Goal: Task Accomplishment & Management: Complete application form

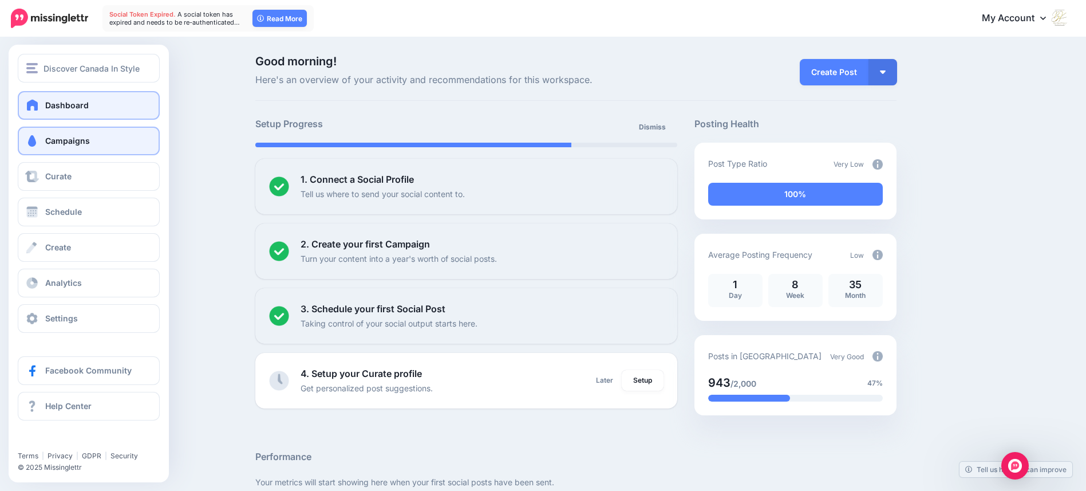
click at [33, 140] on span at bounding box center [32, 140] width 15 height 11
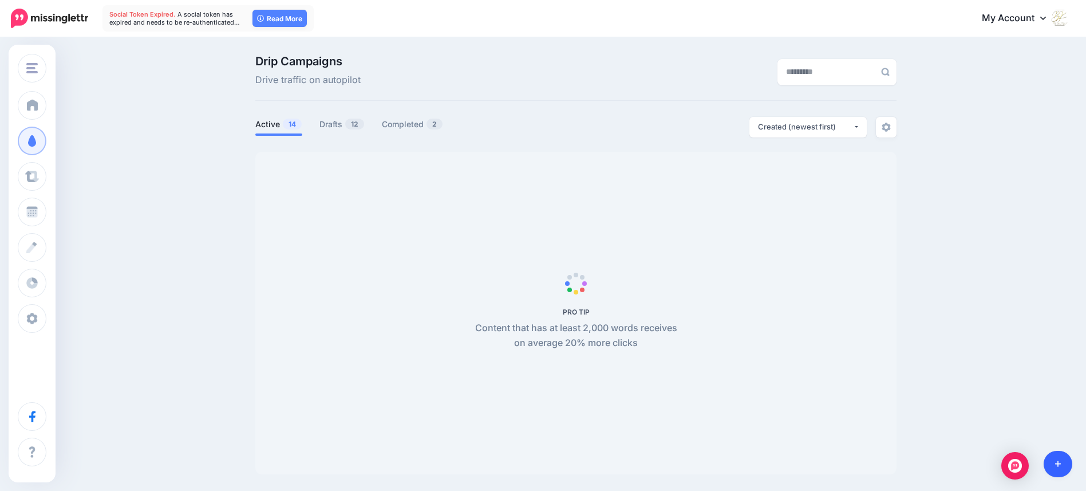
click at [1060, 463] on icon at bounding box center [1058, 464] width 6 height 6
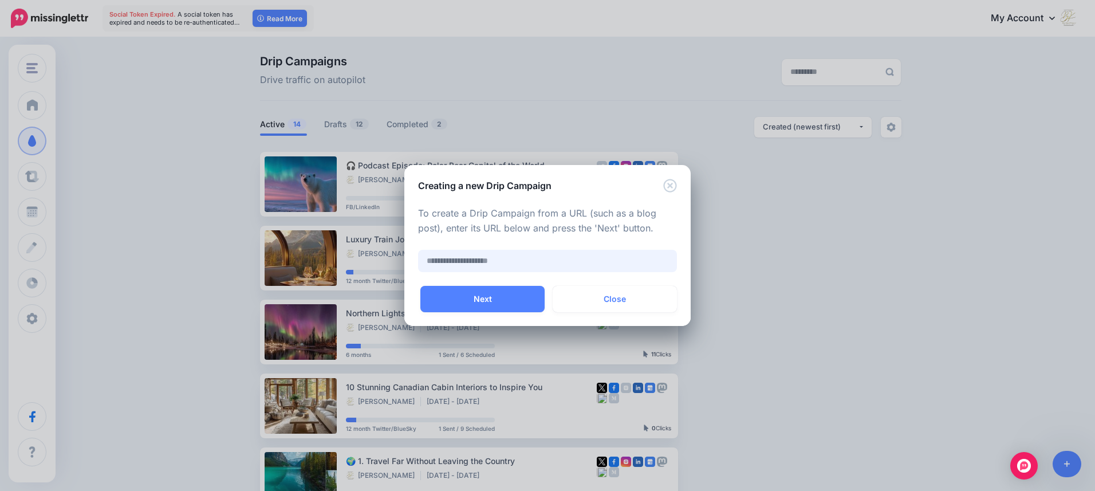
click at [471, 260] on input "text" at bounding box center [547, 261] width 259 height 22
paste input "**********"
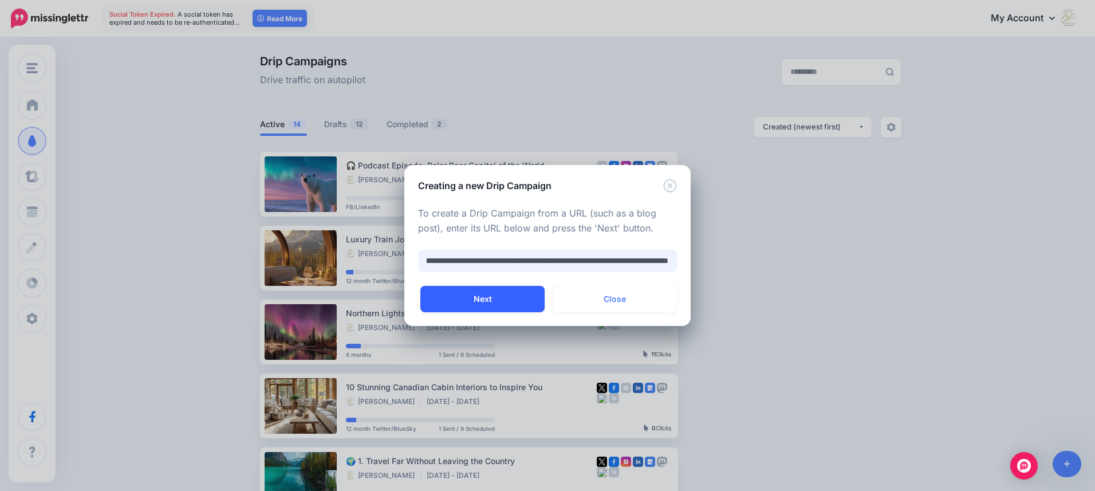
type input "**********"
click at [487, 297] on button "Next" at bounding box center [482, 299] width 124 height 26
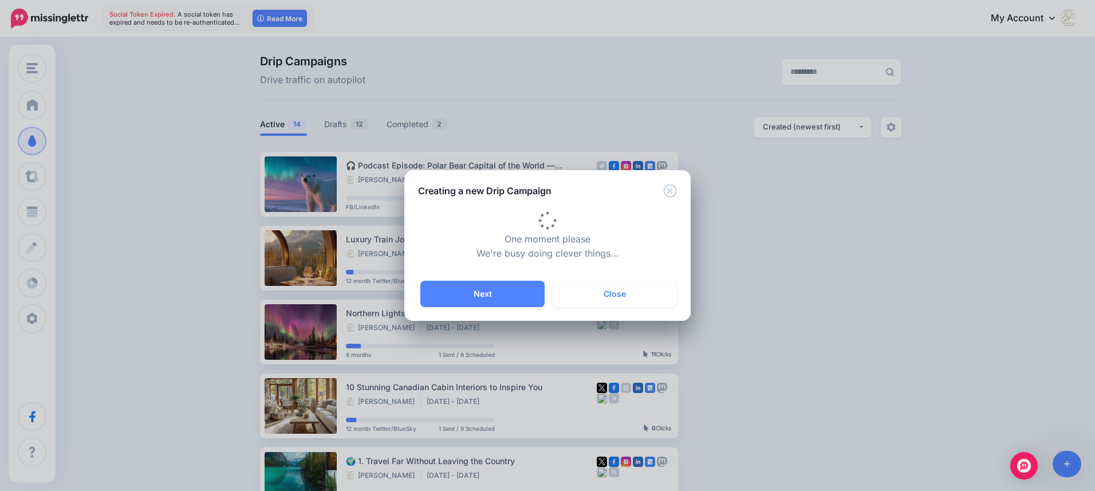
type input "**********"
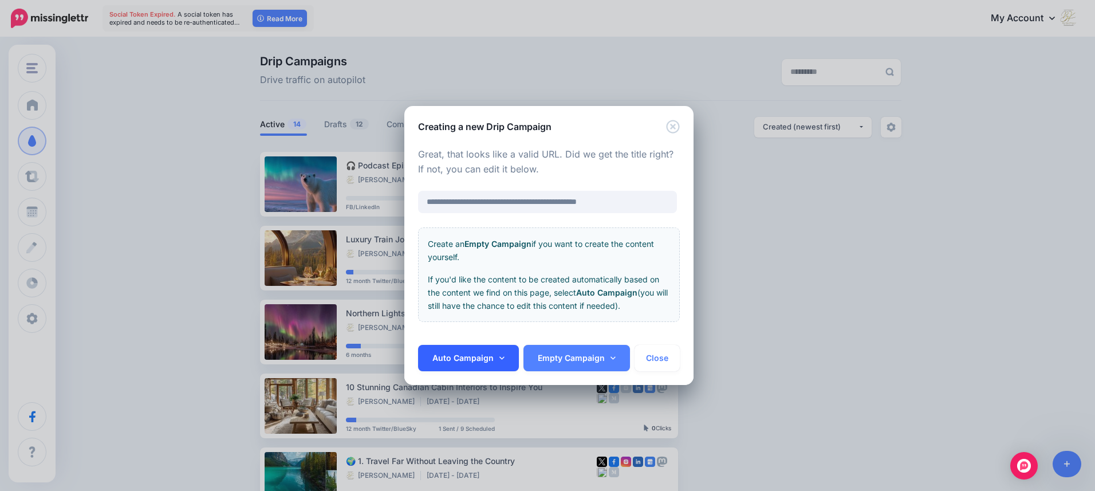
click at [468, 358] on link "Auto Campaign" at bounding box center [468, 358] width 101 height 26
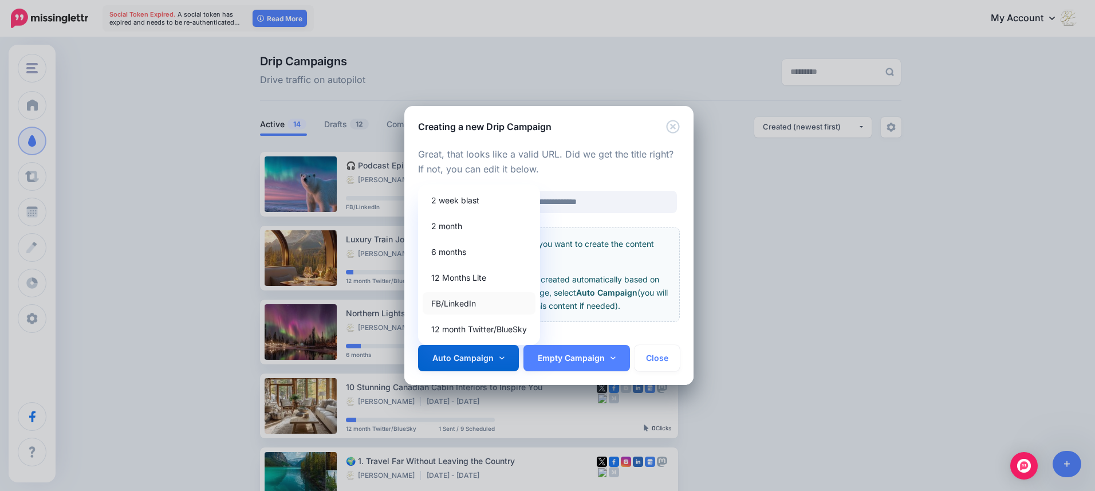
click at [448, 301] on link "FB/LinkedIn" at bounding box center [478, 303] width 113 height 22
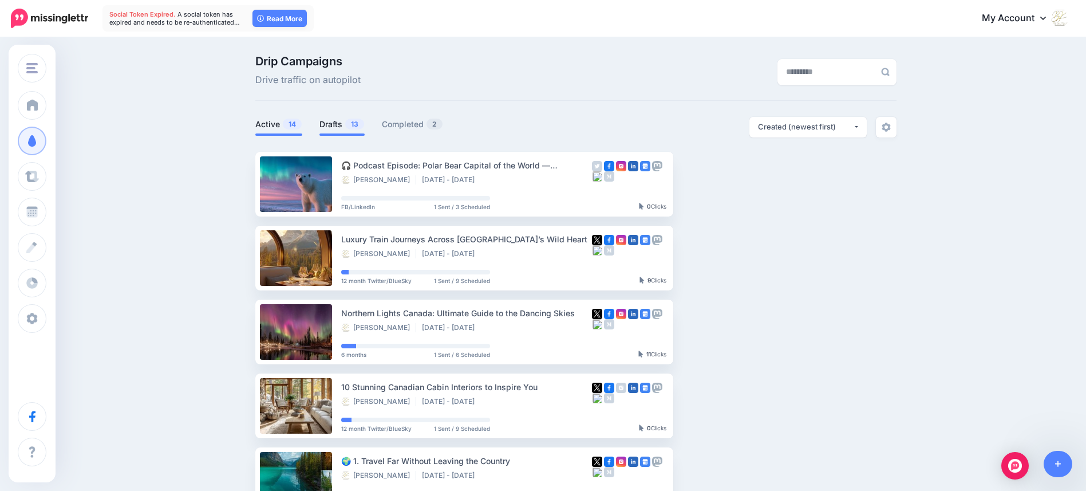
click at [335, 125] on link "Drafts 13" at bounding box center [341, 124] width 45 height 14
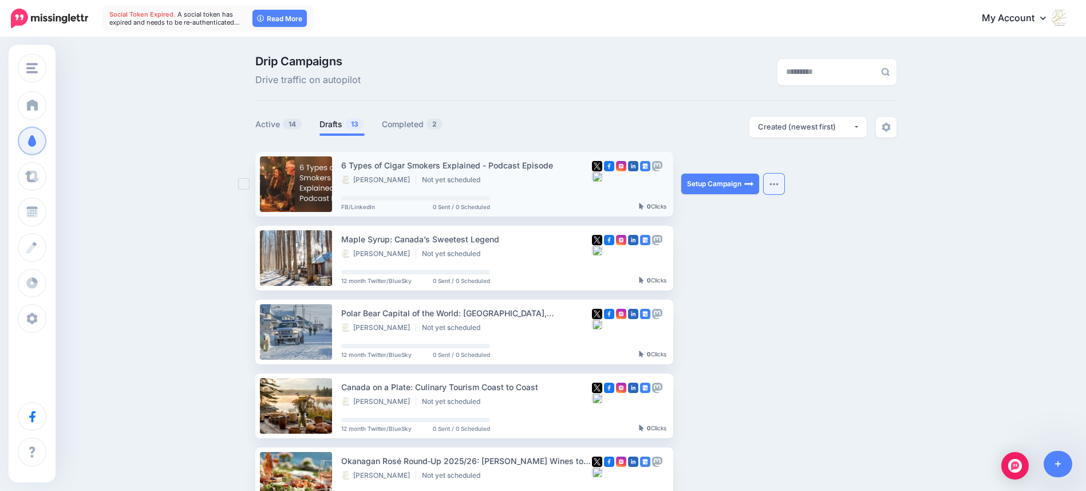
click at [784, 184] on button "button" at bounding box center [774, 183] width 21 height 21
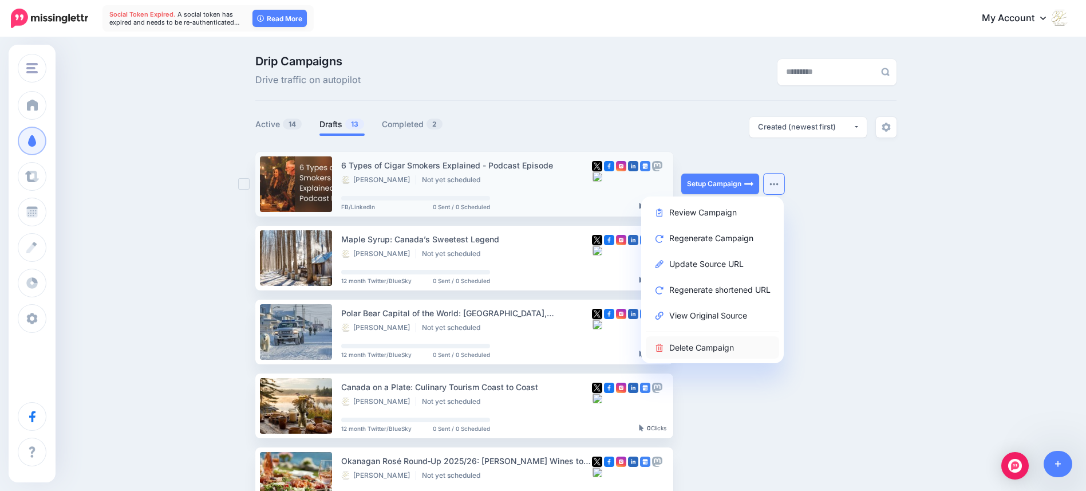
click at [713, 348] on link "Delete Campaign" at bounding box center [712, 347] width 133 height 22
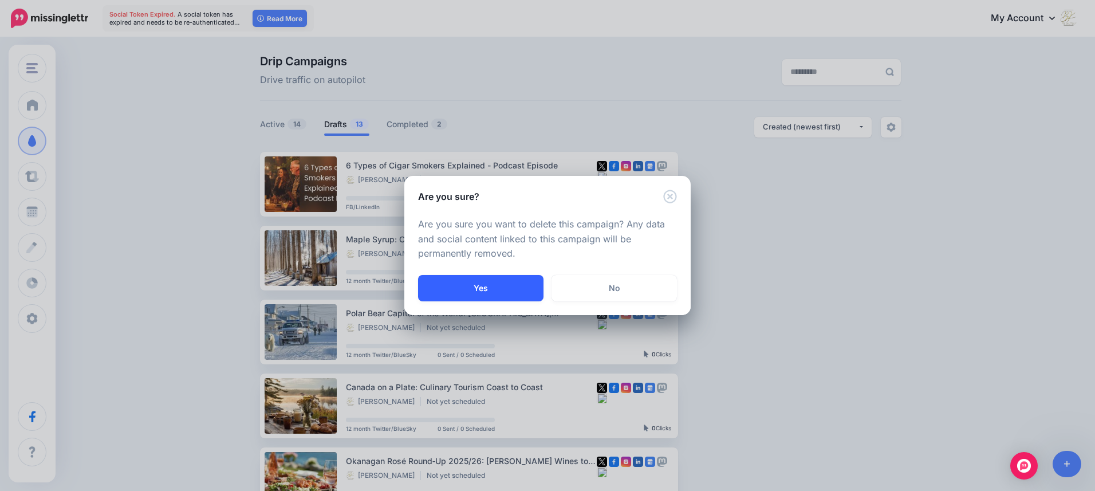
click at [482, 287] on button "Yes" at bounding box center [480, 288] width 125 height 26
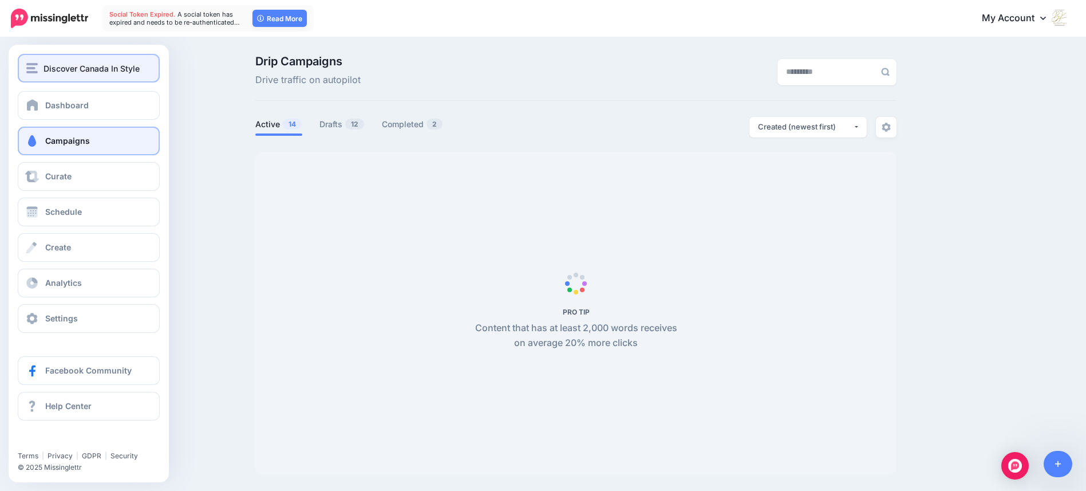
click at [38, 66] on div "Discover Canada In Style" at bounding box center [88, 68] width 125 height 13
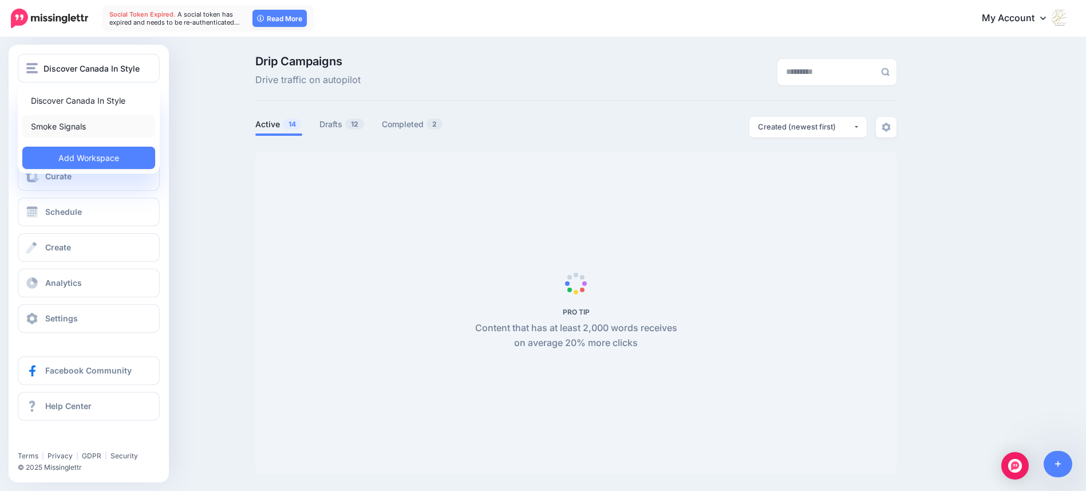
click at [58, 124] on link "Smoke Signals" at bounding box center [88, 126] width 133 height 22
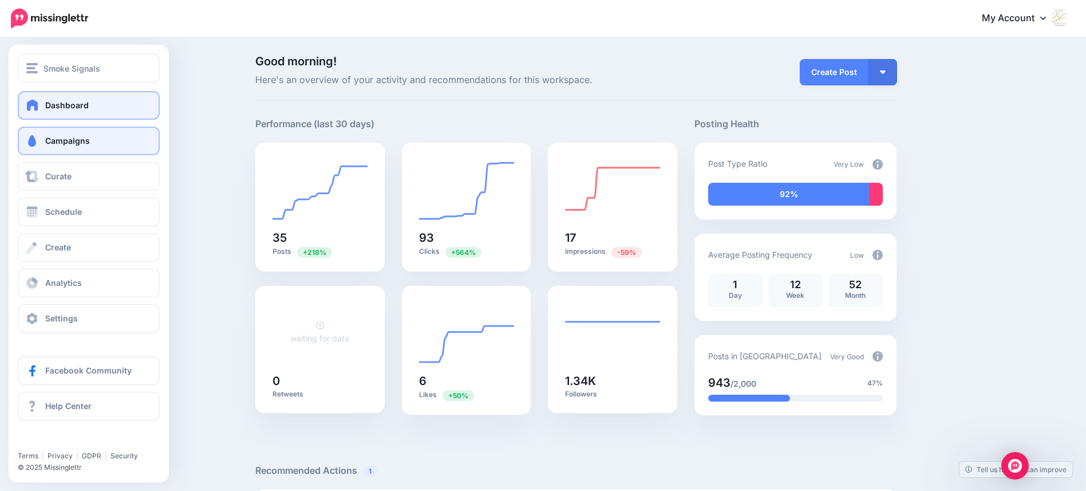
click at [41, 141] on link "Campaigns" at bounding box center [89, 141] width 142 height 29
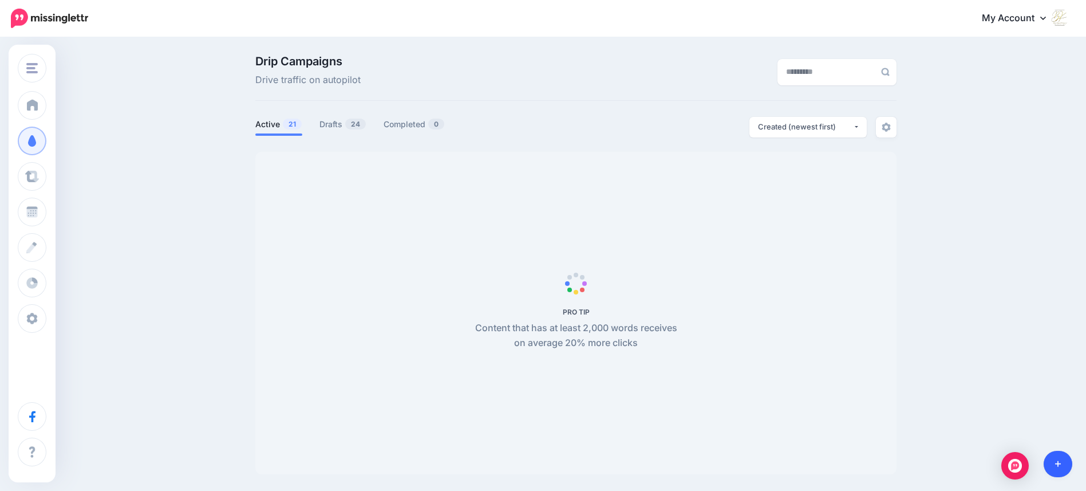
click at [1060, 464] on icon at bounding box center [1058, 464] width 6 height 8
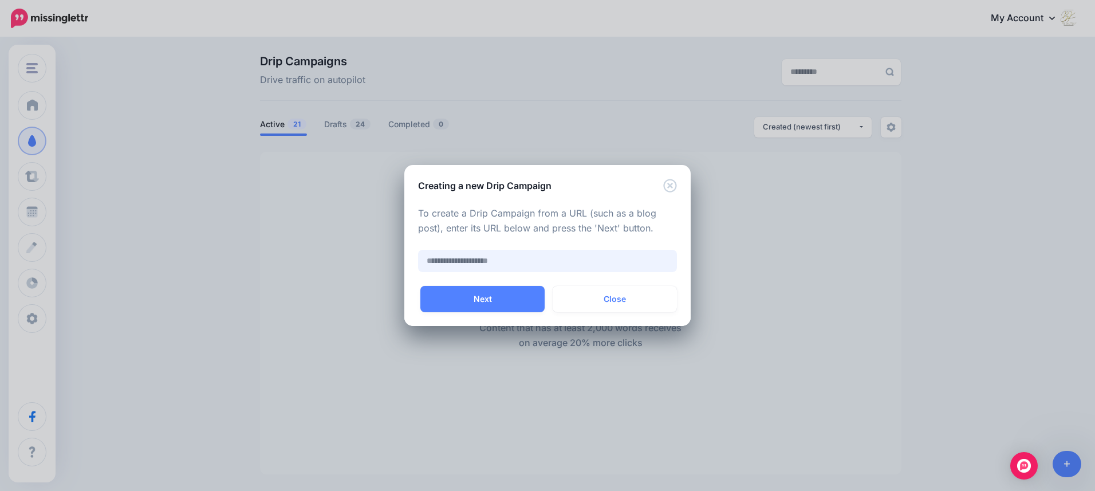
click at [456, 256] on input "text" at bounding box center [547, 261] width 259 height 22
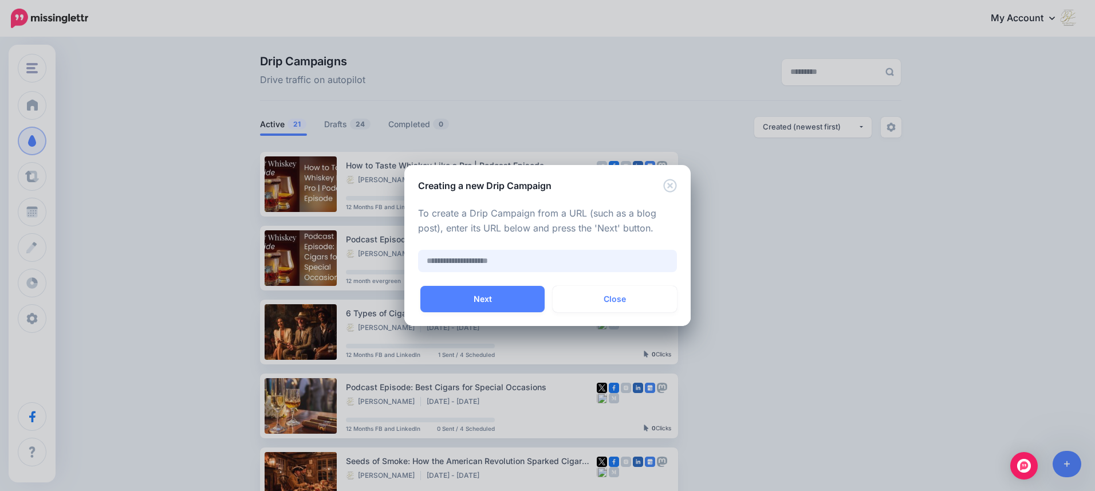
paste input "**********"
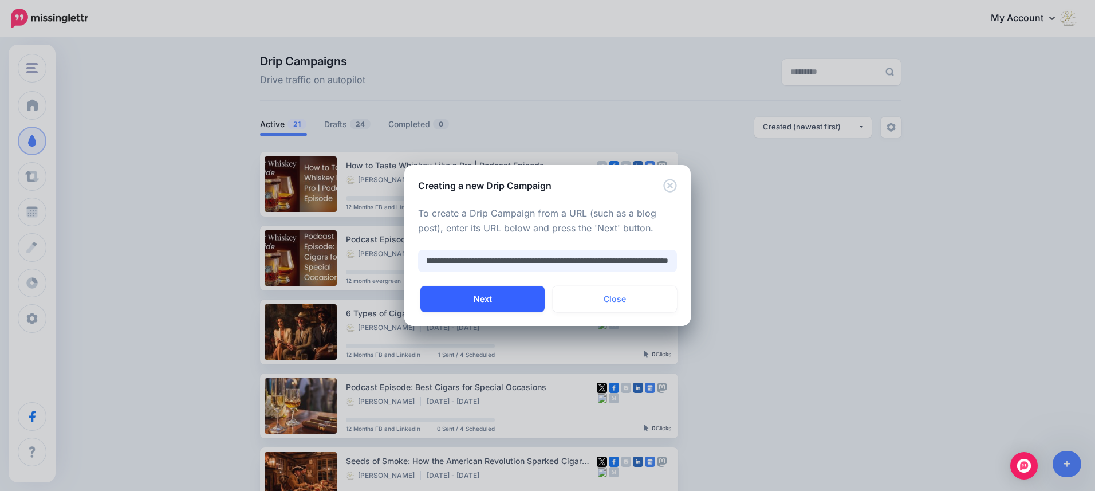
type input "**********"
click at [486, 298] on button "Next" at bounding box center [482, 299] width 124 height 26
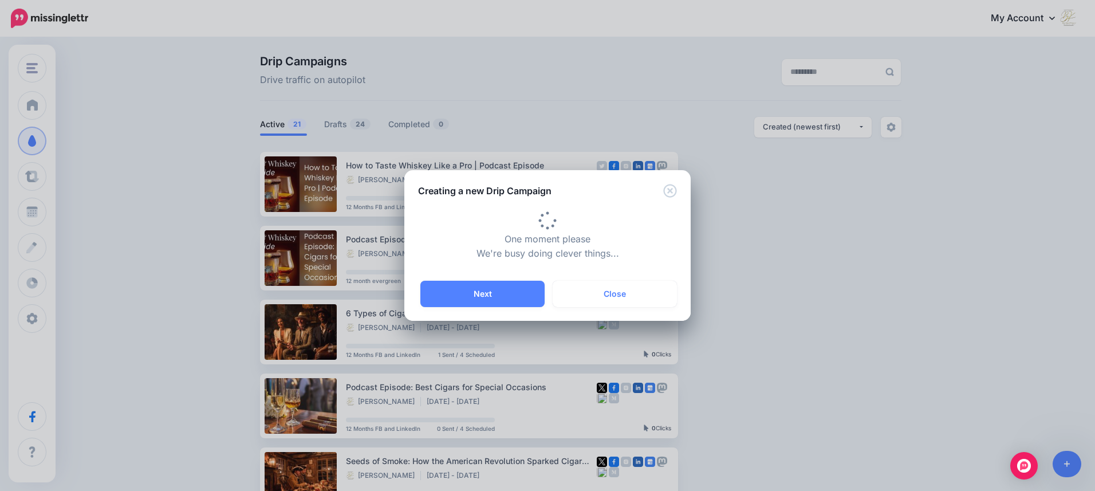
type input "**********"
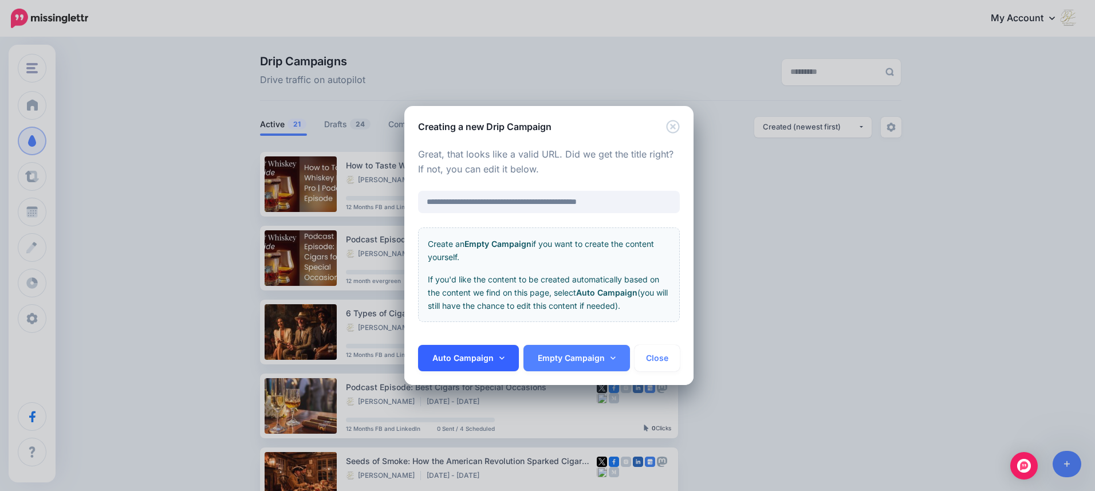
click at [480, 357] on link "Auto Campaign" at bounding box center [468, 358] width 101 height 26
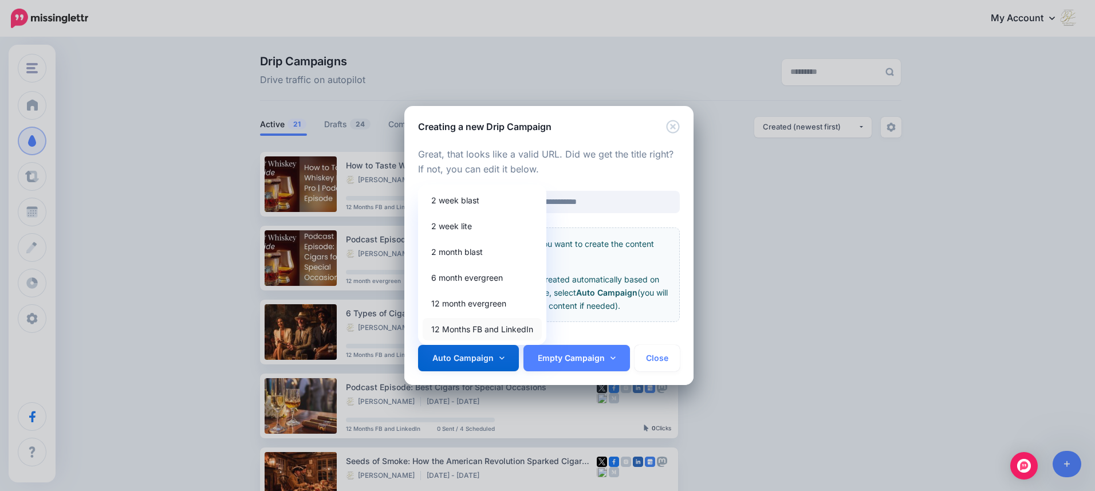
click at [464, 329] on link "12 Months FB and LinkedIn" at bounding box center [481, 329] width 119 height 22
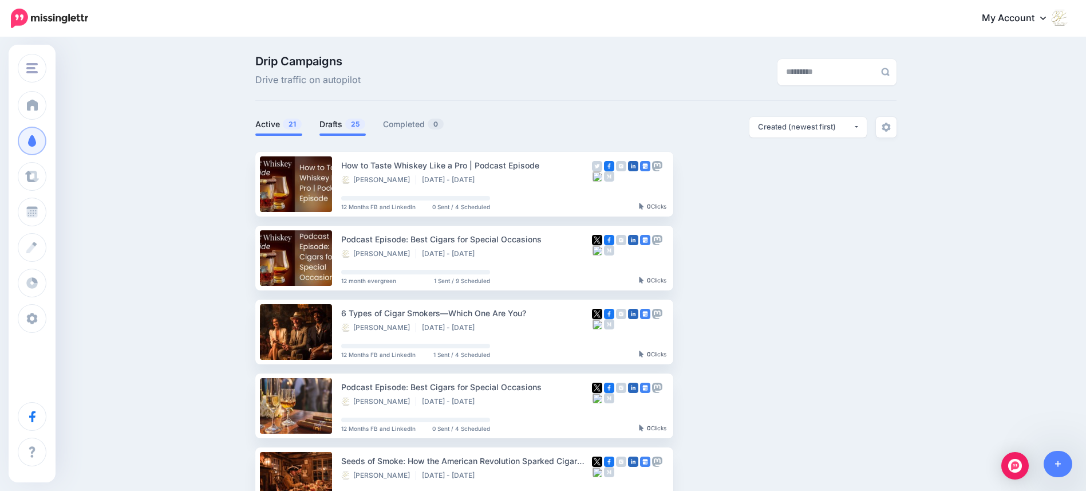
click at [335, 124] on link "Drafts 25" at bounding box center [342, 124] width 46 height 14
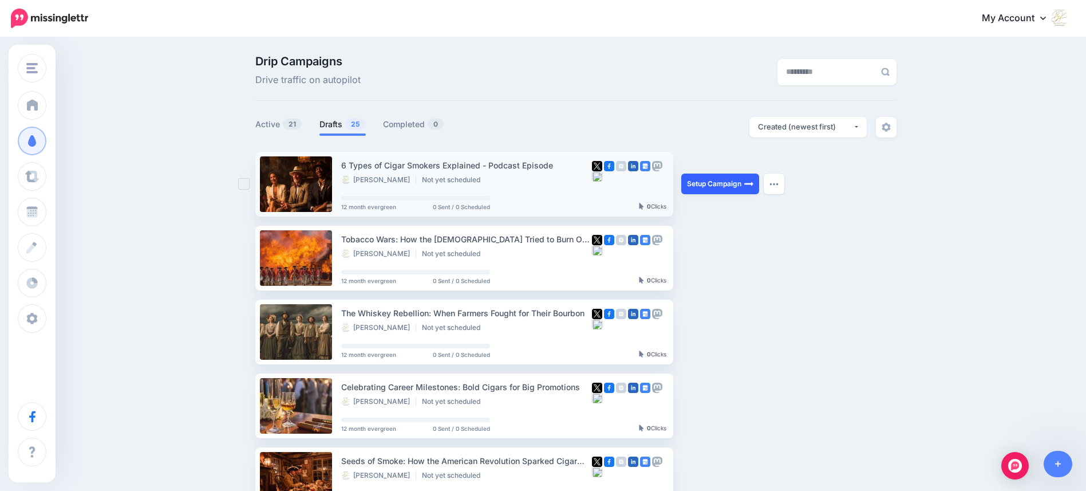
click at [733, 185] on link "Setup Campaign" at bounding box center [720, 183] width 78 height 21
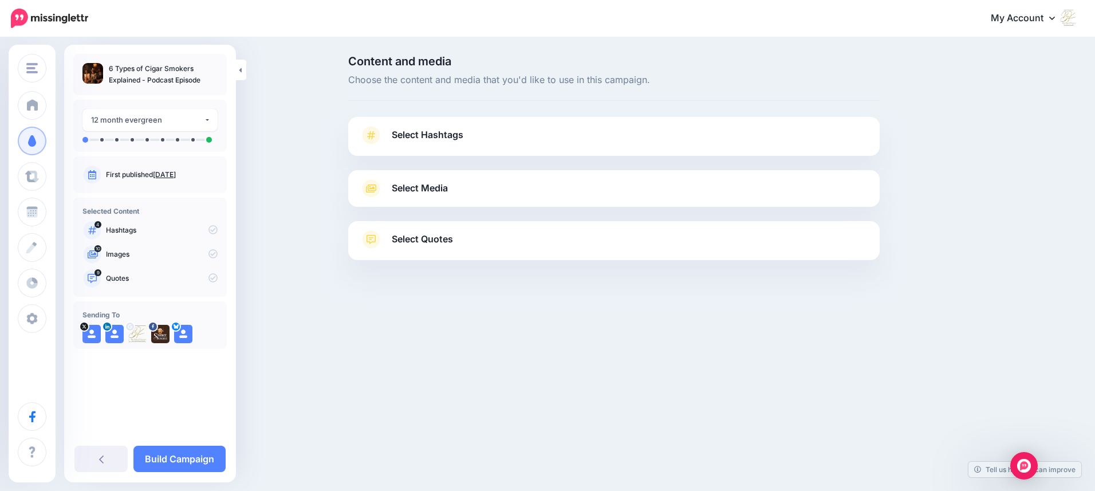
click at [438, 132] on span "Select Hashtags" at bounding box center [428, 134] width 72 height 15
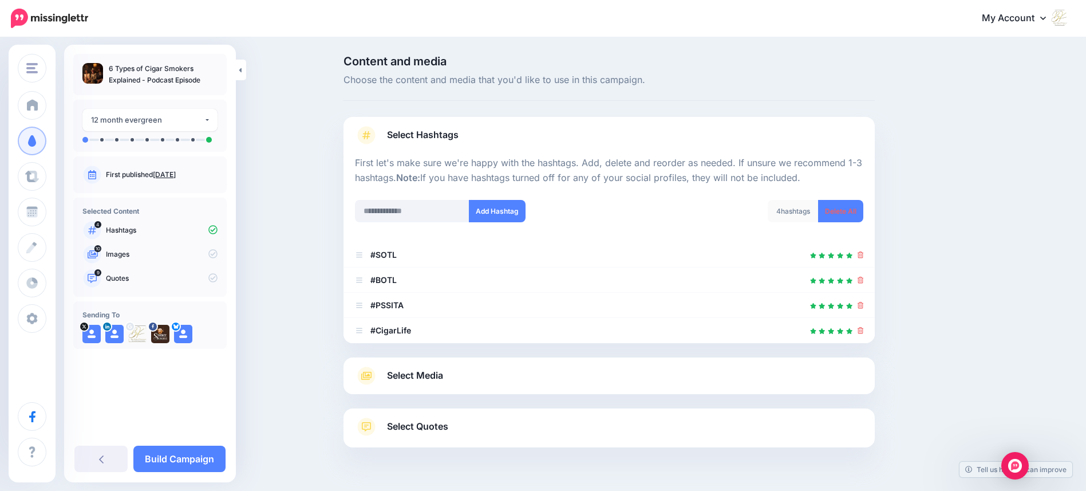
click at [413, 376] on span "Select Media" at bounding box center [415, 375] width 56 height 15
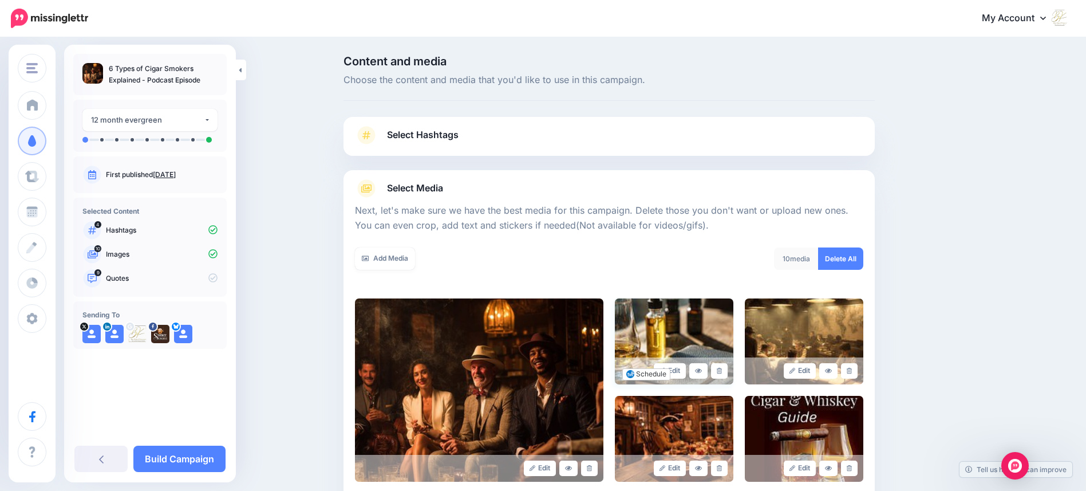
scroll to position [66, 0]
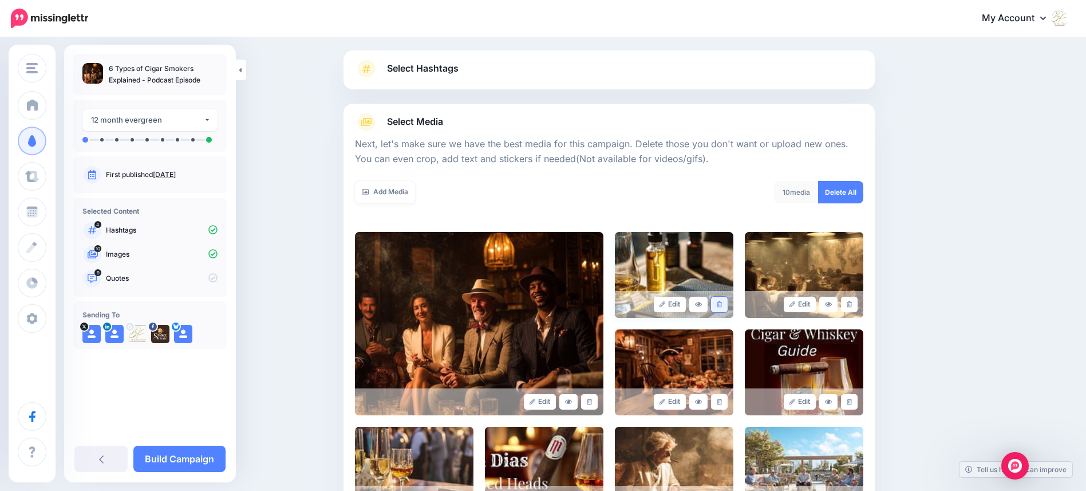
click at [722, 306] on icon at bounding box center [719, 304] width 5 height 6
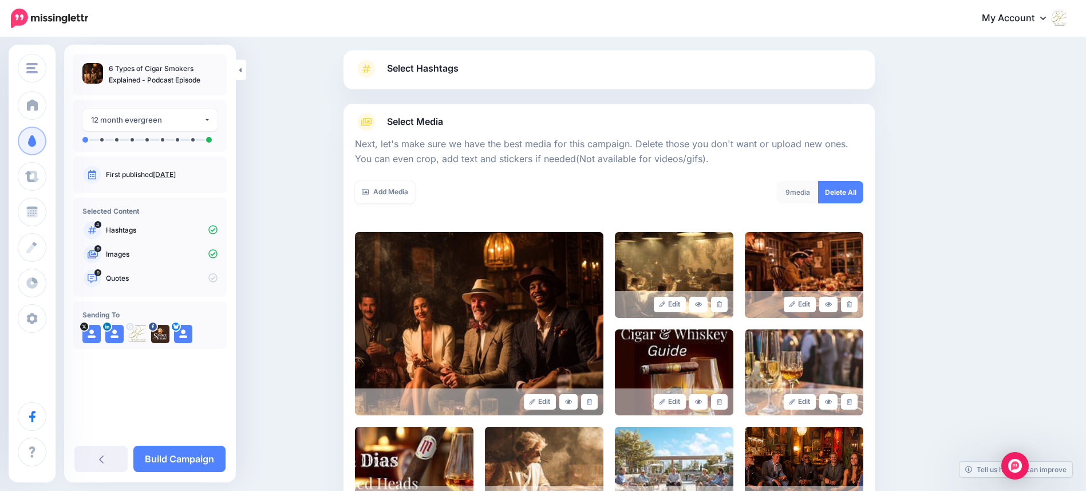
click at [722, 306] on icon at bounding box center [719, 304] width 5 height 6
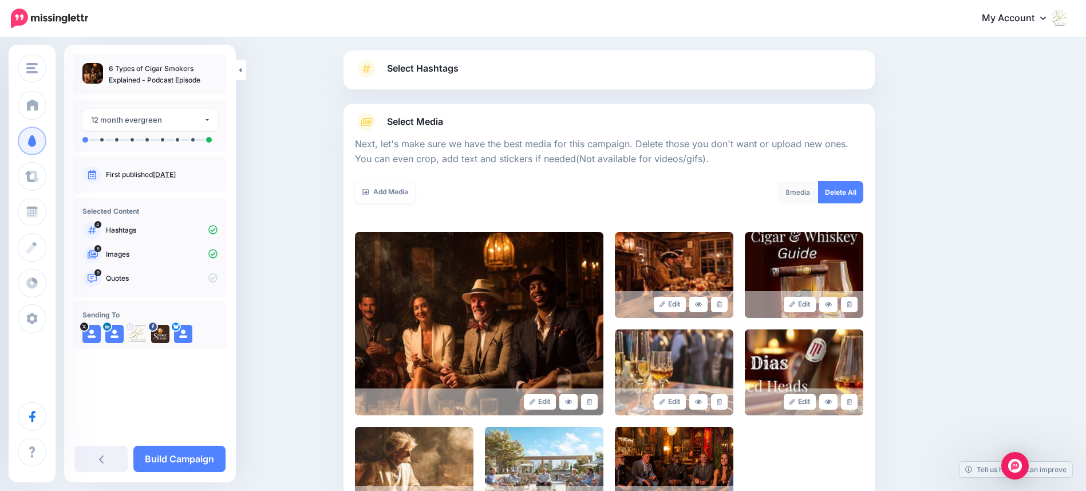
click at [722, 306] on icon at bounding box center [719, 304] width 5 height 6
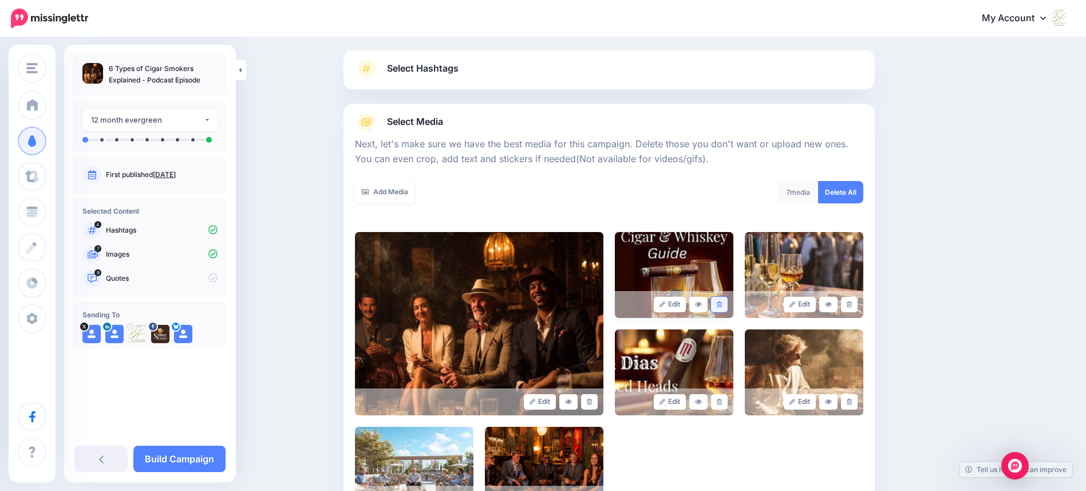
click at [722, 306] on icon at bounding box center [719, 304] width 5 height 6
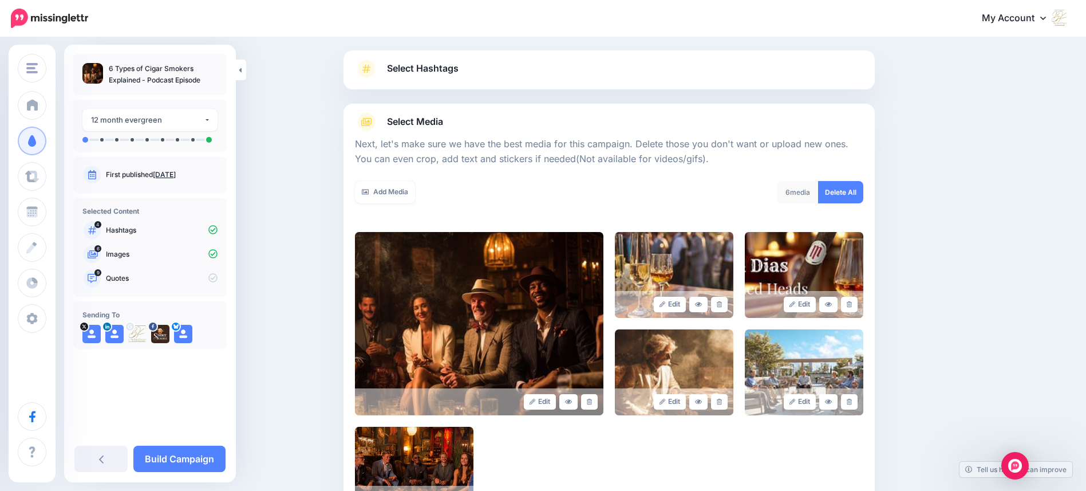
click at [722, 306] on icon at bounding box center [719, 304] width 5 height 6
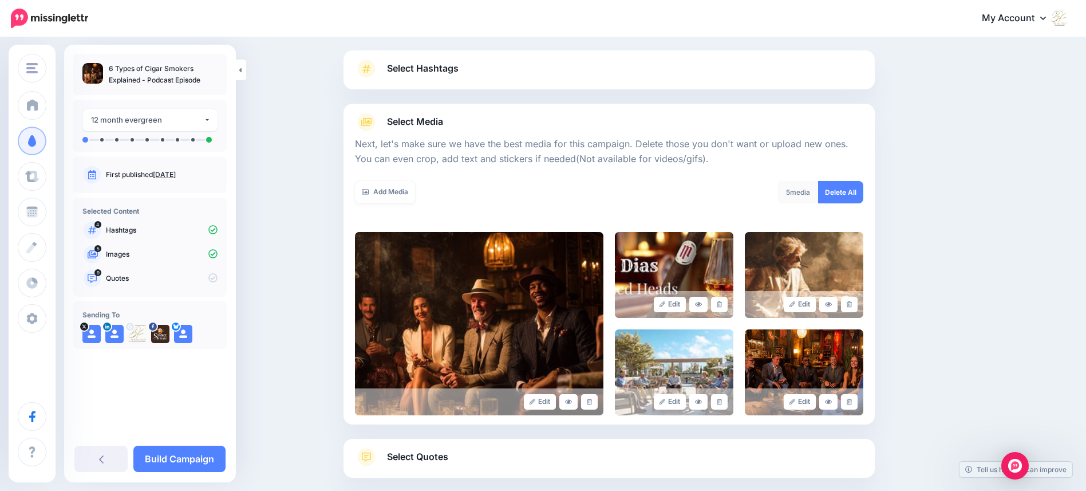
click at [722, 306] on icon at bounding box center [719, 304] width 5 height 6
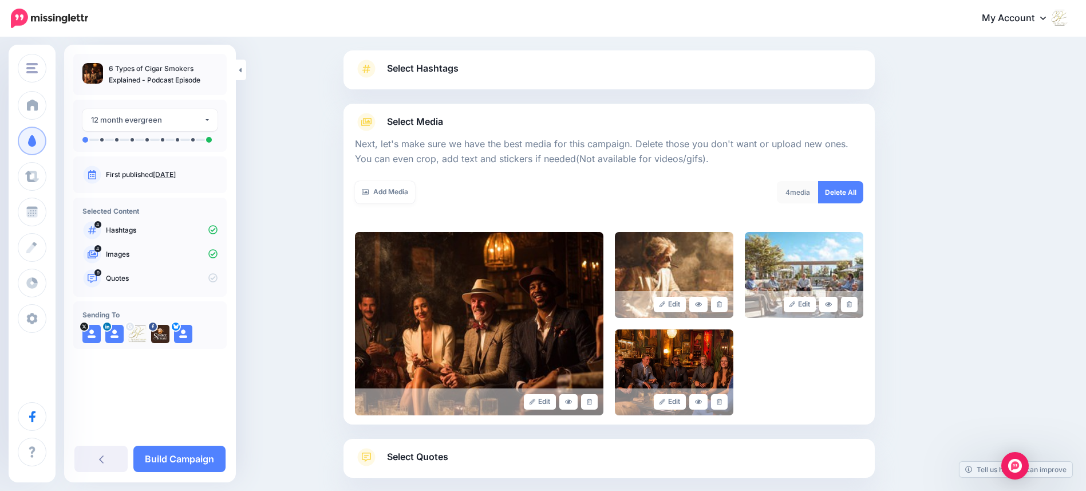
click at [722, 306] on icon at bounding box center [719, 304] width 5 height 6
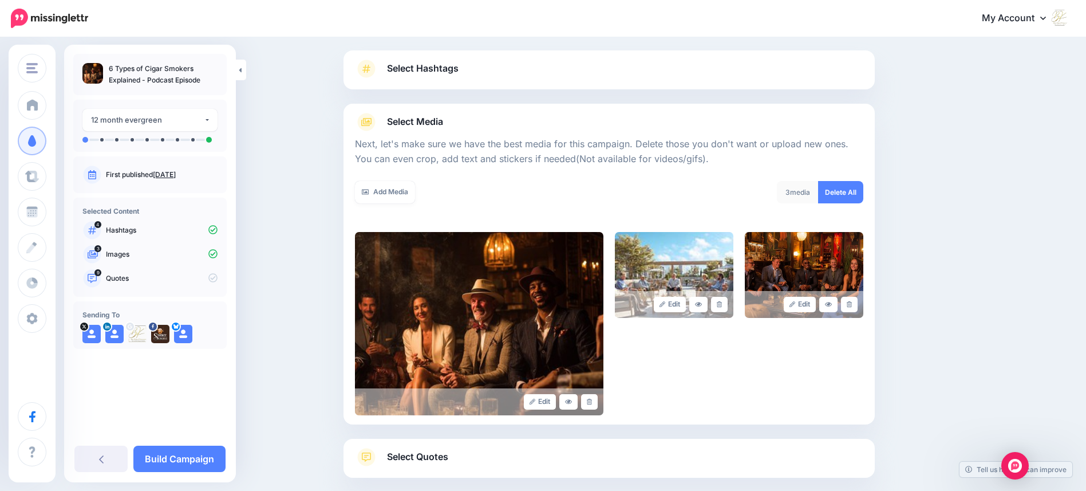
click at [722, 306] on icon at bounding box center [719, 304] width 5 height 6
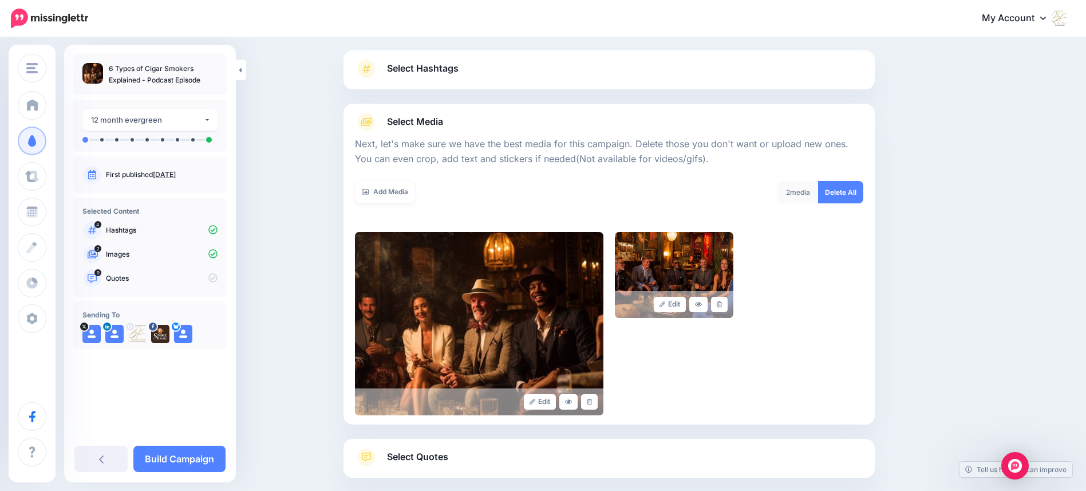
click at [722, 305] on icon at bounding box center [719, 304] width 5 height 6
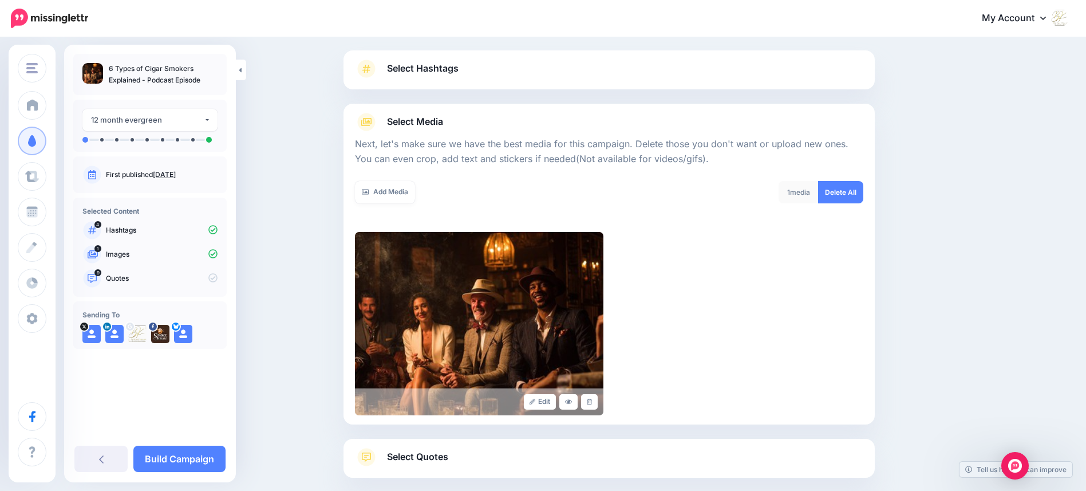
scroll to position [128, 0]
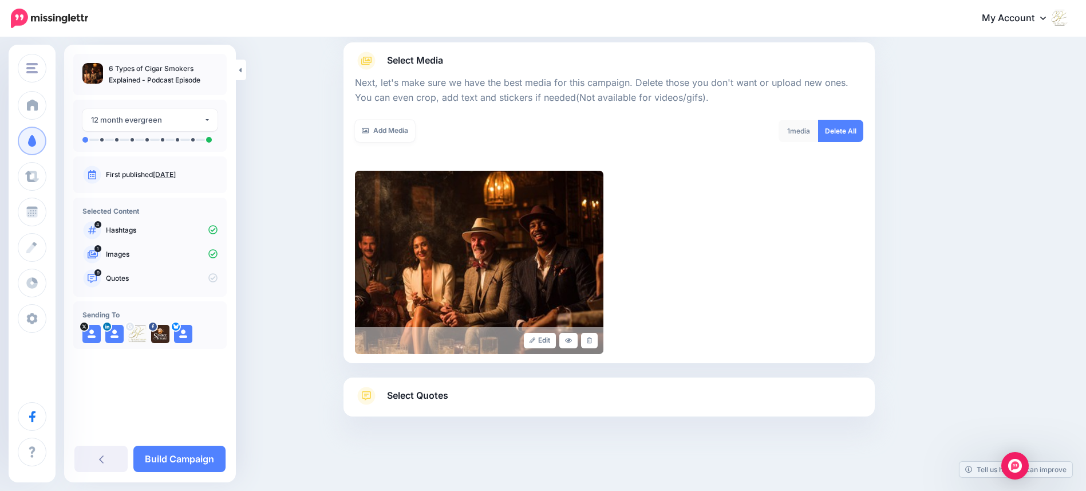
click at [426, 392] on span "Select Quotes" at bounding box center [417, 395] width 61 height 15
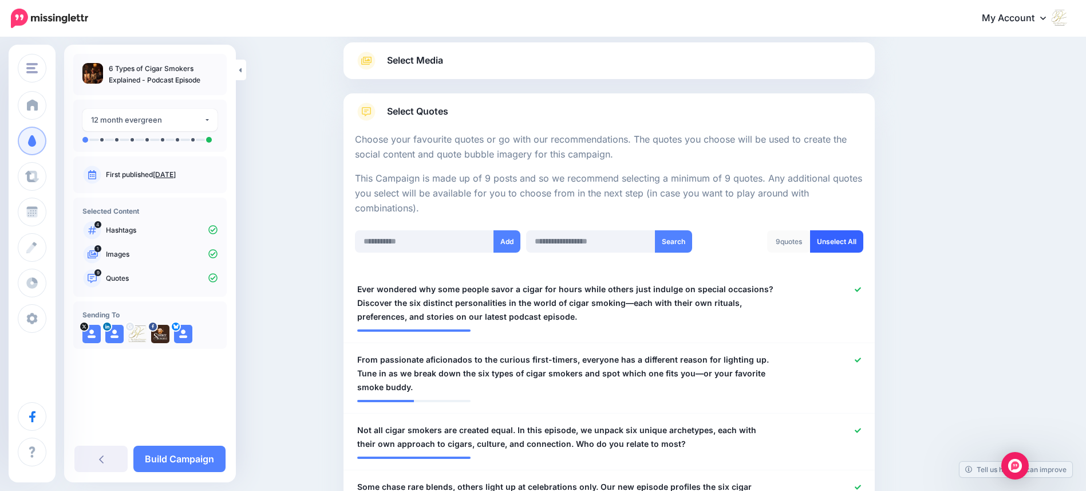
click at [832, 243] on link "Unselect All" at bounding box center [836, 241] width 53 height 22
click at [381, 242] on input "text" at bounding box center [424, 241] width 139 height 22
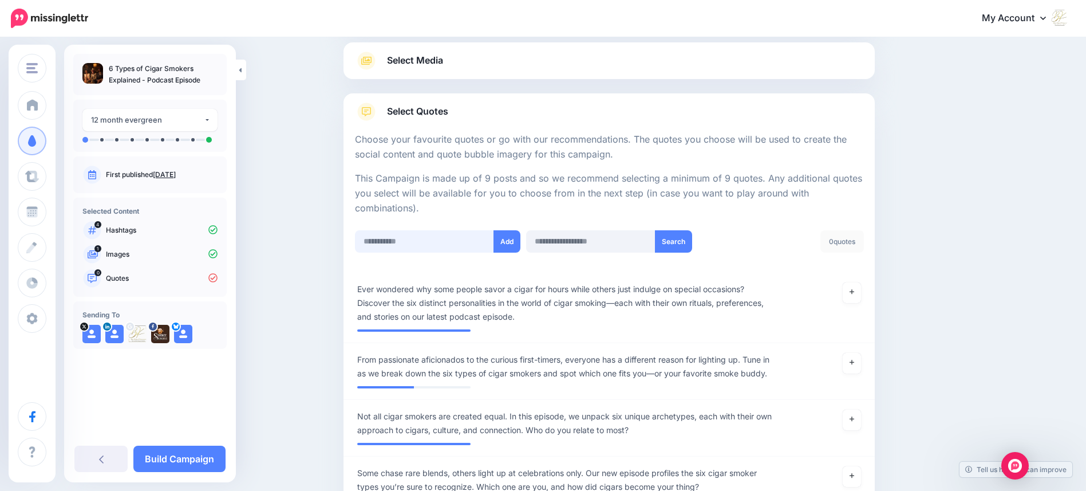
scroll to position [400, 0]
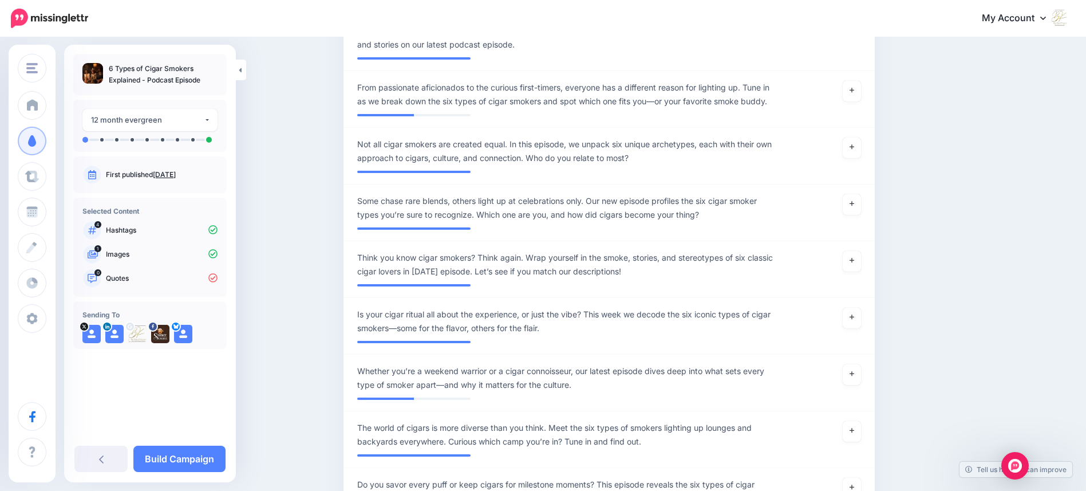
paste input "**********"
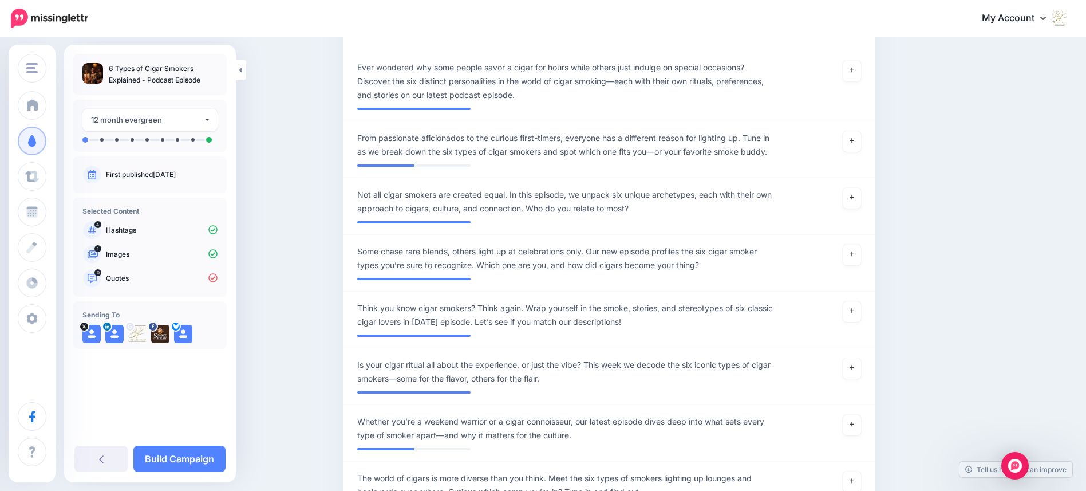
scroll to position [0, 0]
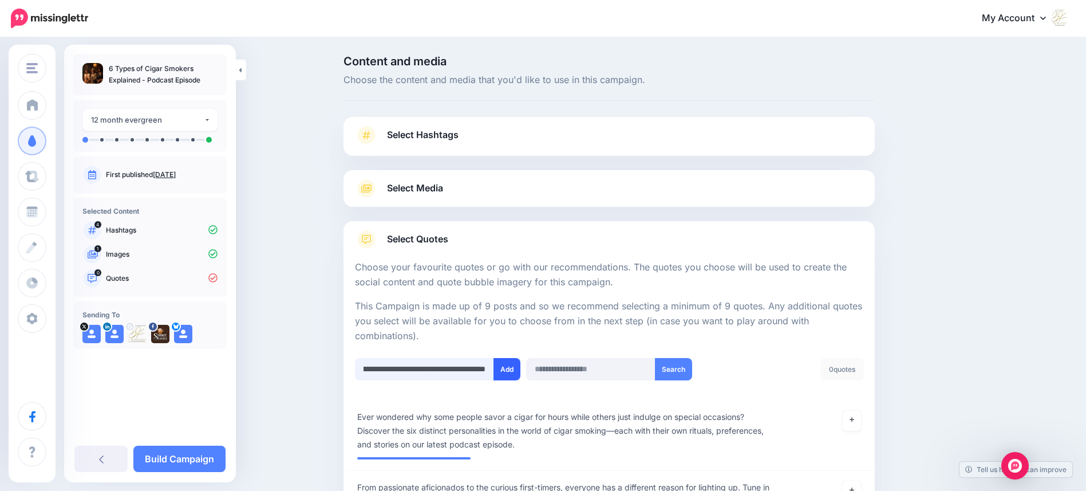
type input "**********"
click at [513, 367] on button "Add" at bounding box center [506, 369] width 27 height 22
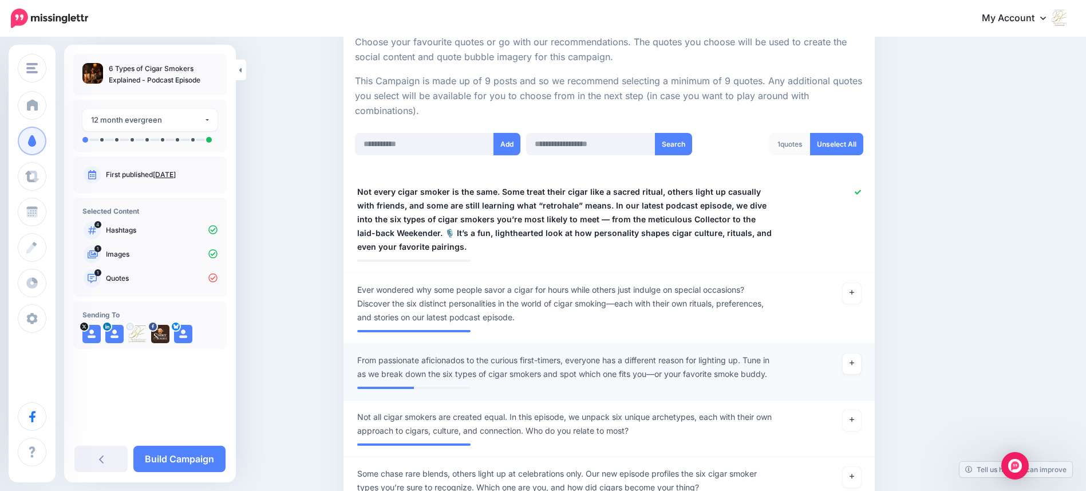
scroll to position [218, 0]
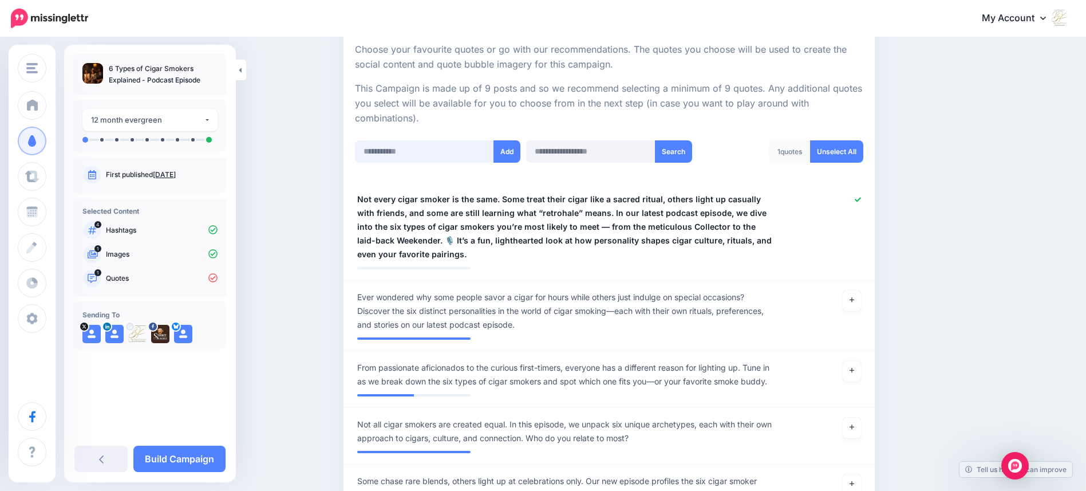
click at [428, 156] on input "text" at bounding box center [424, 151] width 139 height 22
paste input "**********"
type input "**********"
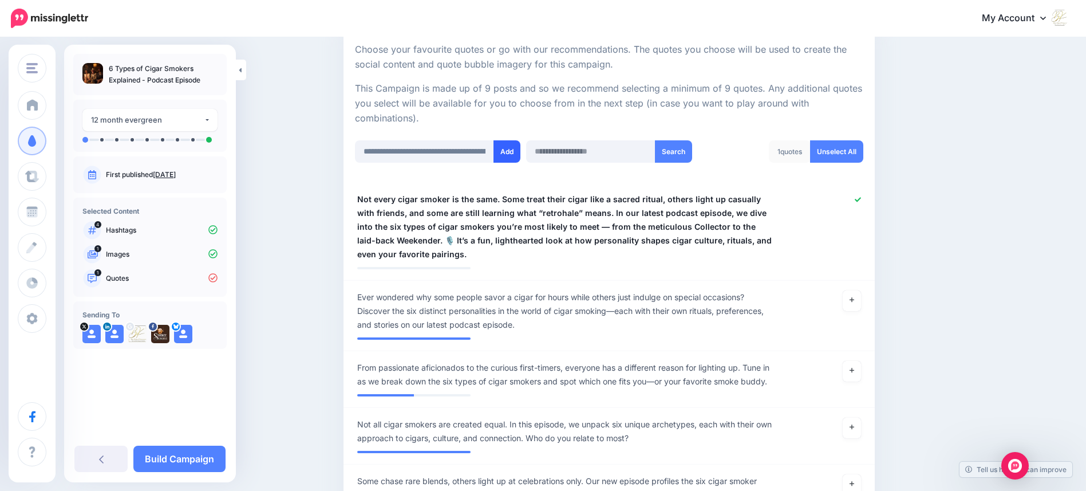
click at [517, 151] on button "Add" at bounding box center [506, 151] width 27 height 22
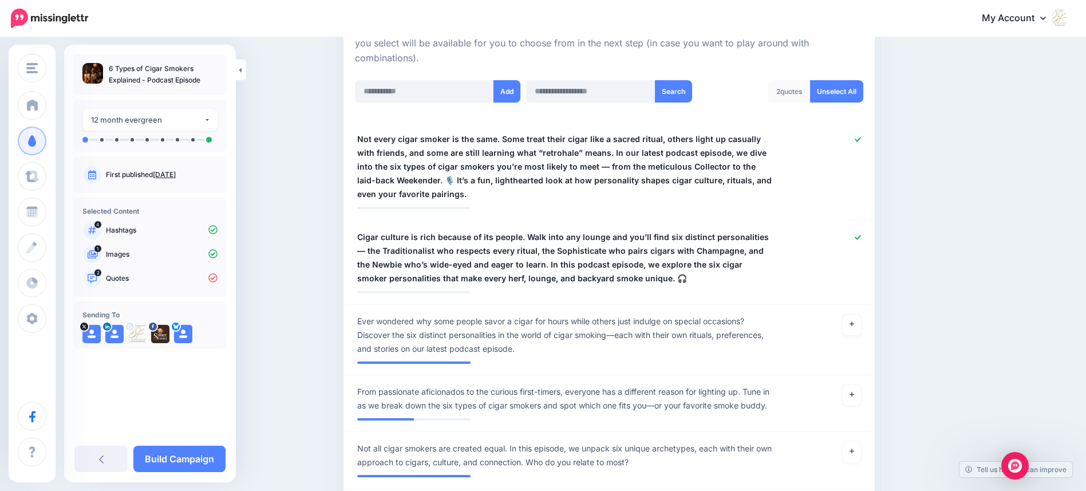
scroll to position [255, 0]
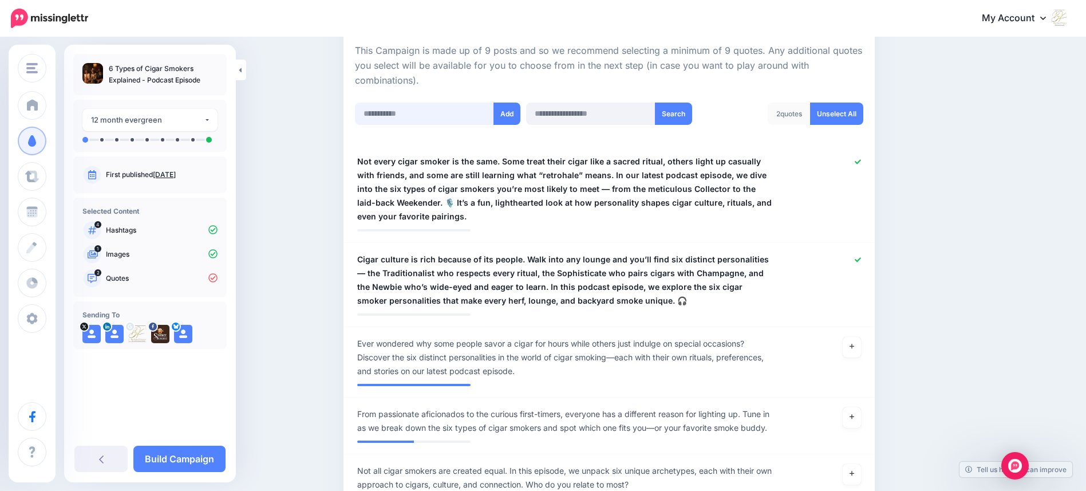
click at [395, 118] on input "text" at bounding box center [424, 113] width 139 height 22
paste input "**********"
type input "**********"
click at [518, 112] on button "Add" at bounding box center [506, 113] width 27 height 22
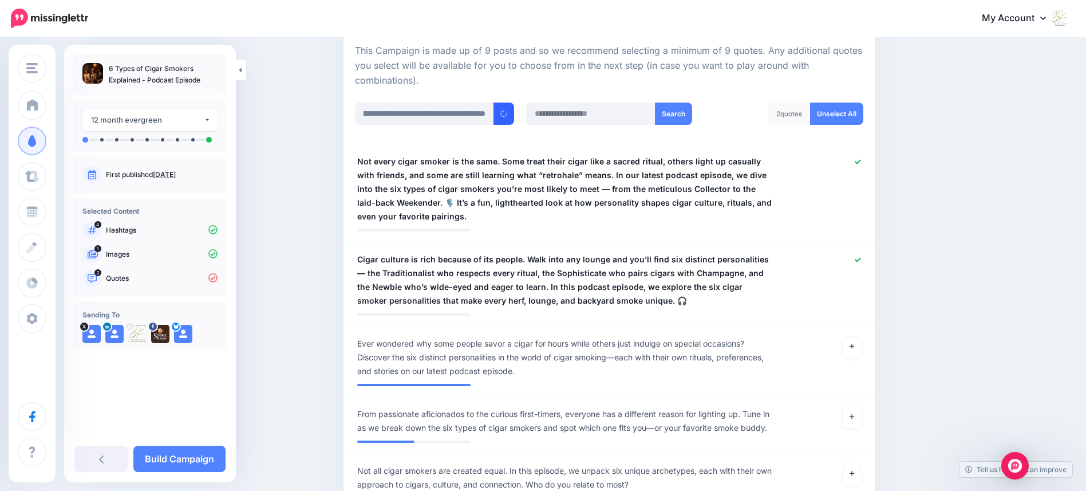
scroll to position [0, 0]
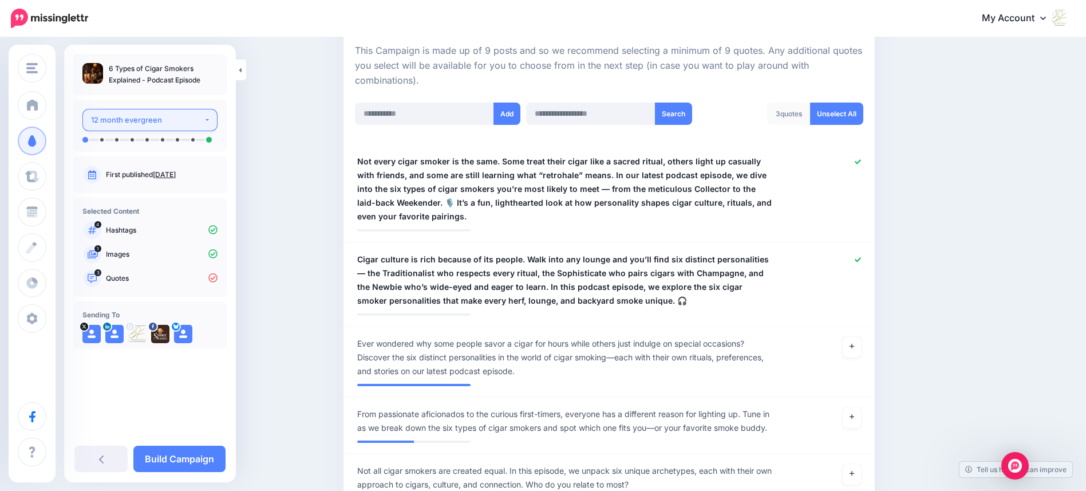
click at [208, 120] on button "12 month evergreen" at bounding box center [149, 120] width 135 height 22
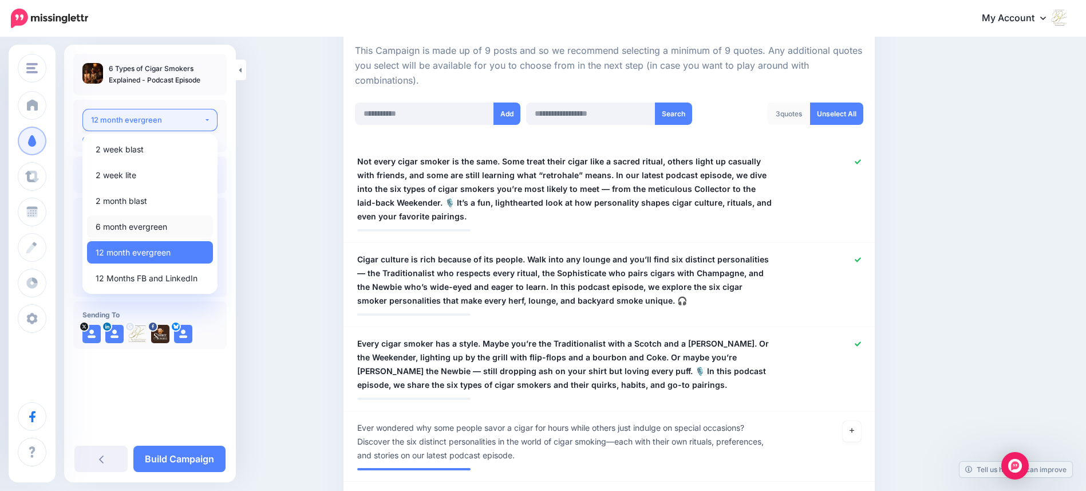
scroll to position [400, 0]
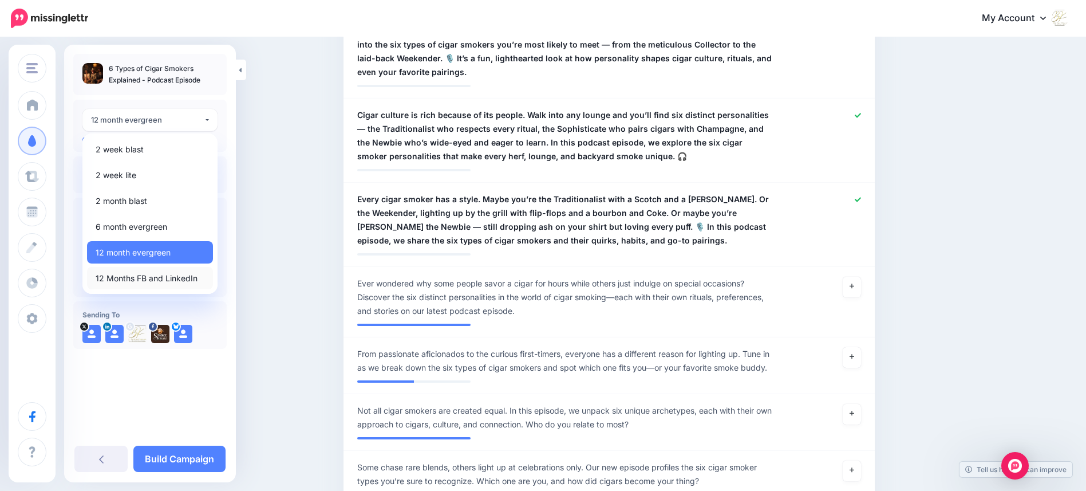
click at [164, 280] on span "12 Months FB and LinkedIn" at bounding box center [147, 278] width 102 height 14
select select "******"
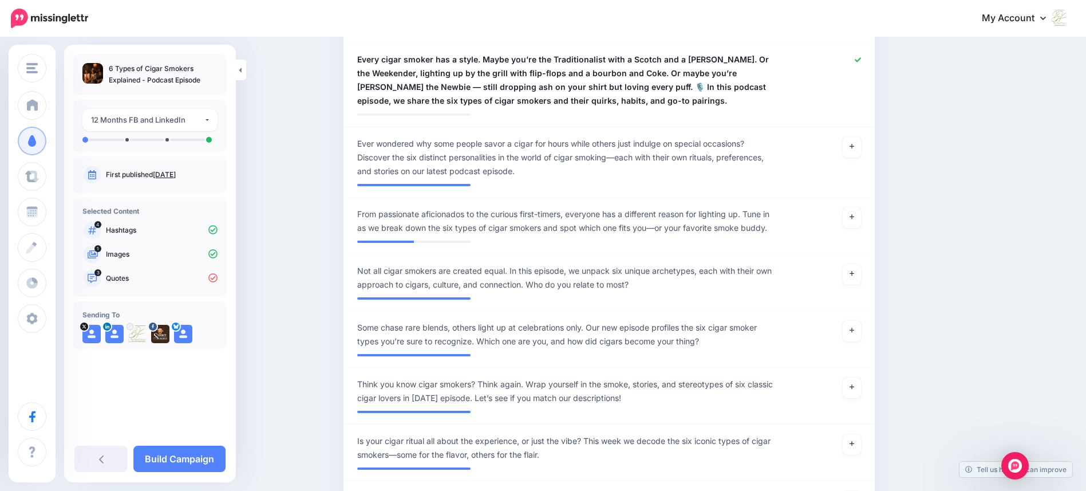
scroll to position [539, 0]
click at [199, 461] on link "Build Campaign" at bounding box center [179, 458] width 92 height 26
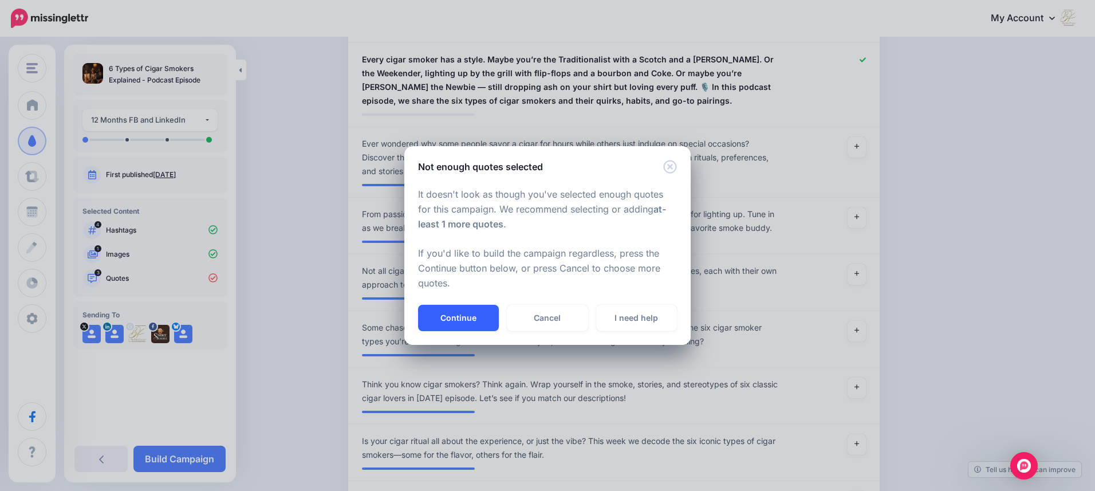
click at [462, 317] on button "Continue" at bounding box center [458, 318] width 81 height 26
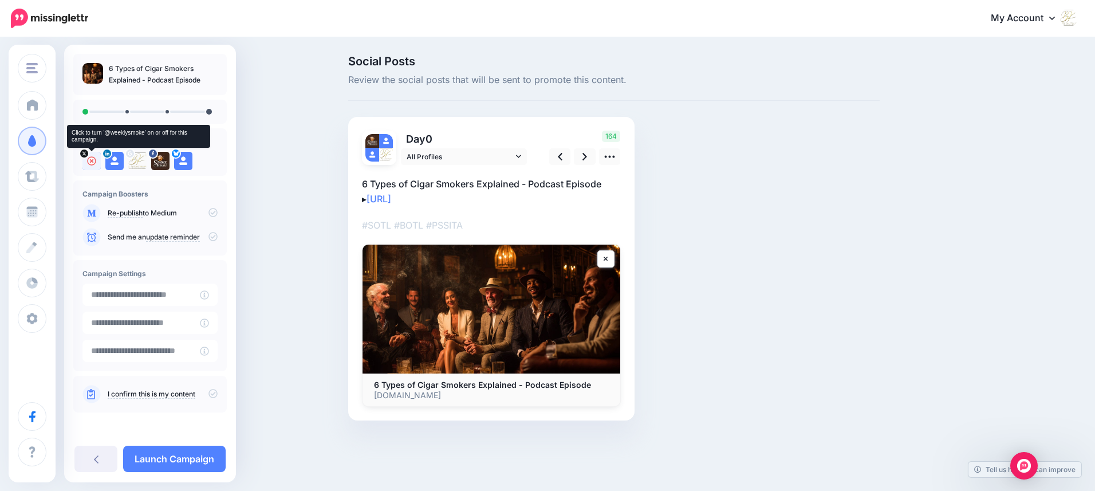
click at [91, 160] on icon at bounding box center [91, 160] width 9 height 9
click at [183, 160] on icon at bounding box center [183, 160] width 9 height 9
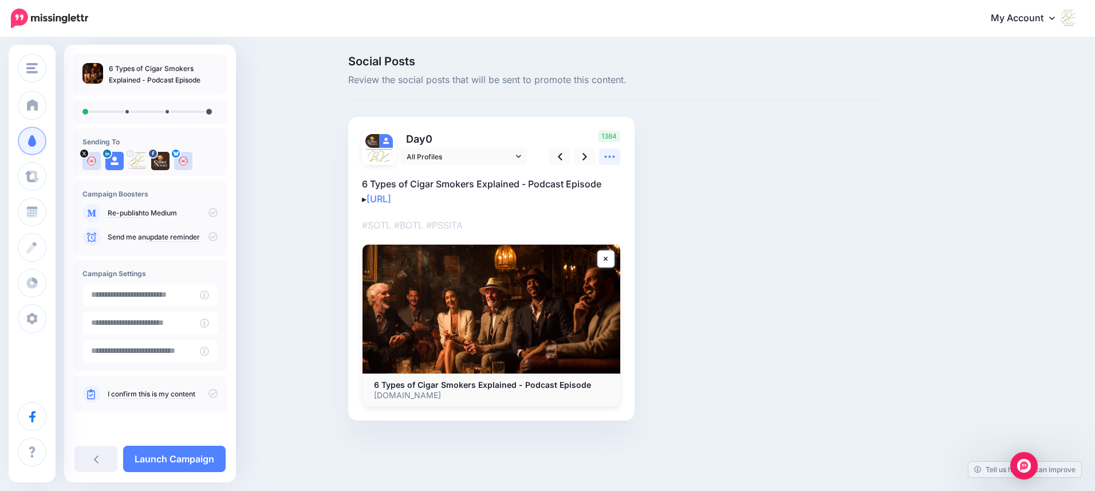
click at [609, 158] on icon at bounding box center [609, 157] width 12 height 12
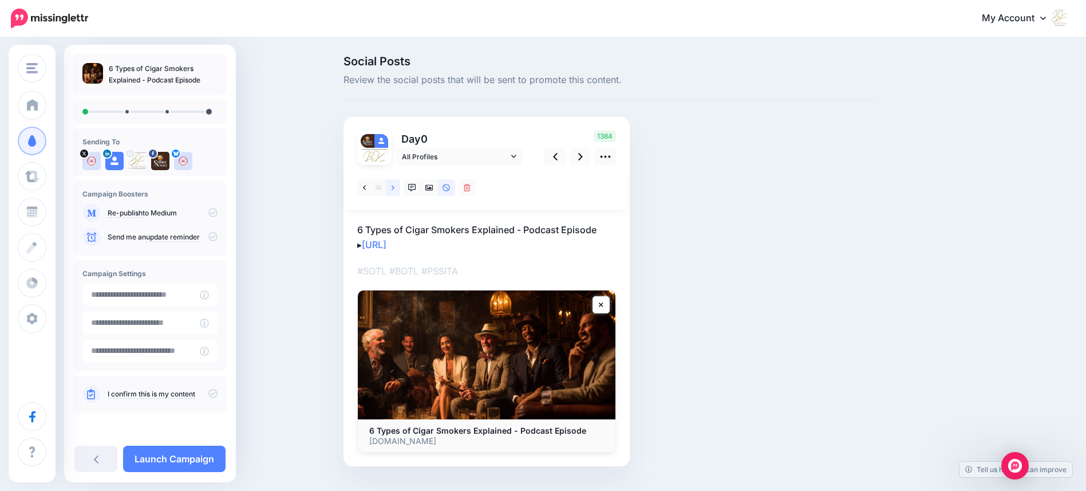
click at [398, 184] on link at bounding box center [393, 187] width 14 height 17
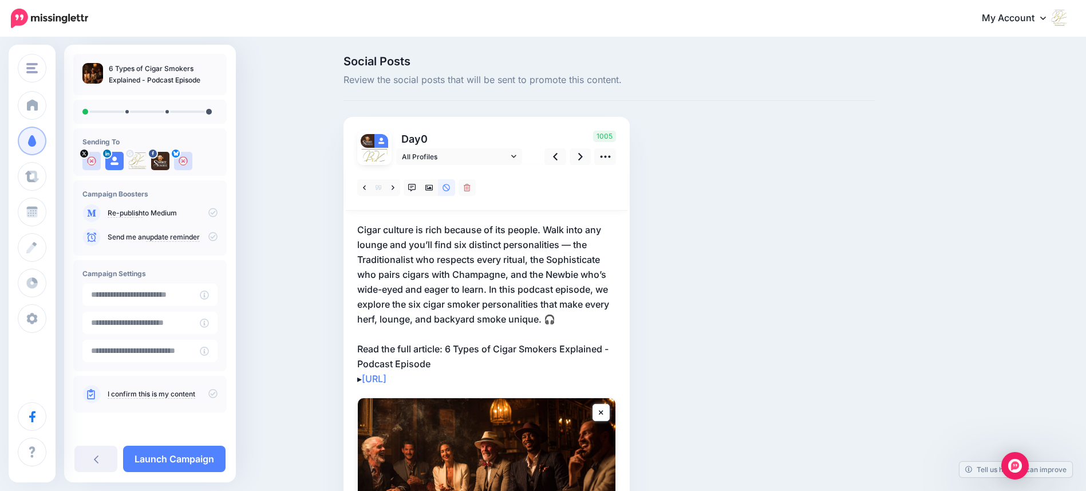
click at [495, 293] on p "Cigar culture is rich because of its people. Walk into any lounge and you’ll fi…" at bounding box center [486, 304] width 259 height 164
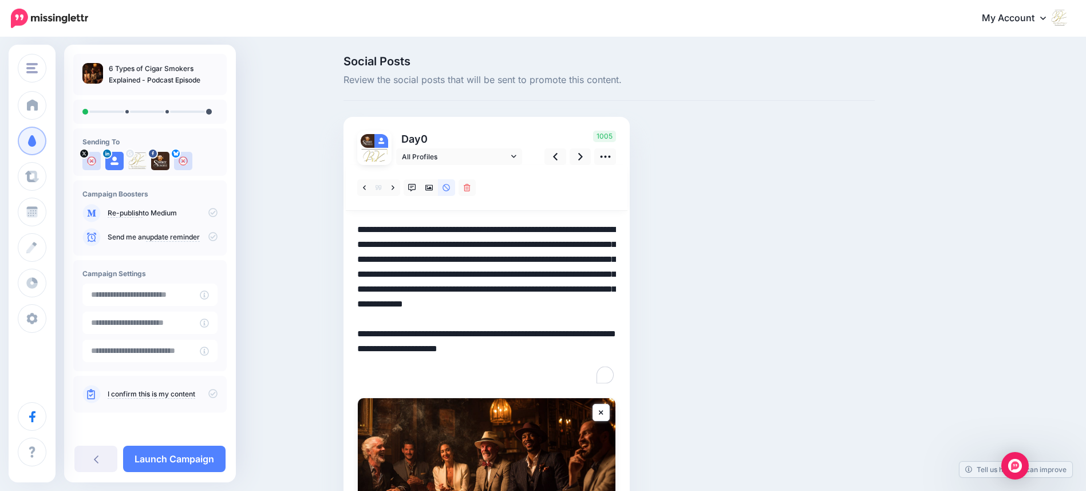
click at [496, 290] on textarea "**********" at bounding box center [486, 304] width 259 height 164
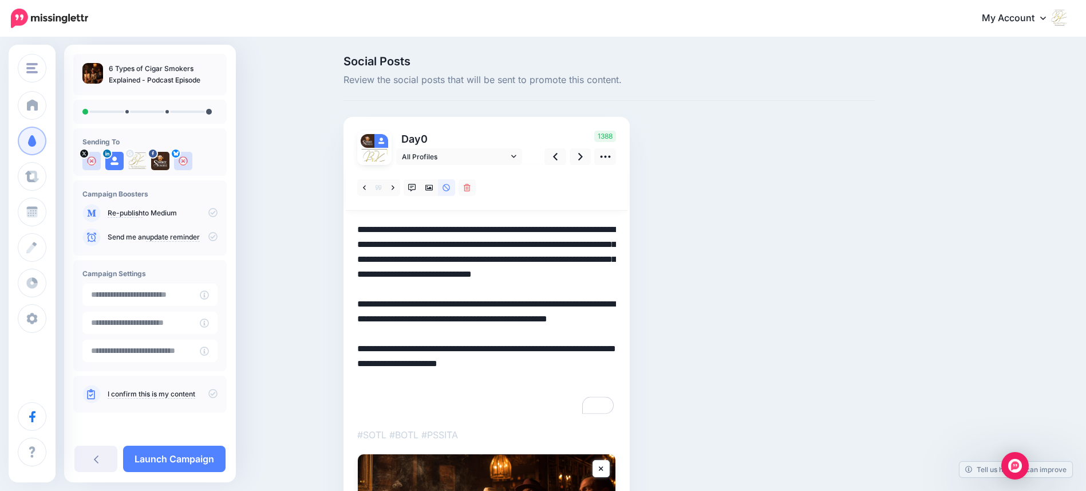
click at [551, 230] on textarea "**********" at bounding box center [486, 318] width 259 height 193
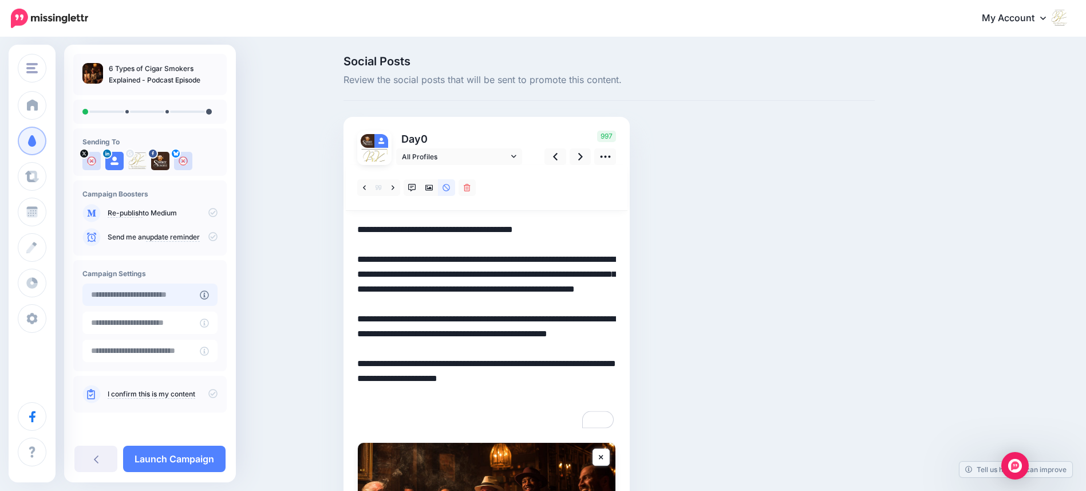
type textarea "**********"
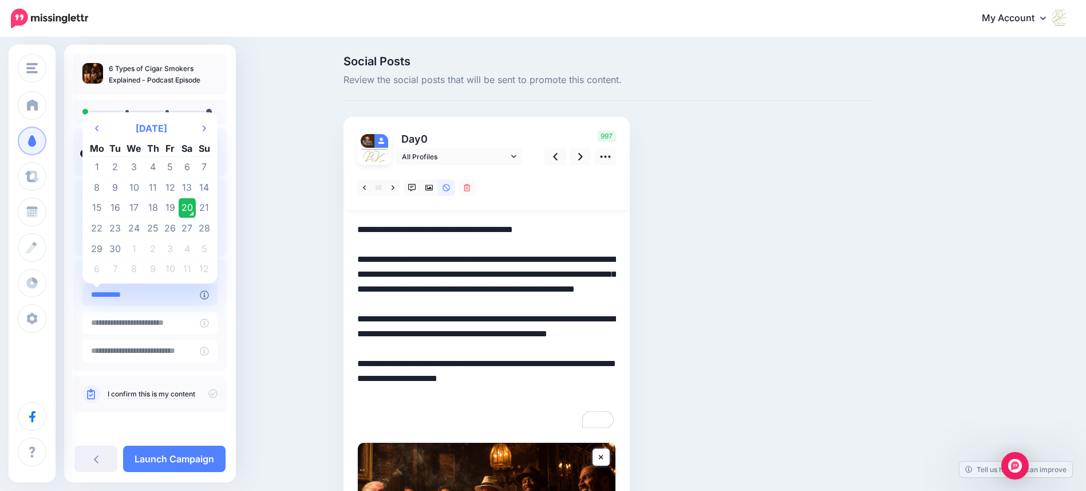
click at [179, 297] on input "**********" at bounding box center [140, 294] width 117 height 22
click at [206, 206] on td "21" at bounding box center [204, 207] width 17 height 21
type input "**********"
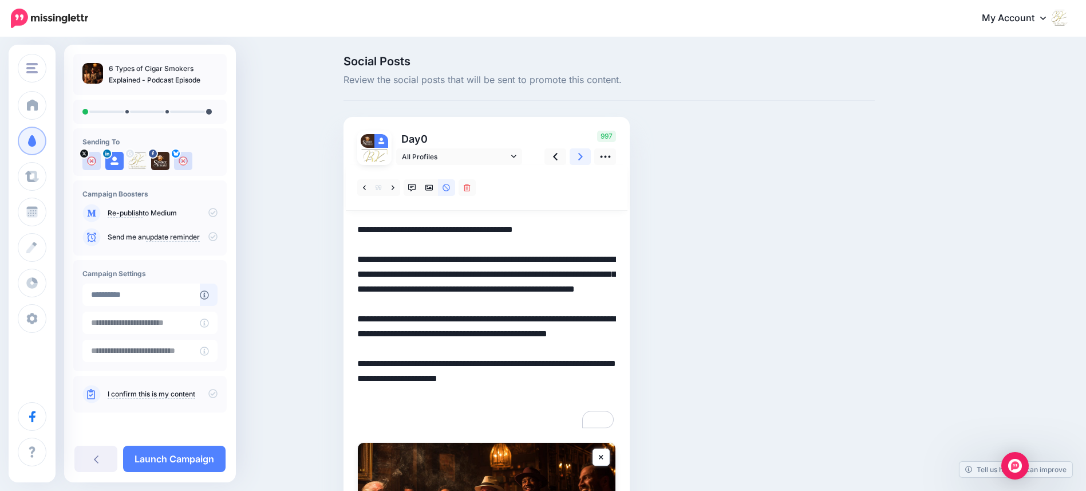
click at [583, 157] on icon at bounding box center [580, 156] width 5 height 7
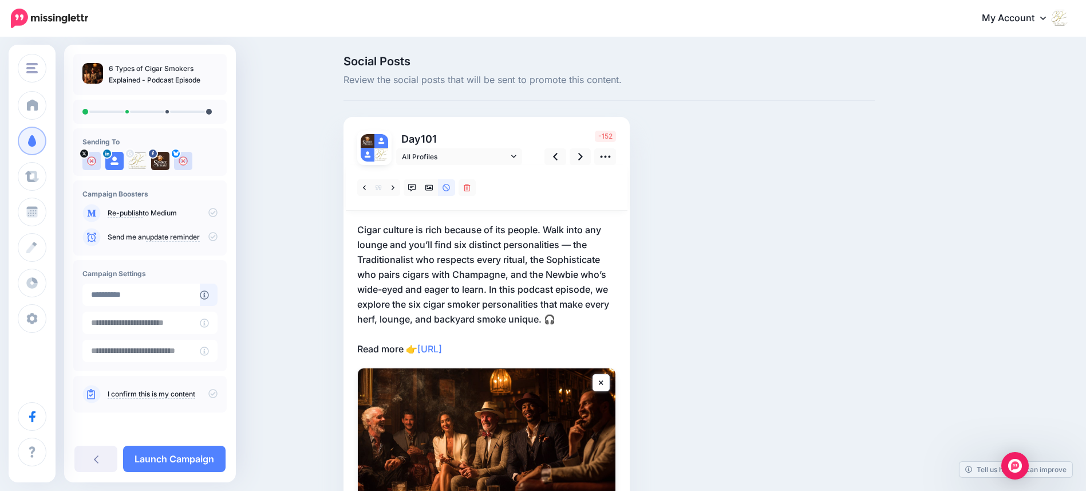
click at [495, 290] on p "Cigar culture is rich because of its people. Walk into any lounge and you’ll fi…" at bounding box center [486, 289] width 259 height 134
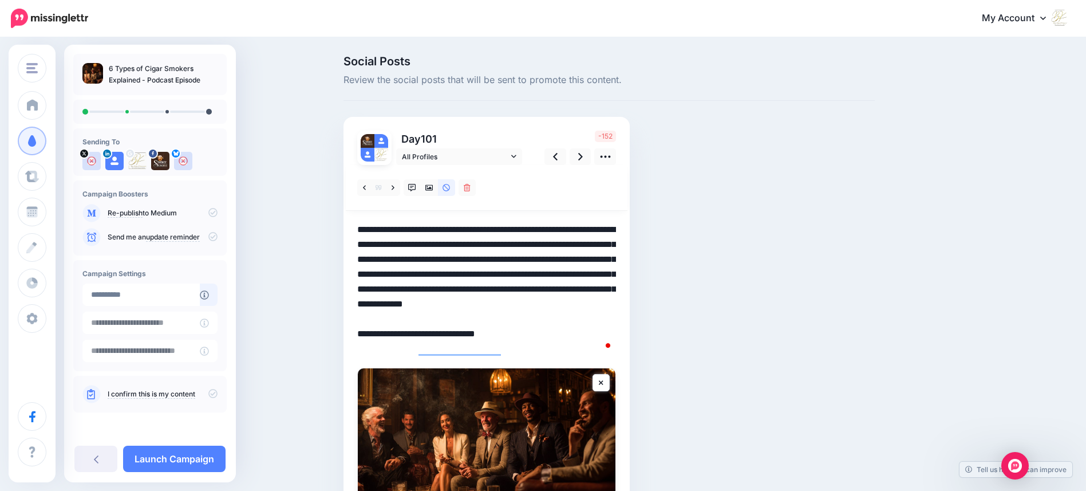
click at [495, 290] on textarea "**********" at bounding box center [486, 289] width 259 height 134
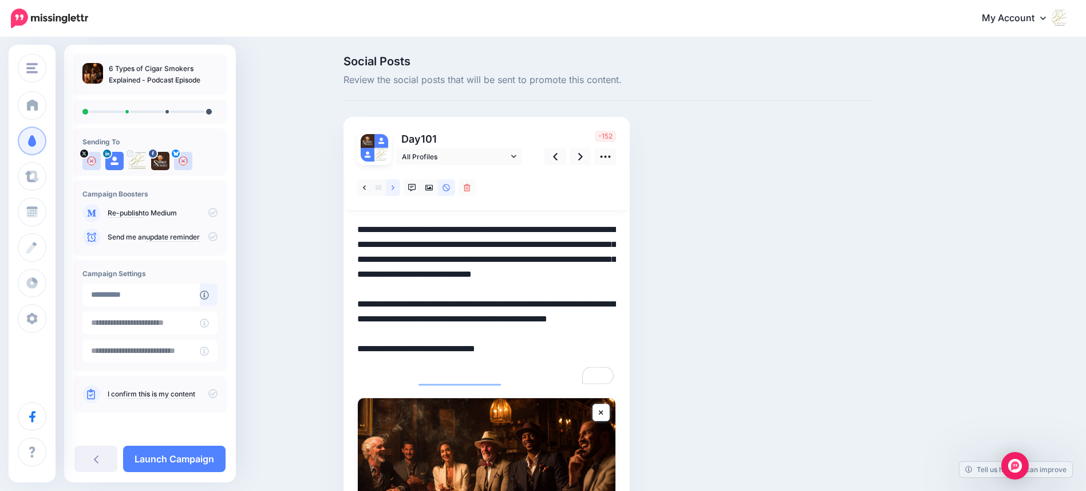
click at [395, 186] on link at bounding box center [393, 187] width 14 height 17
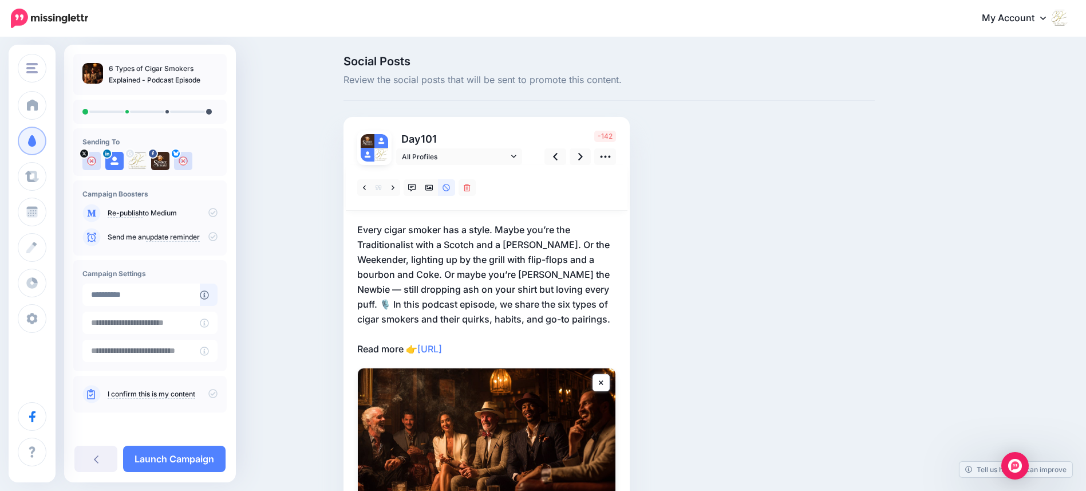
click at [502, 228] on p "Every cigar smoker has a style. Maybe you’re the Traditionalist with a Scotch a…" at bounding box center [486, 289] width 259 height 134
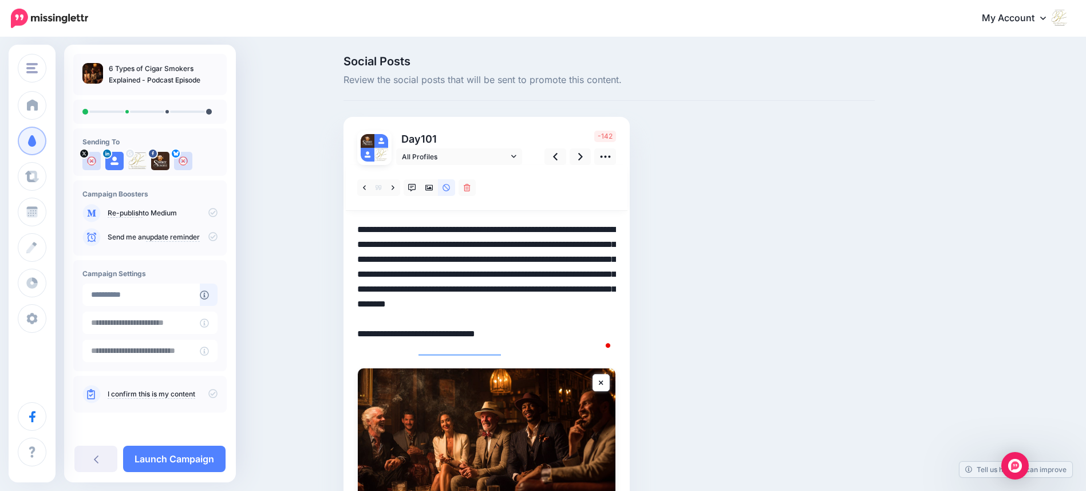
click at [502, 230] on textarea "**********" at bounding box center [486, 289] width 259 height 134
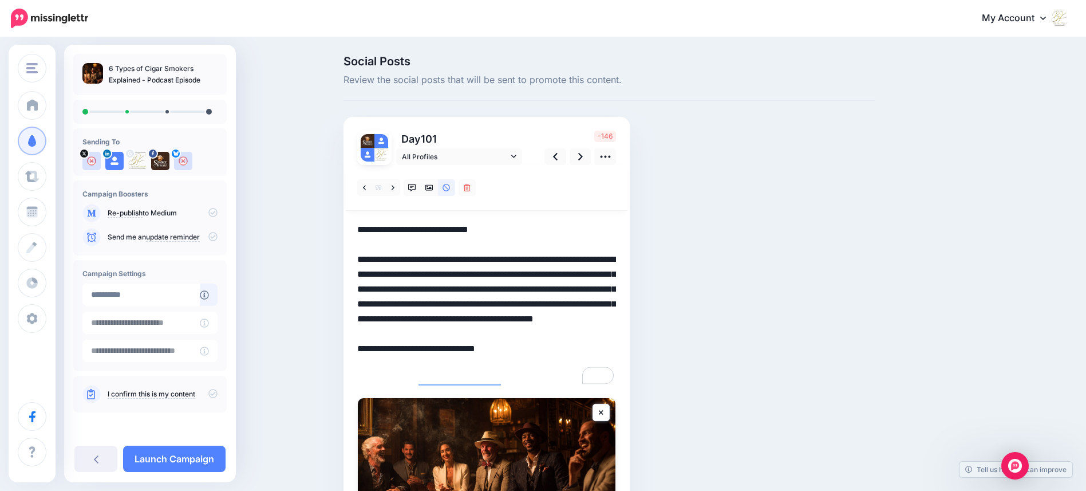
click at [517, 285] on textarea "**********" at bounding box center [486, 304] width 259 height 164
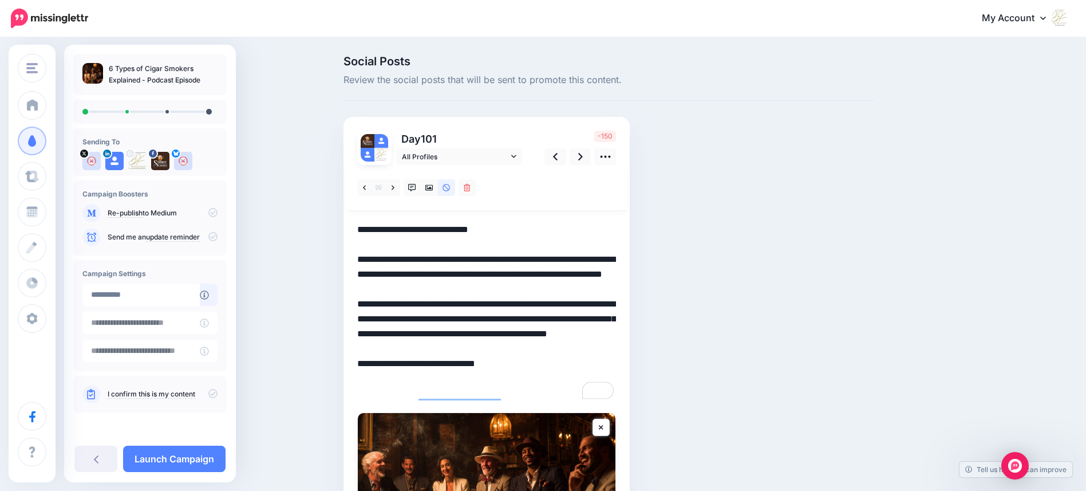
click at [515, 333] on textarea "**********" at bounding box center [486, 311] width 259 height 179
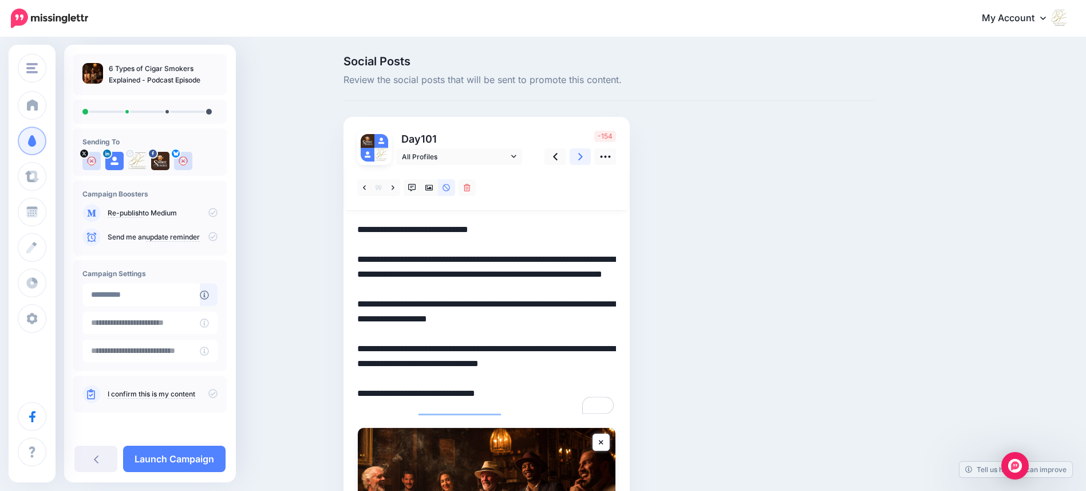
click at [583, 156] on icon at bounding box center [580, 156] width 5 height 7
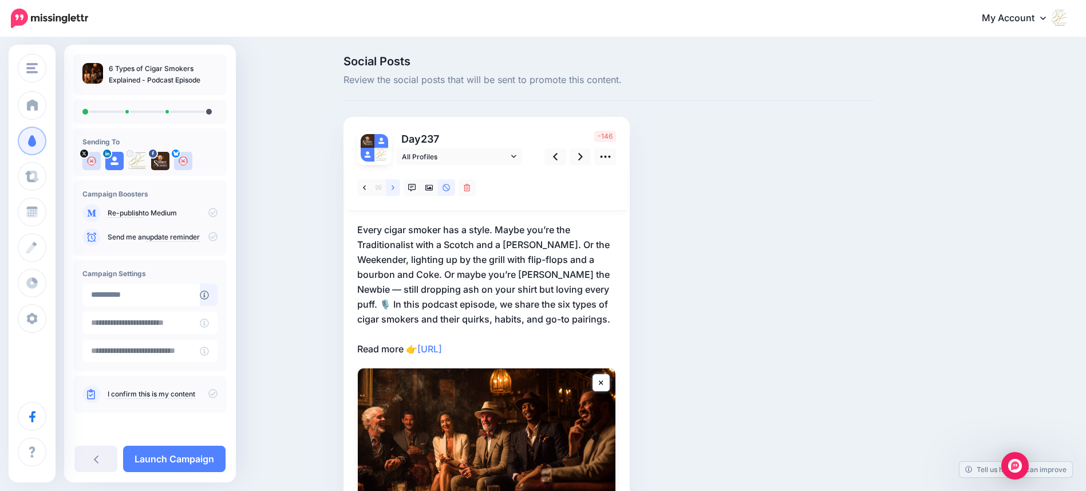
click at [394, 187] on icon at bounding box center [393, 188] width 3 height 8
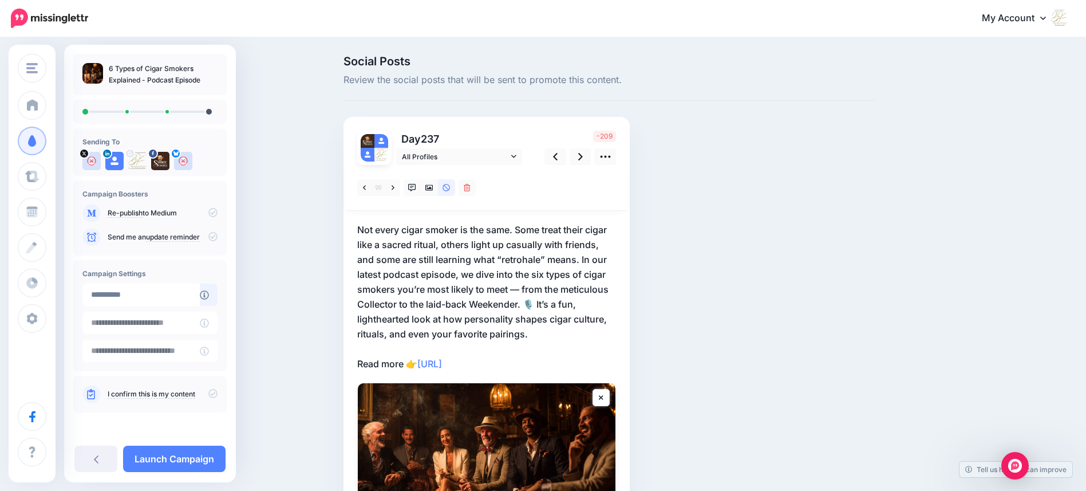
click at [521, 229] on p "Not every cigar smoker is the same. Some treat their cigar like a sacred ritual…" at bounding box center [486, 296] width 259 height 149
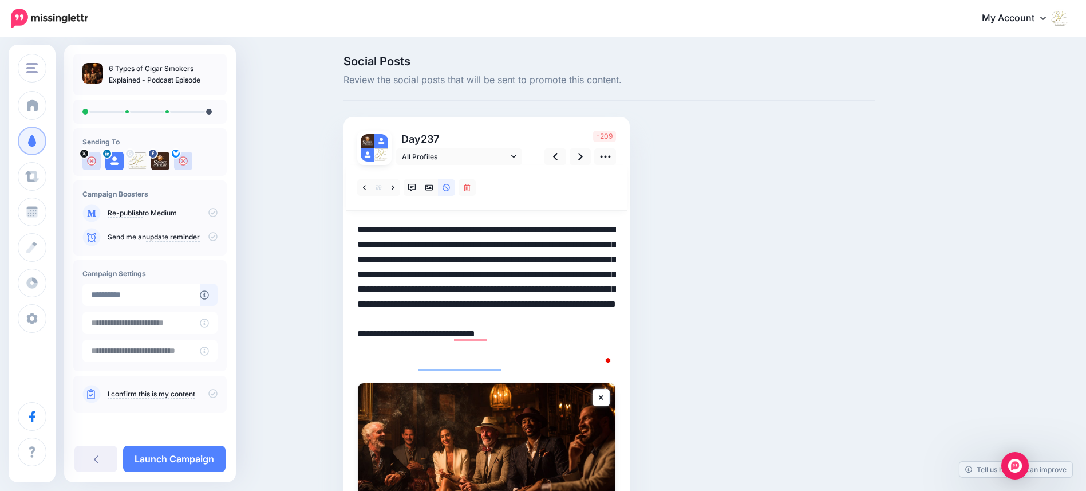
click at [521, 231] on textarea "**********" at bounding box center [486, 296] width 259 height 149
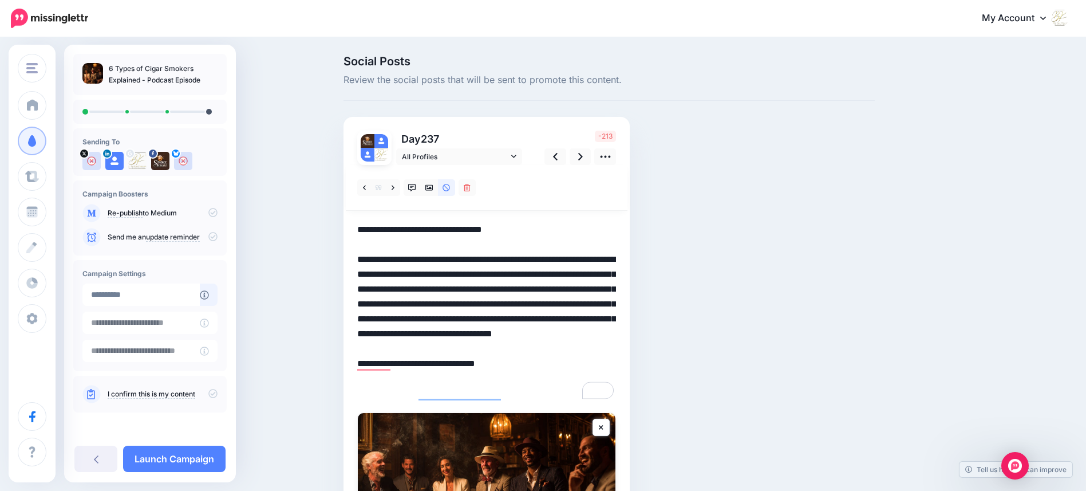
drag, startPoint x: 447, startPoint y: 289, endPoint x: 452, endPoint y: 294, distance: 7.7
click at [447, 289] on textarea "**********" at bounding box center [486, 311] width 259 height 179
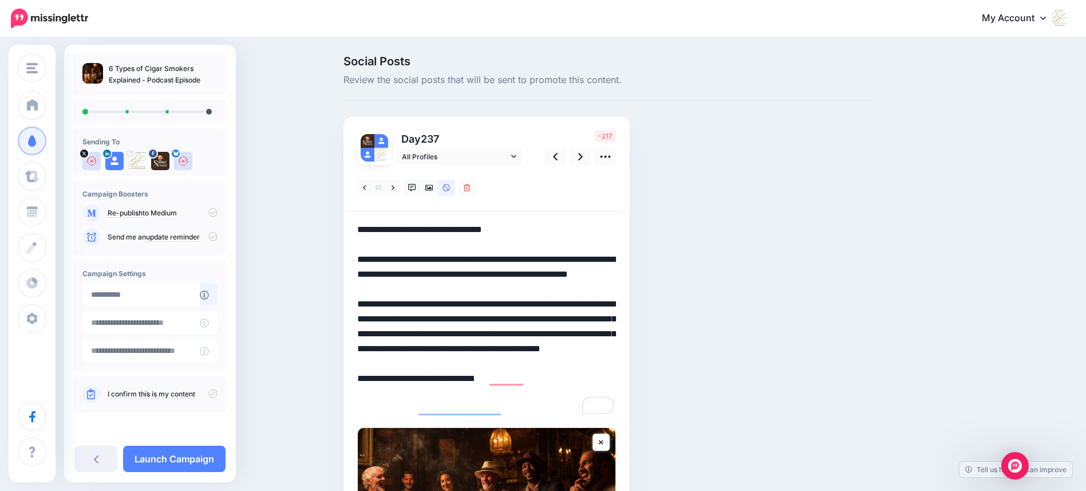
click at [590, 345] on textarea "**********" at bounding box center [486, 318] width 259 height 193
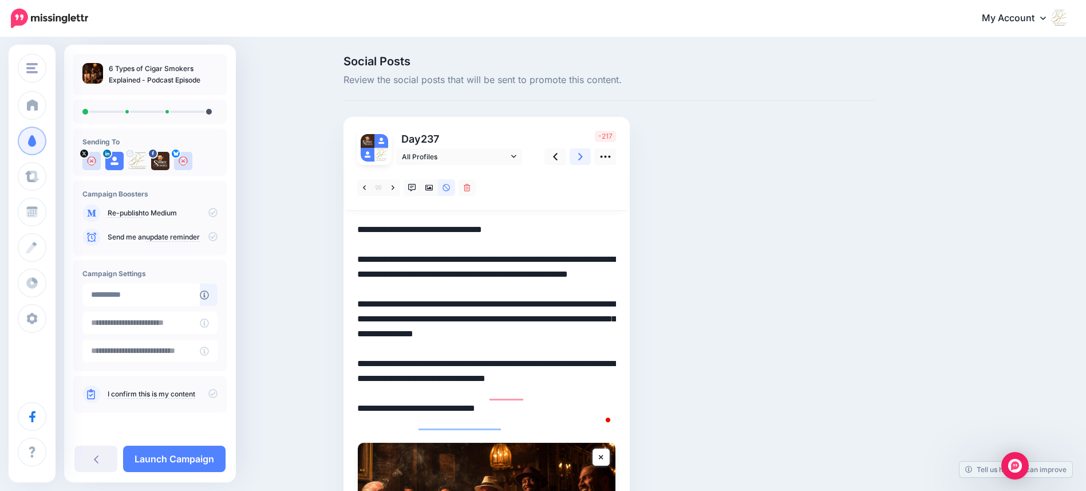
click at [583, 154] on icon at bounding box center [580, 157] width 5 height 12
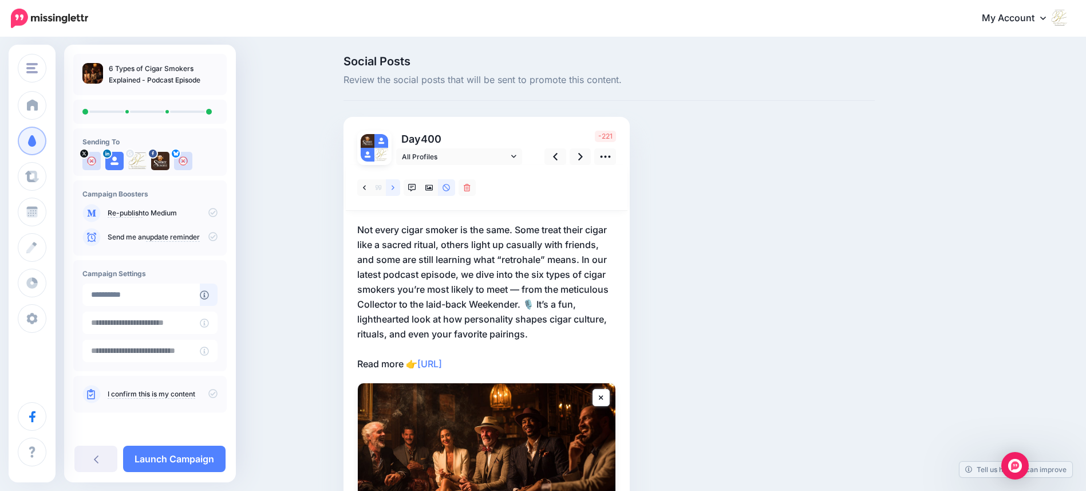
click at [399, 186] on link at bounding box center [393, 187] width 14 height 17
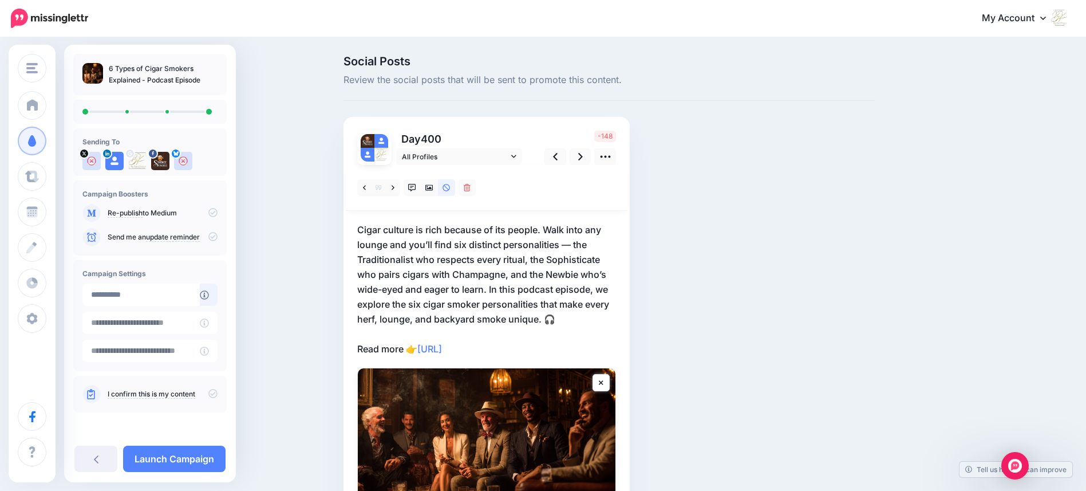
click at [549, 230] on p "Cigar culture is rich because of its people. Walk into any lounge and you’ll fi…" at bounding box center [486, 289] width 259 height 134
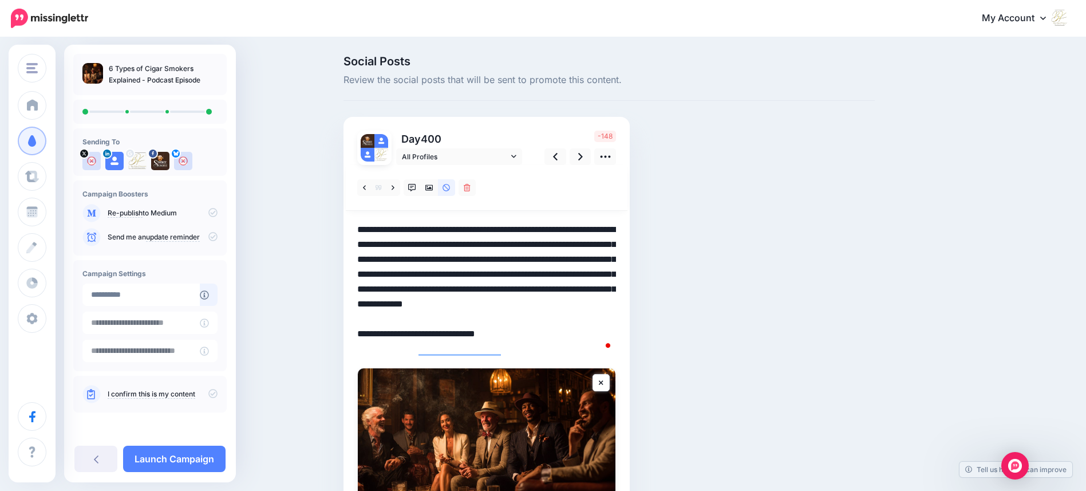
click at [549, 230] on textarea "**********" at bounding box center [486, 289] width 259 height 134
click at [550, 229] on textarea "**********" at bounding box center [486, 289] width 259 height 134
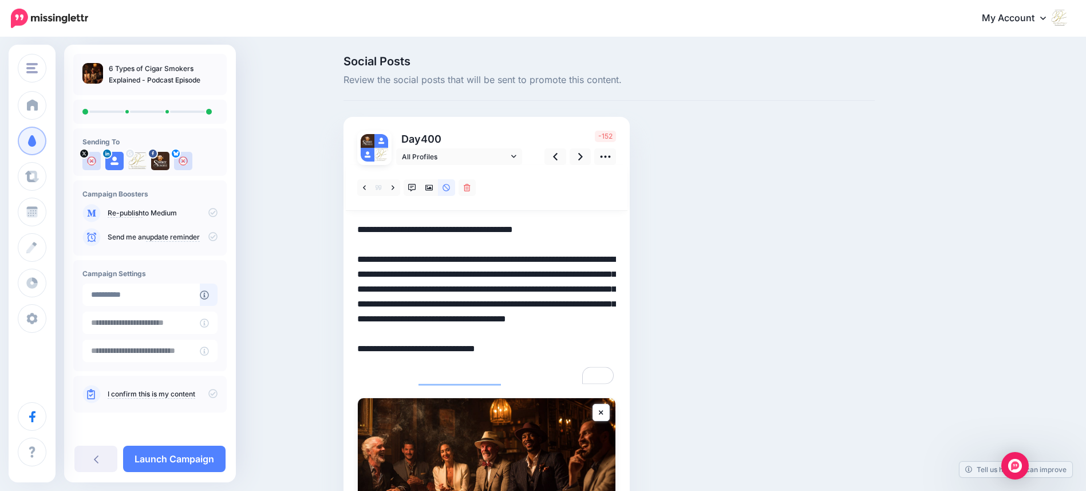
click at [594, 303] on textarea "**********" at bounding box center [486, 304] width 259 height 164
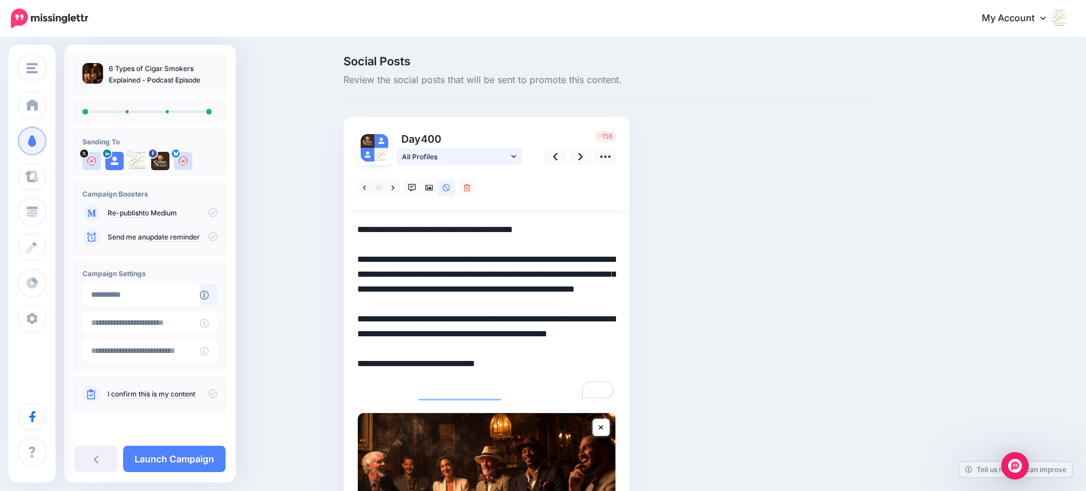
type textarea "**********"
click at [516, 153] on icon at bounding box center [513, 156] width 5 height 8
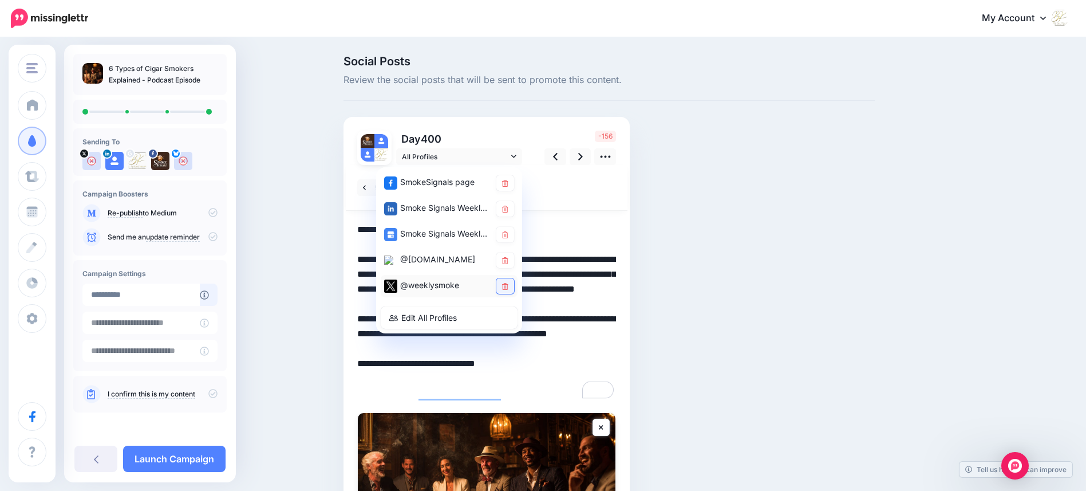
click at [508, 285] on icon at bounding box center [505, 286] width 6 height 7
click at [508, 260] on icon at bounding box center [505, 260] width 6 height 7
click at [583, 156] on icon at bounding box center [580, 156] width 5 height 7
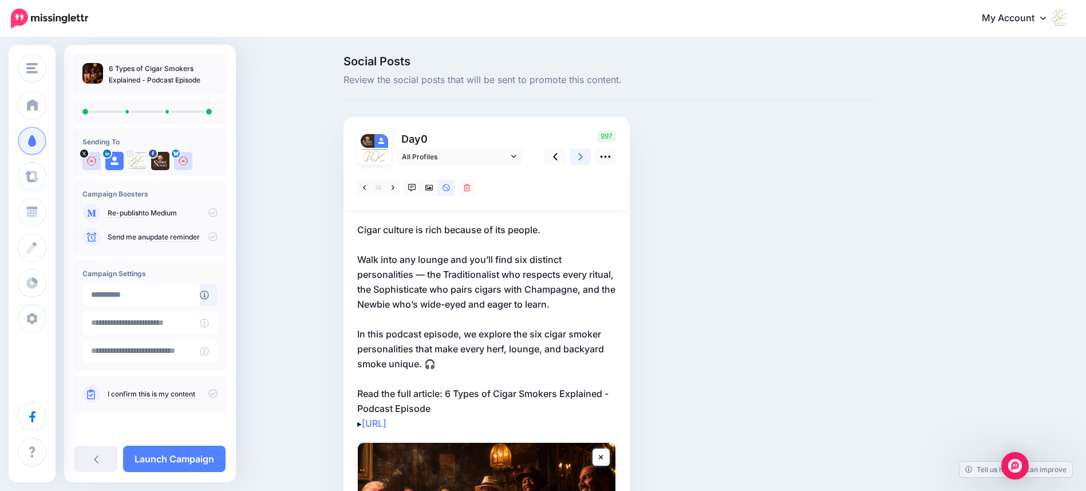
click at [583, 156] on icon at bounding box center [580, 156] width 5 height 7
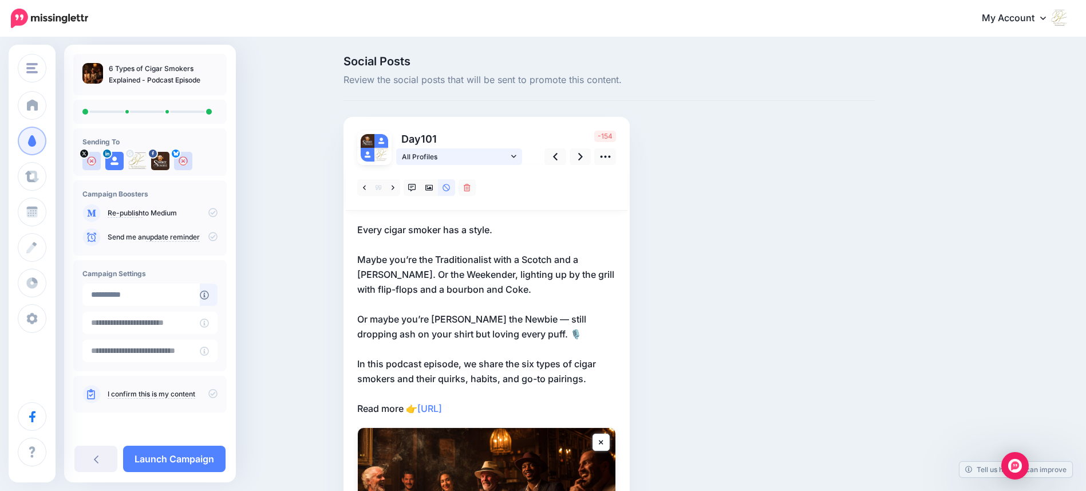
click at [521, 157] on link "All Profiles" at bounding box center [459, 156] width 126 height 17
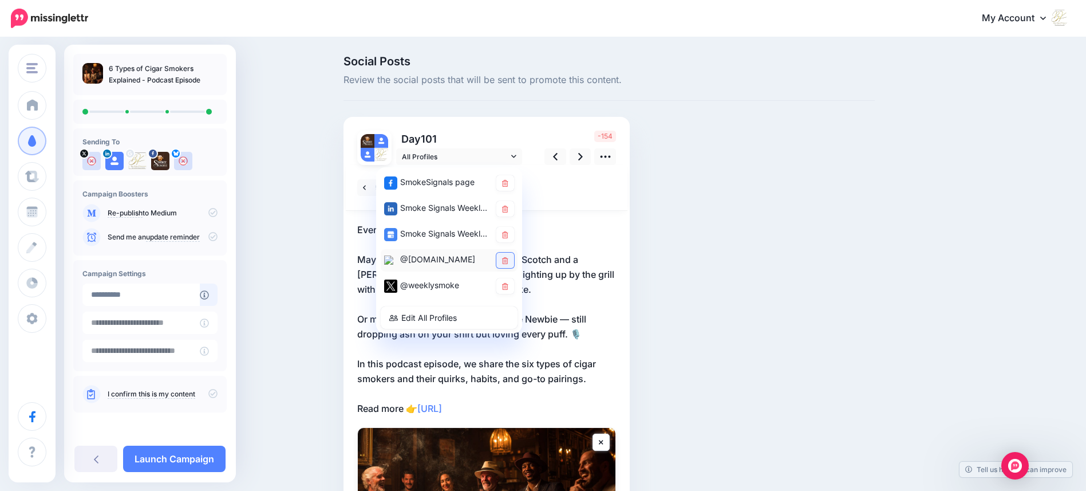
click at [513, 258] on link at bounding box center [505, 259] width 18 height 15
click at [582, 156] on icon at bounding box center [580, 157] width 5 height 12
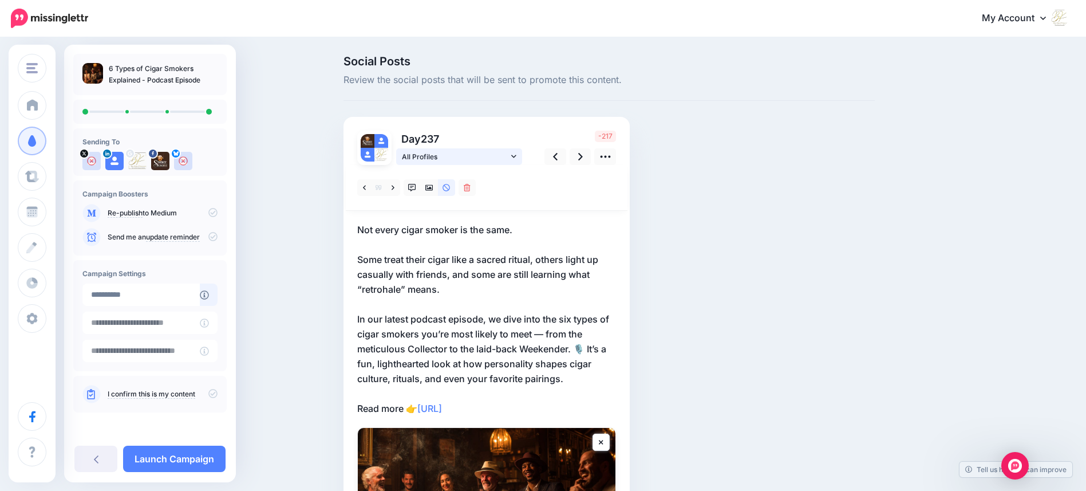
click at [516, 160] on icon at bounding box center [513, 156] width 5 height 8
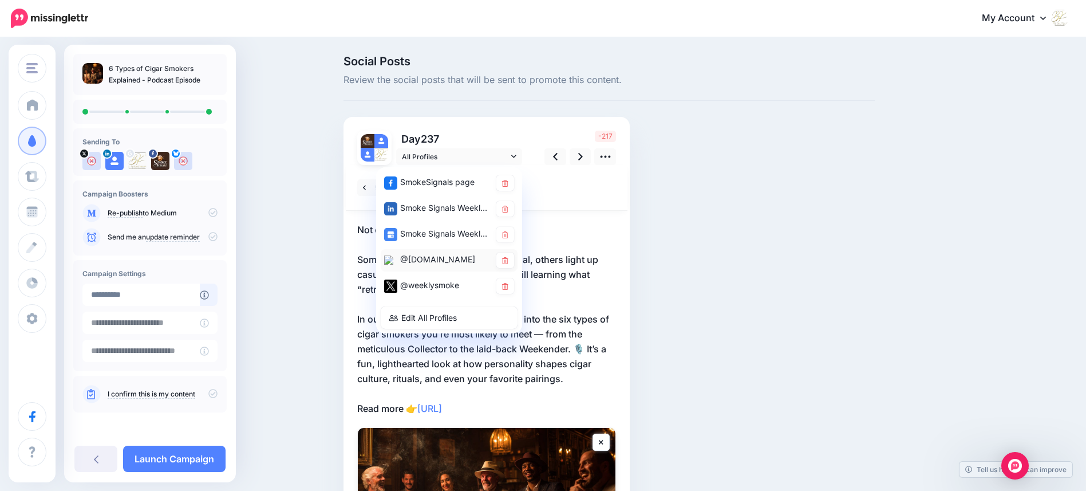
click at [516, 250] on div "@smoke-signals.life" at bounding box center [449, 260] width 137 height 22
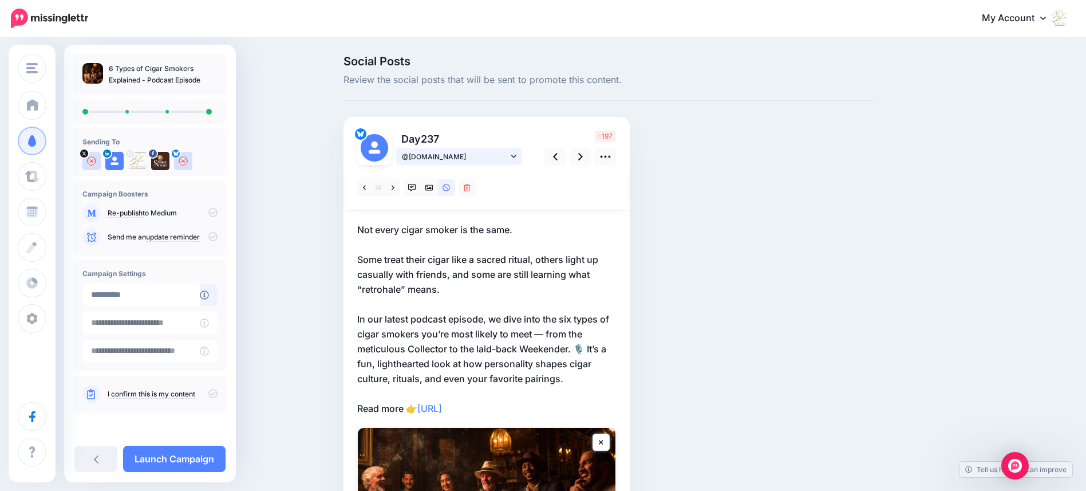
click at [520, 154] on link "@smoke-signals.life" at bounding box center [459, 156] width 126 height 17
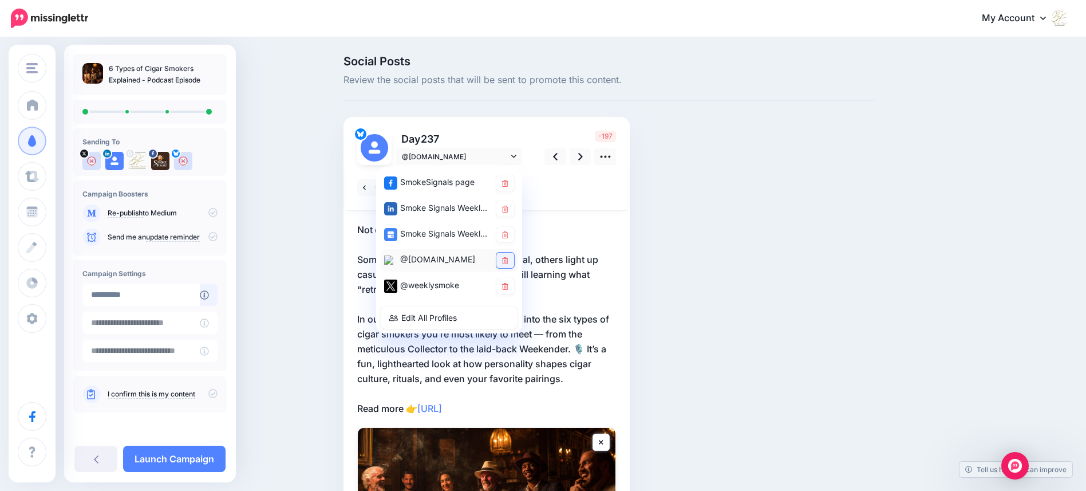
click at [508, 259] on icon at bounding box center [505, 260] width 6 height 7
click at [506, 282] on link at bounding box center [505, 285] width 18 height 15
click at [582, 157] on icon at bounding box center [580, 157] width 5 height 12
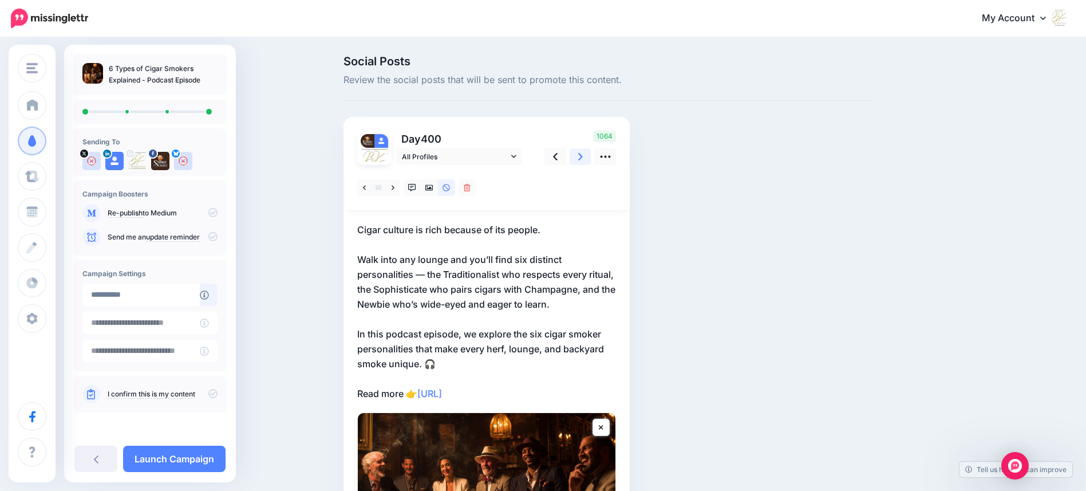
click at [582, 157] on icon at bounding box center [580, 157] width 5 height 12
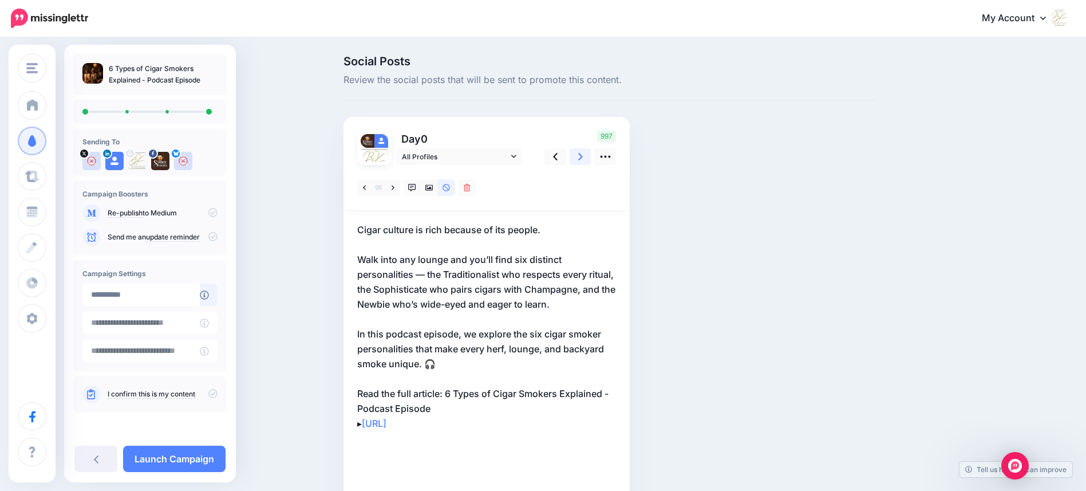
click at [582, 157] on icon at bounding box center [580, 157] width 5 height 12
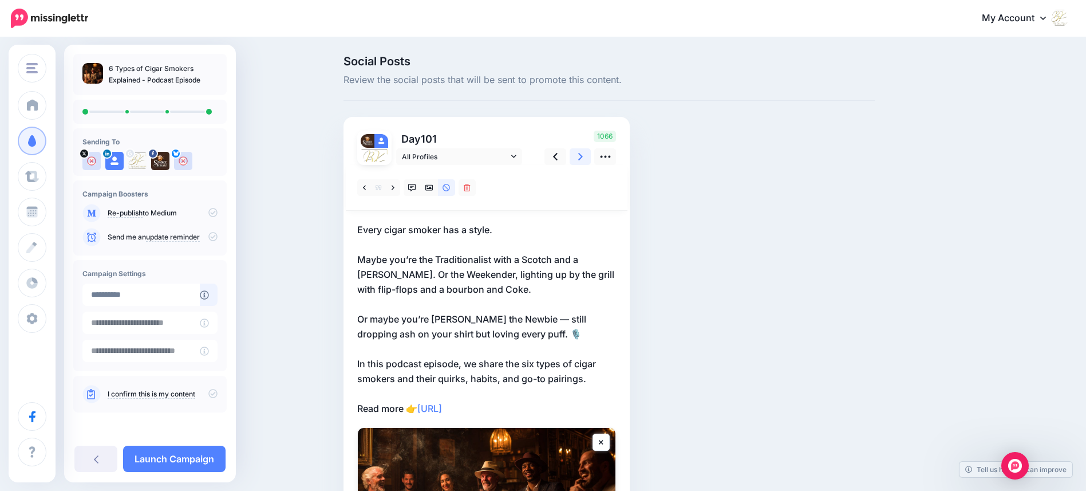
click at [582, 157] on icon at bounding box center [580, 157] width 5 height 12
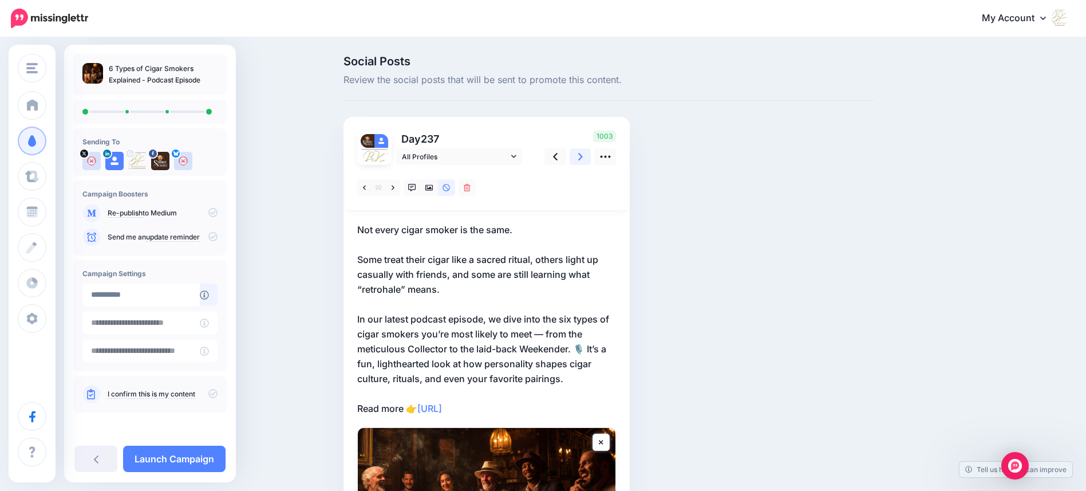
click at [582, 157] on icon at bounding box center [580, 157] width 5 height 12
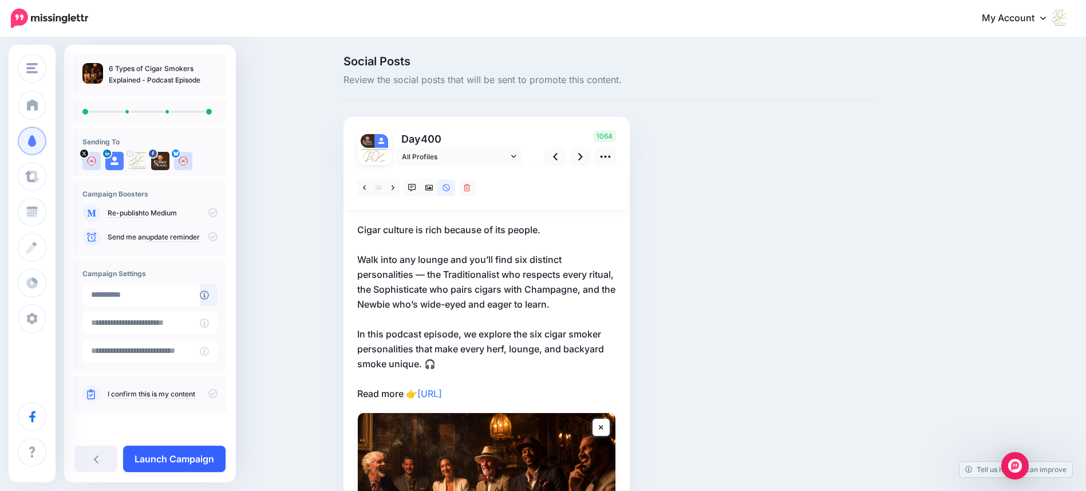
click at [195, 456] on link "Launch Campaign" at bounding box center [174, 458] width 102 height 26
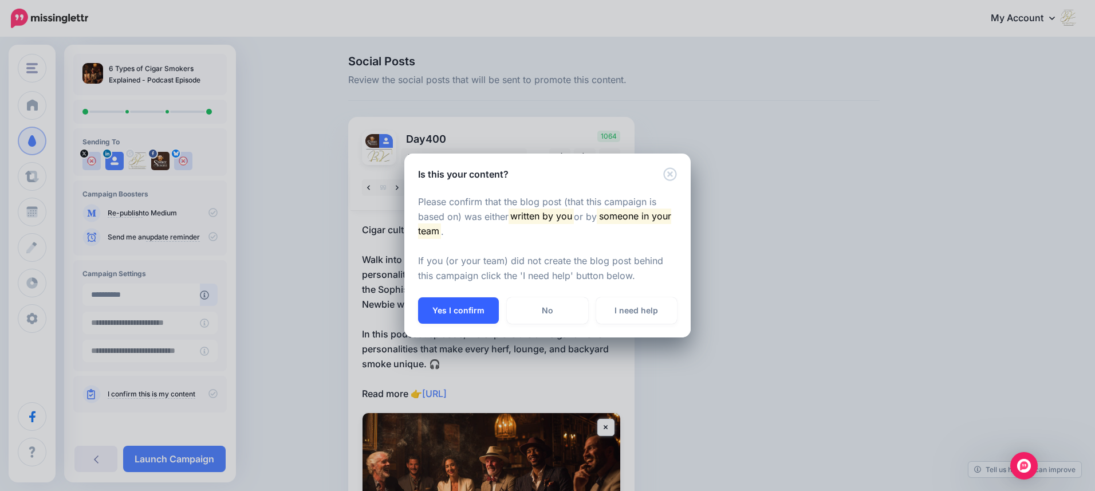
click at [449, 315] on button "Yes I confirm" at bounding box center [458, 310] width 81 height 26
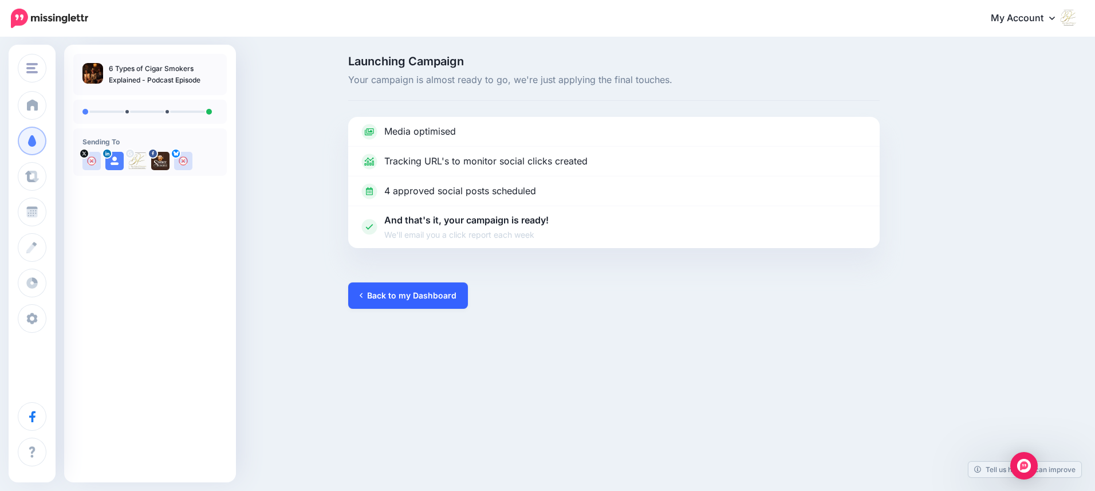
click at [381, 292] on link "Back to my Dashboard" at bounding box center [408, 295] width 120 height 26
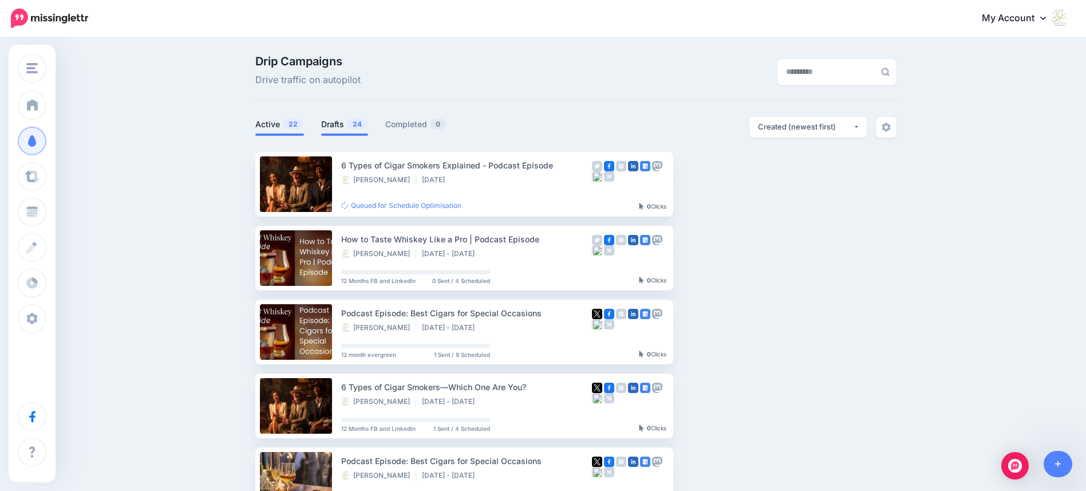
click at [338, 129] on link "Drafts 24" at bounding box center [344, 124] width 47 height 14
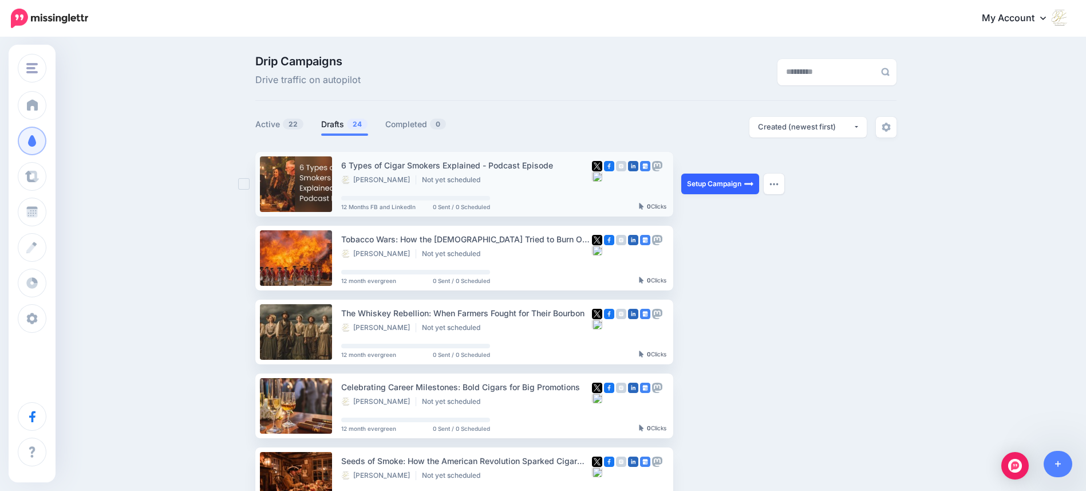
click at [728, 184] on link "Setup Campaign" at bounding box center [720, 183] width 78 height 21
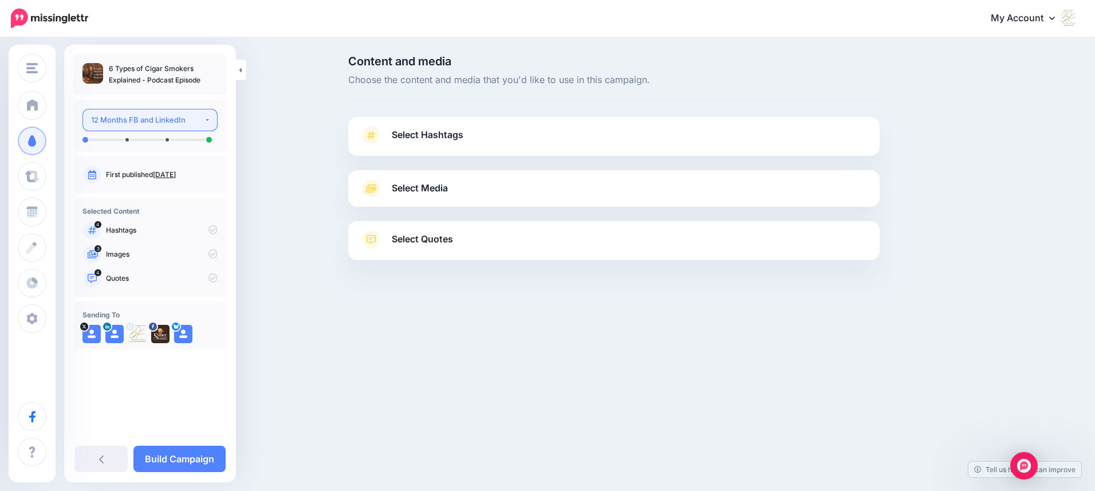
click at [204, 118] on button "12 Months FB and LinkedIn" at bounding box center [149, 120] width 135 height 22
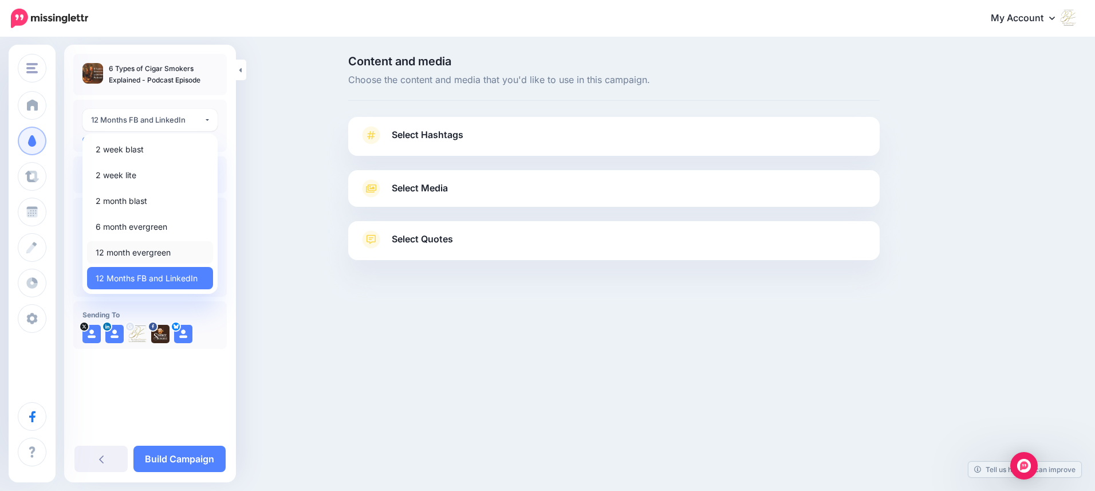
click at [140, 250] on span "12 month evergreen" at bounding box center [133, 253] width 75 height 14
select select "******"
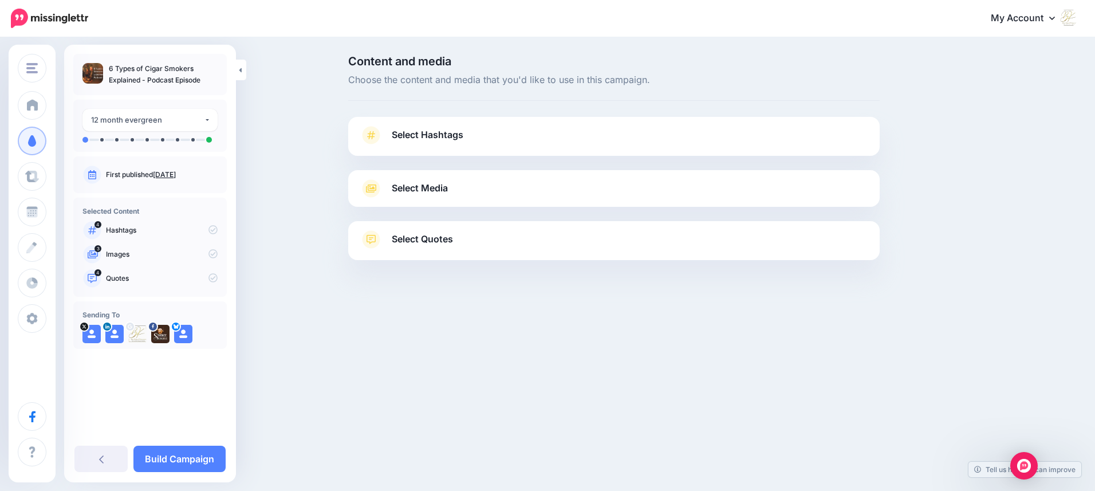
click at [374, 189] on icon at bounding box center [371, 188] width 21 height 18
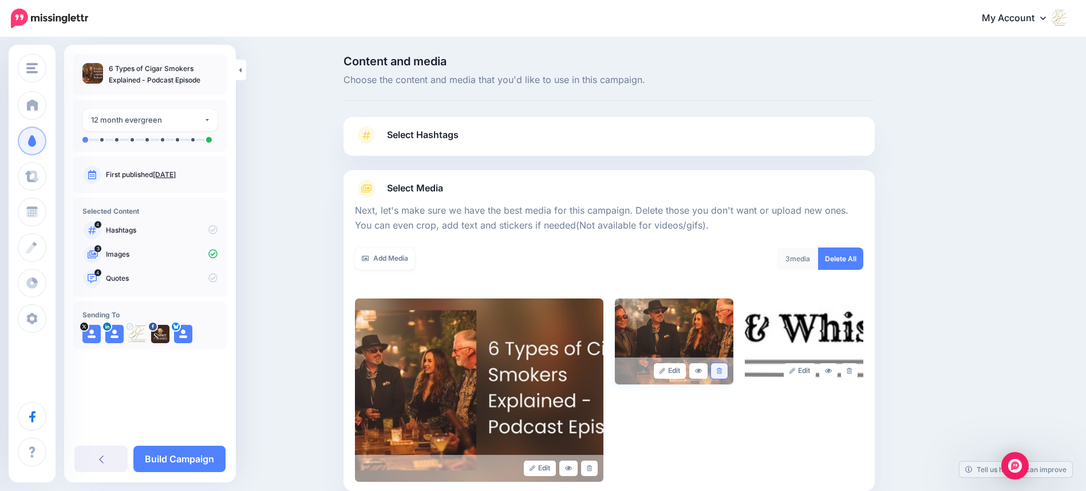
click at [722, 370] on icon at bounding box center [719, 371] width 5 height 6
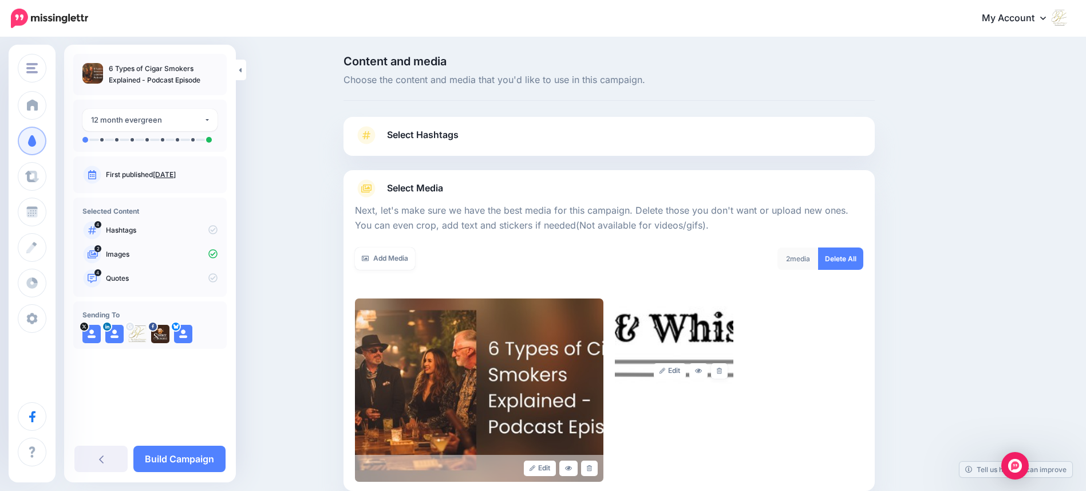
click at [722, 370] on icon at bounding box center [719, 371] width 5 height 6
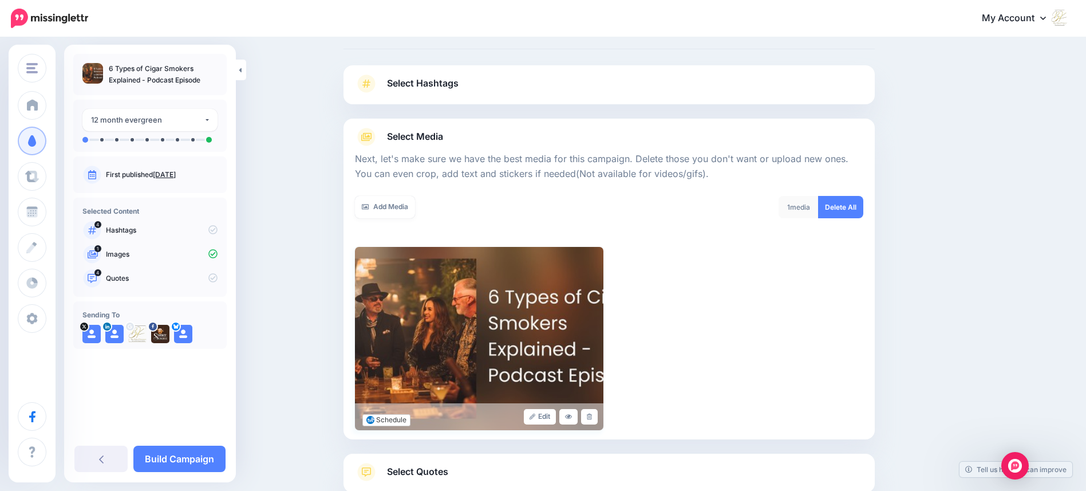
scroll to position [128, 0]
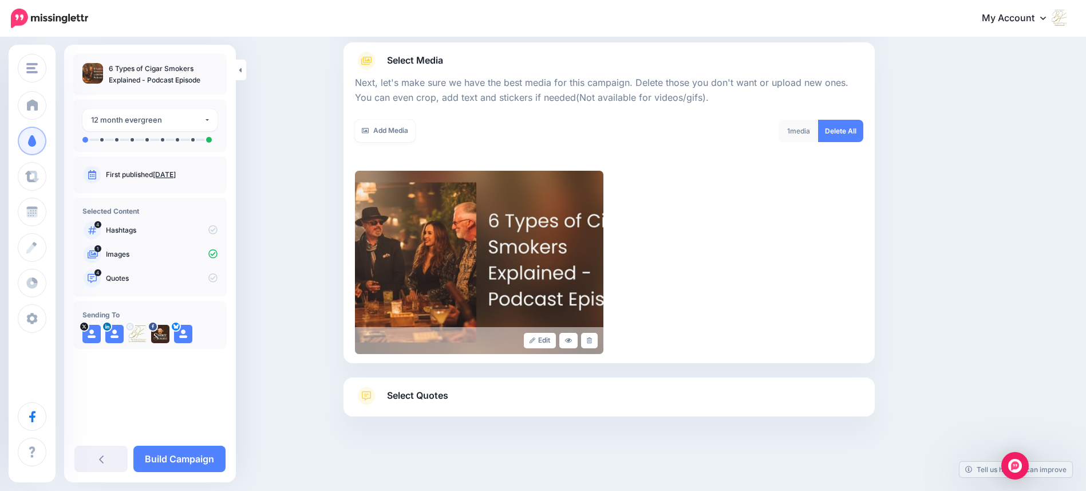
click at [411, 394] on span "Select Quotes" at bounding box center [417, 395] width 61 height 15
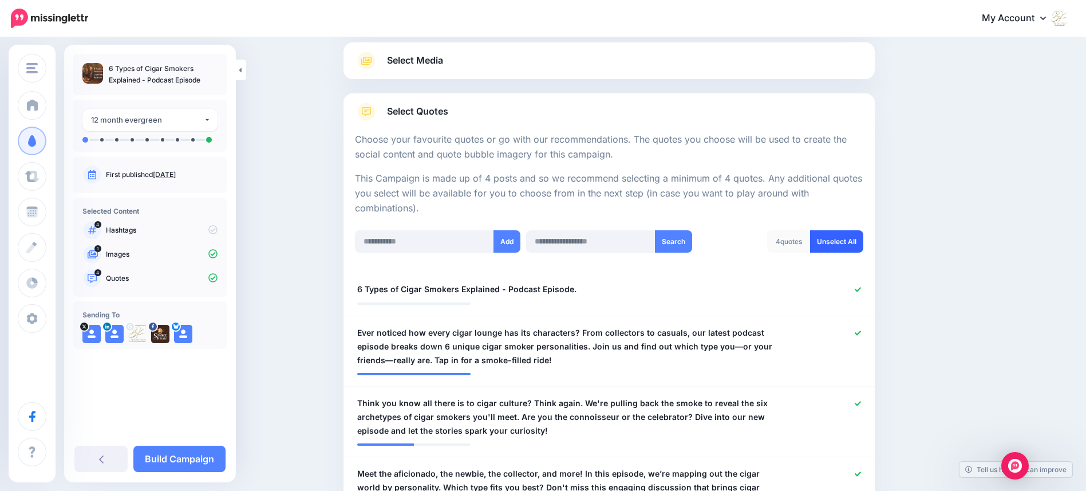
click at [827, 242] on link "Unselect All" at bounding box center [836, 241] width 53 height 22
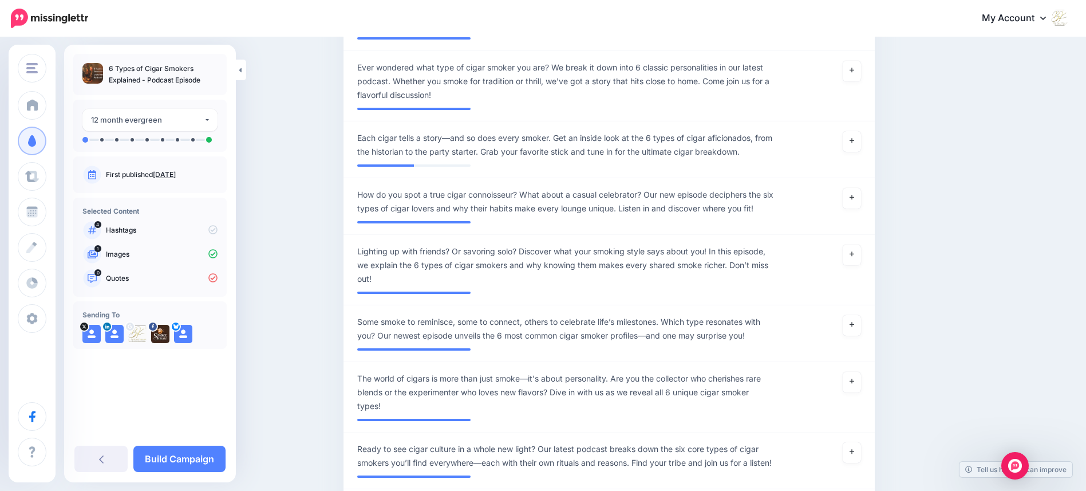
scroll to position [1034, 0]
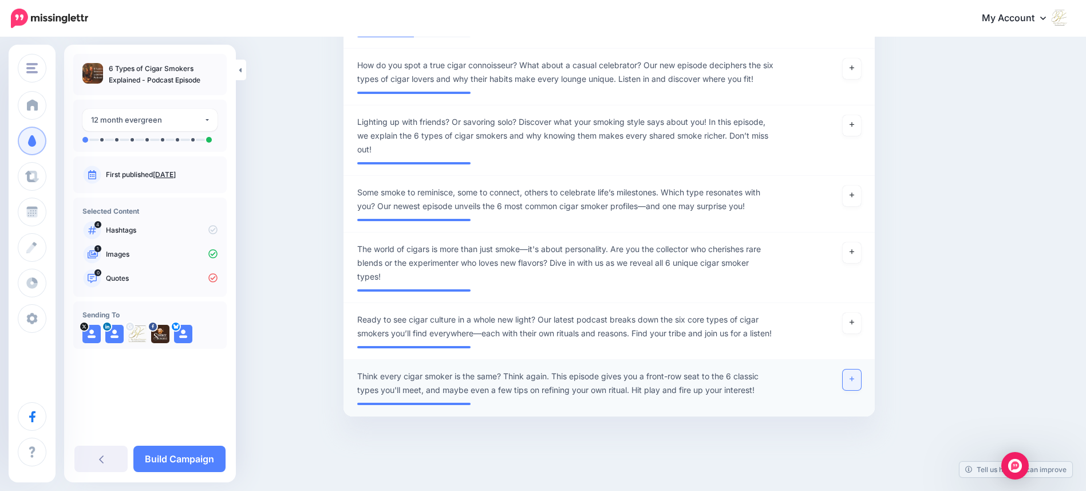
click at [859, 380] on link at bounding box center [852, 379] width 18 height 21
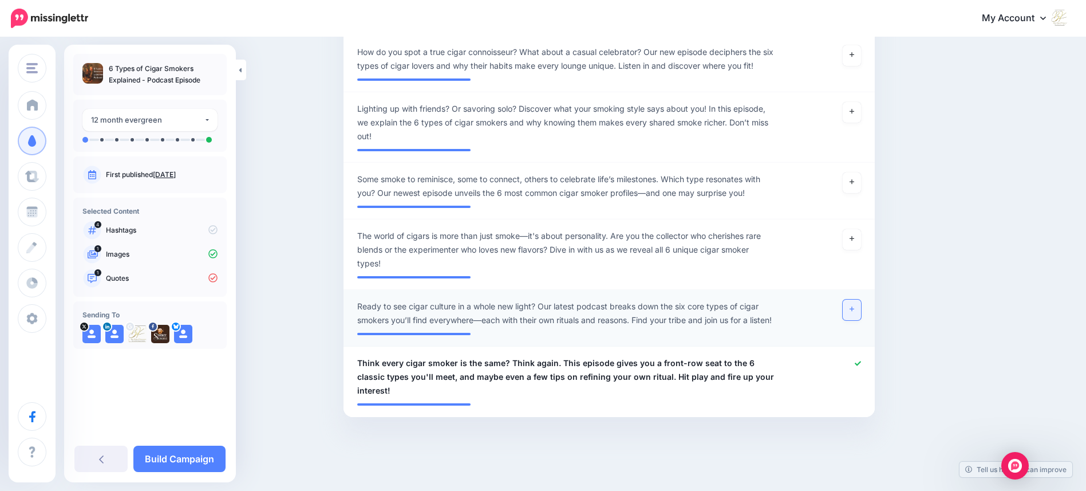
click at [854, 311] on icon at bounding box center [852, 309] width 5 height 6
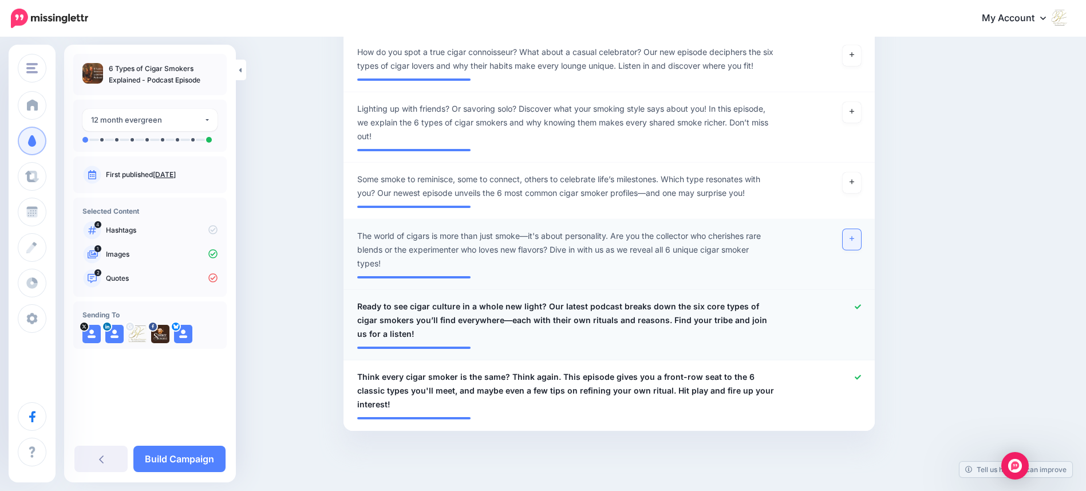
click at [853, 235] on link at bounding box center [852, 239] width 18 height 21
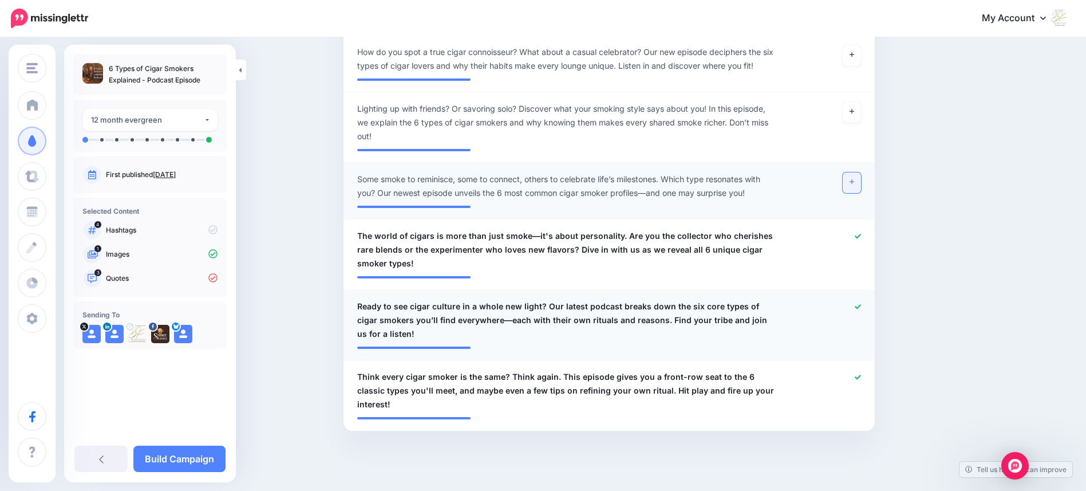
click at [859, 183] on link at bounding box center [852, 182] width 18 height 21
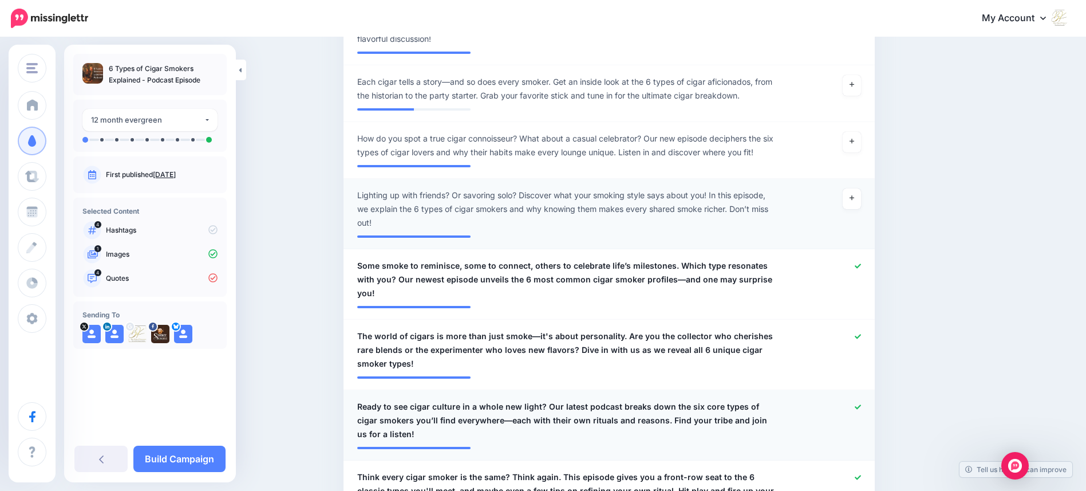
scroll to position [955, 0]
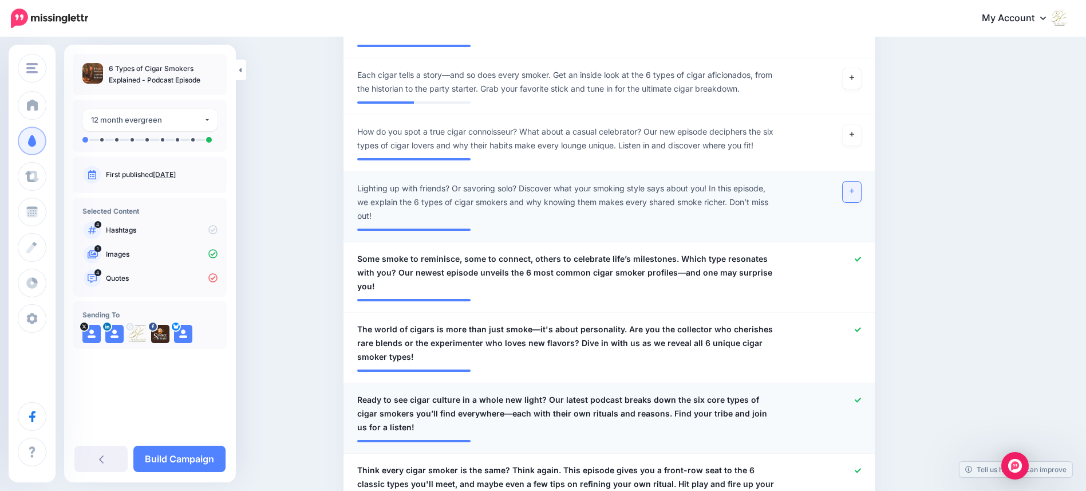
click at [855, 194] on link at bounding box center [852, 191] width 18 height 21
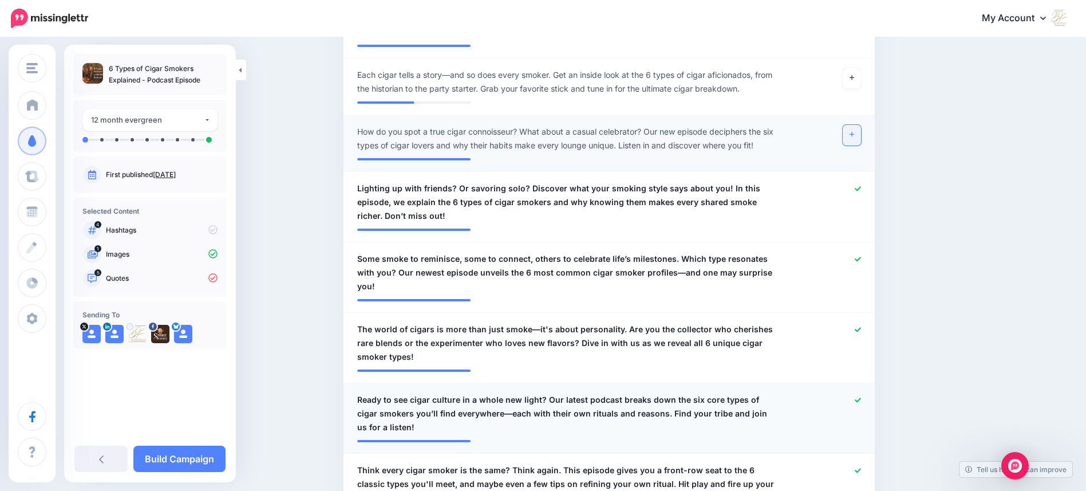
click at [854, 136] on icon at bounding box center [852, 134] width 5 height 6
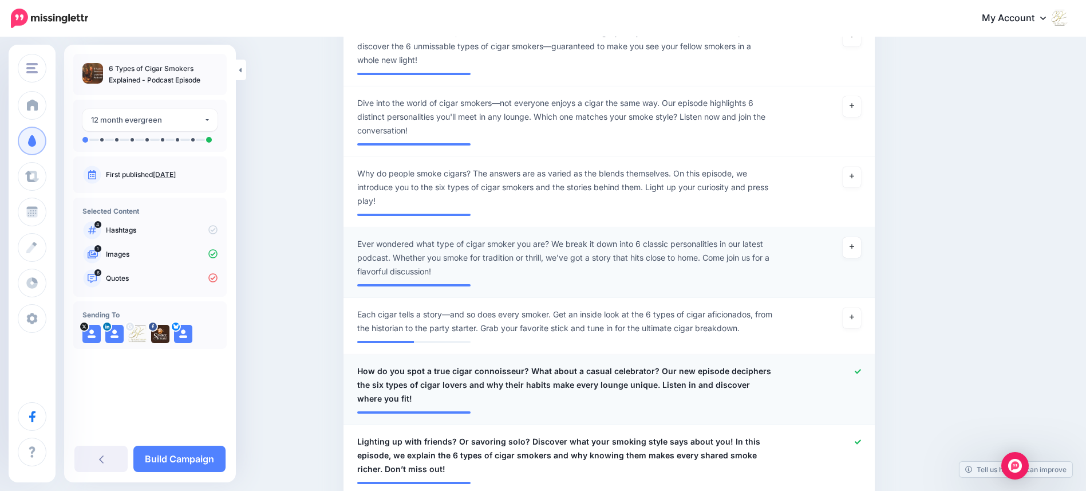
scroll to position [701, 0]
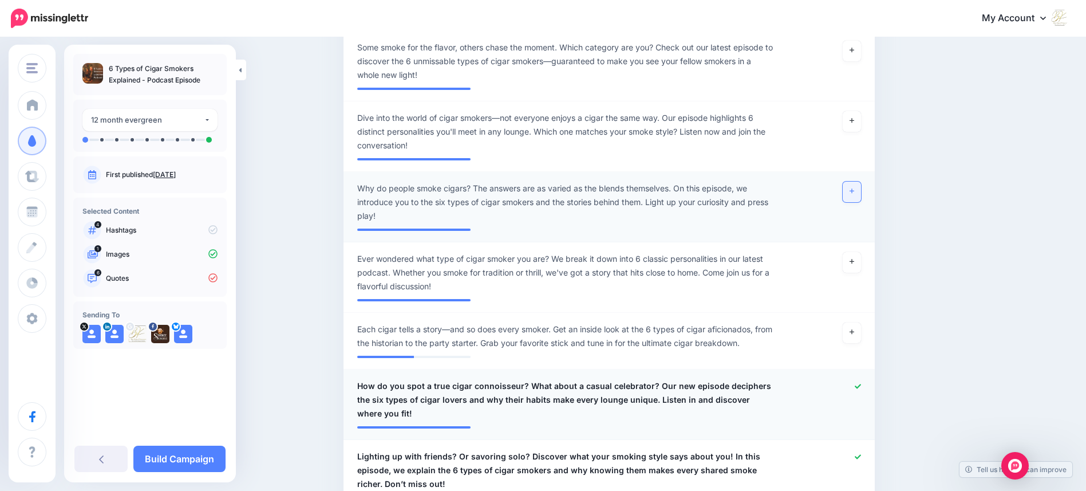
click at [853, 189] on link at bounding box center [852, 191] width 18 height 21
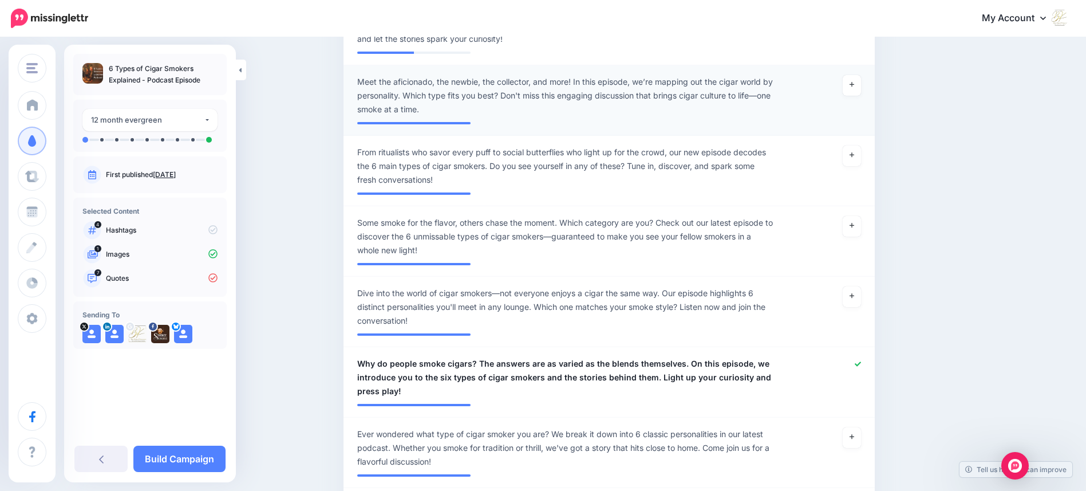
scroll to position [275, 0]
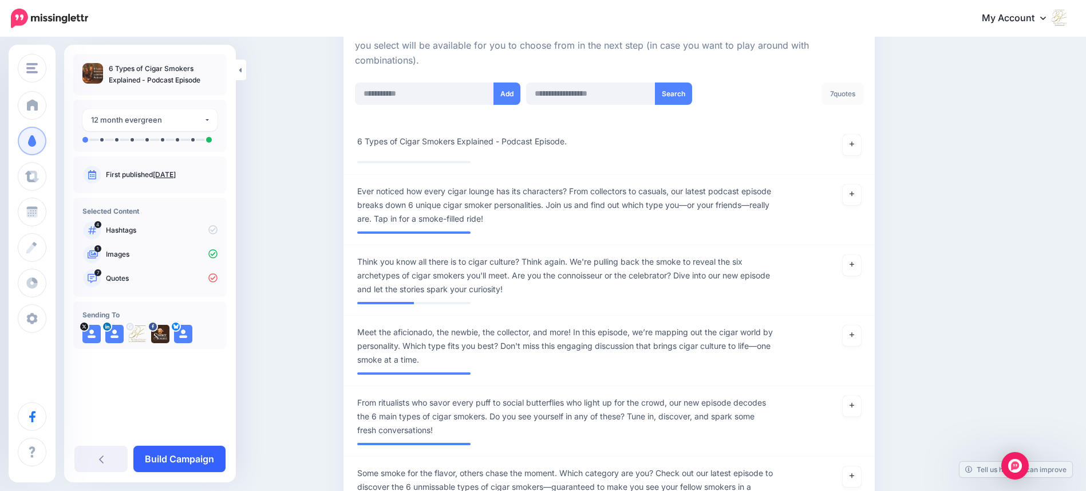
click at [190, 453] on link "Build Campaign" at bounding box center [179, 458] width 92 height 26
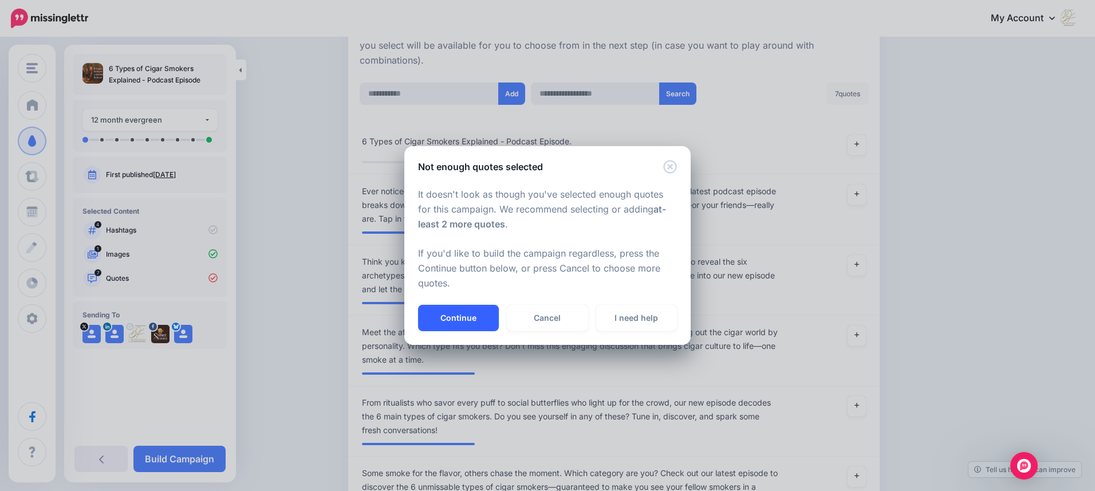
click at [459, 318] on button "Continue" at bounding box center [458, 318] width 81 height 26
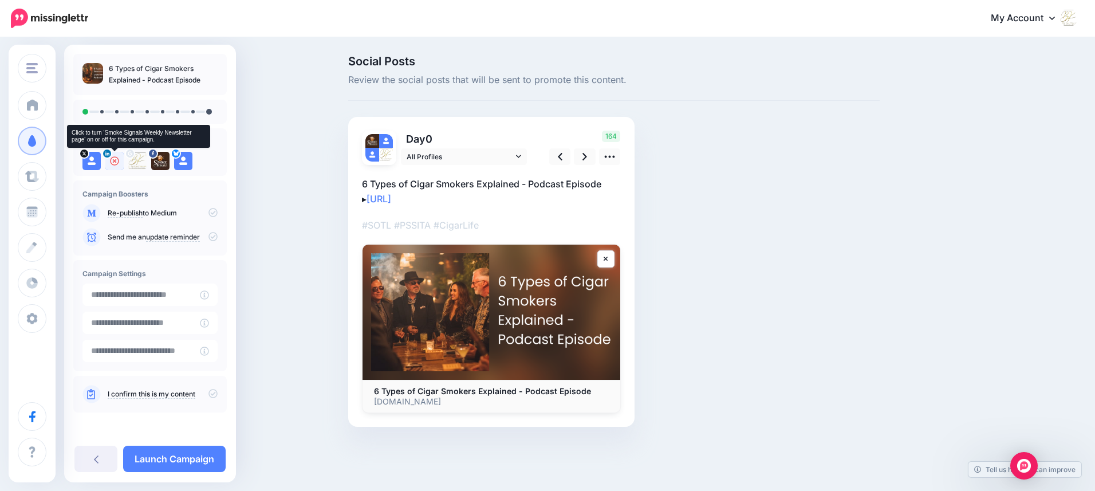
click at [115, 161] on icon at bounding box center [114, 160] width 9 height 9
click at [135, 161] on icon at bounding box center [137, 160] width 9 height 9
click at [159, 160] on icon at bounding box center [160, 160] width 9 height 9
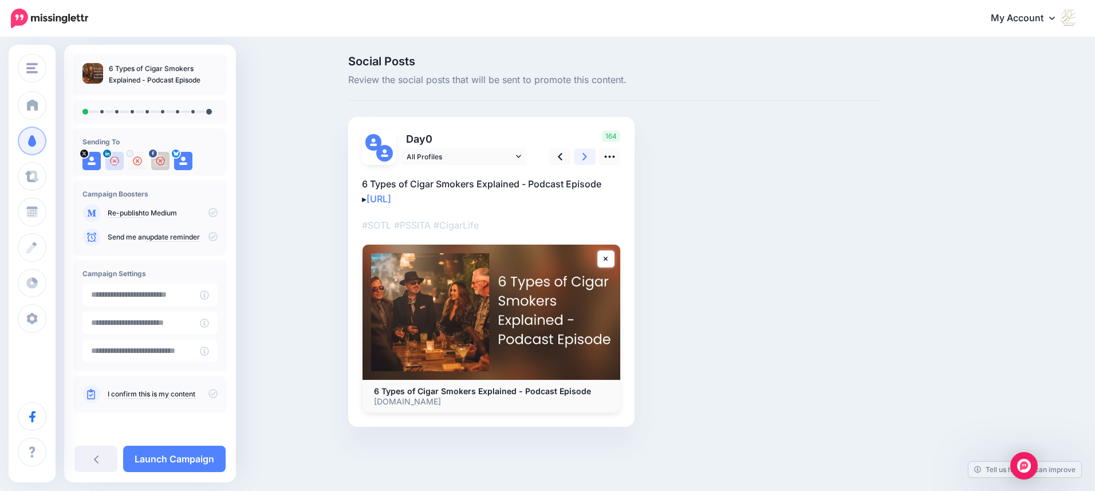
click at [586, 157] on icon at bounding box center [584, 157] width 5 height 12
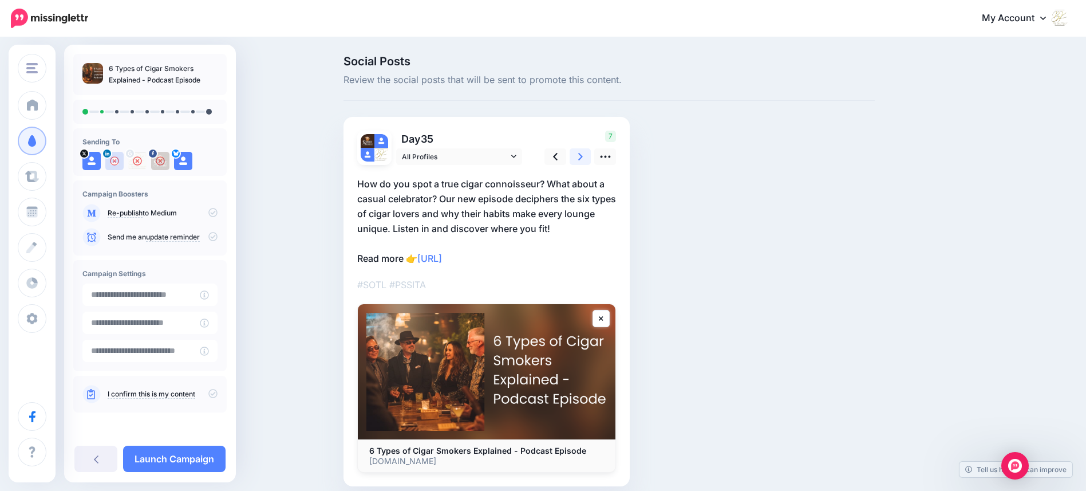
click at [583, 156] on icon at bounding box center [580, 157] width 5 height 12
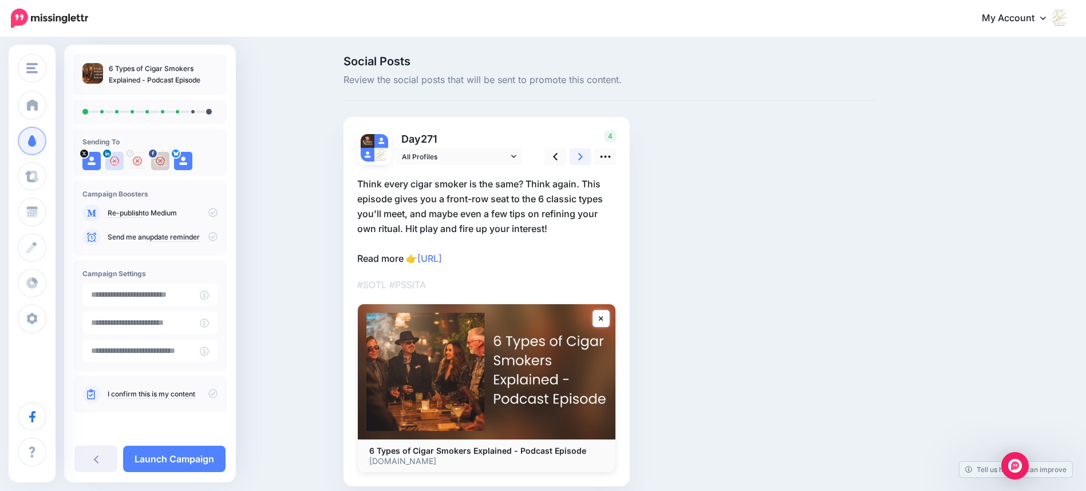
click at [583, 156] on icon at bounding box center [580, 157] width 5 height 12
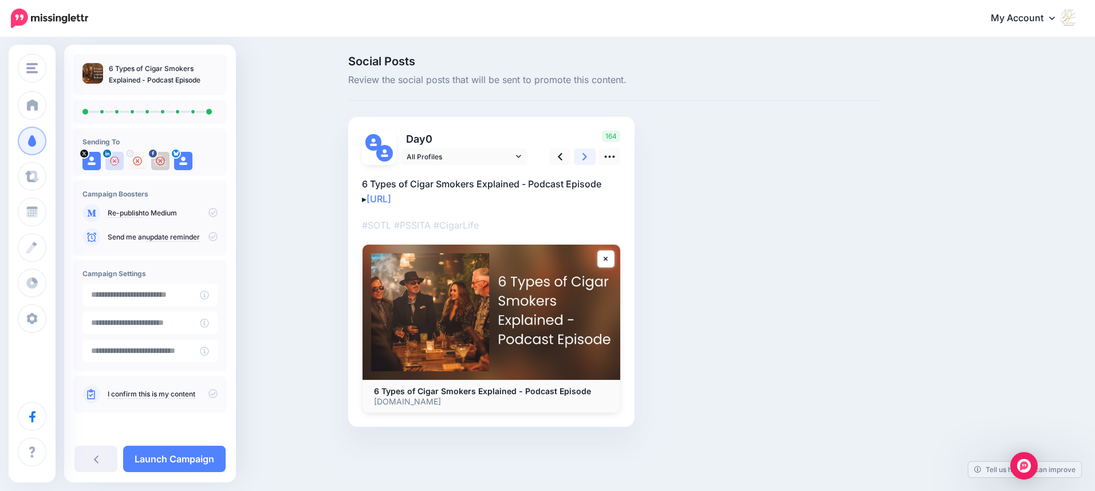
click at [583, 156] on icon at bounding box center [584, 157] width 5 height 12
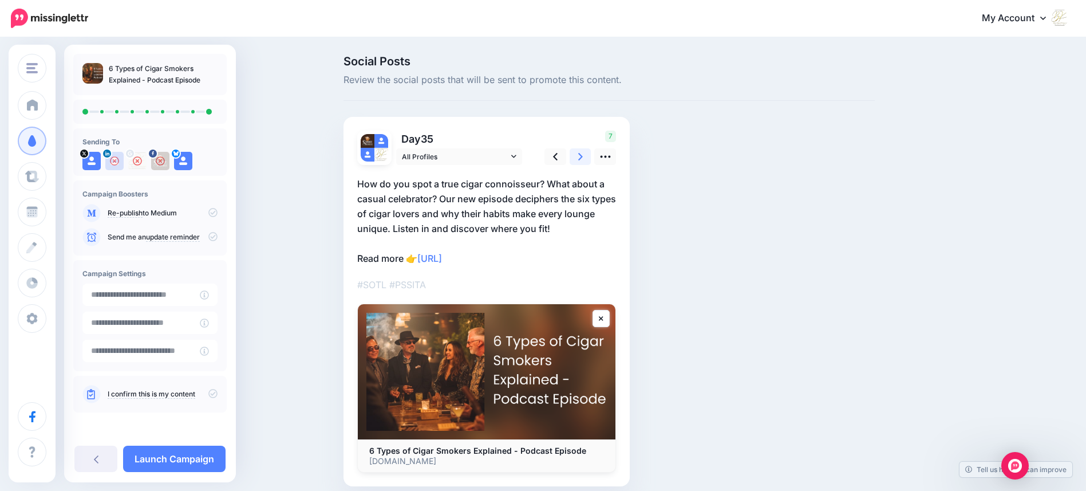
click at [583, 156] on icon at bounding box center [580, 157] width 5 height 12
click at [184, 457] on link "Launch Campaign" at bounding box center [174, 458] width 102 height 26
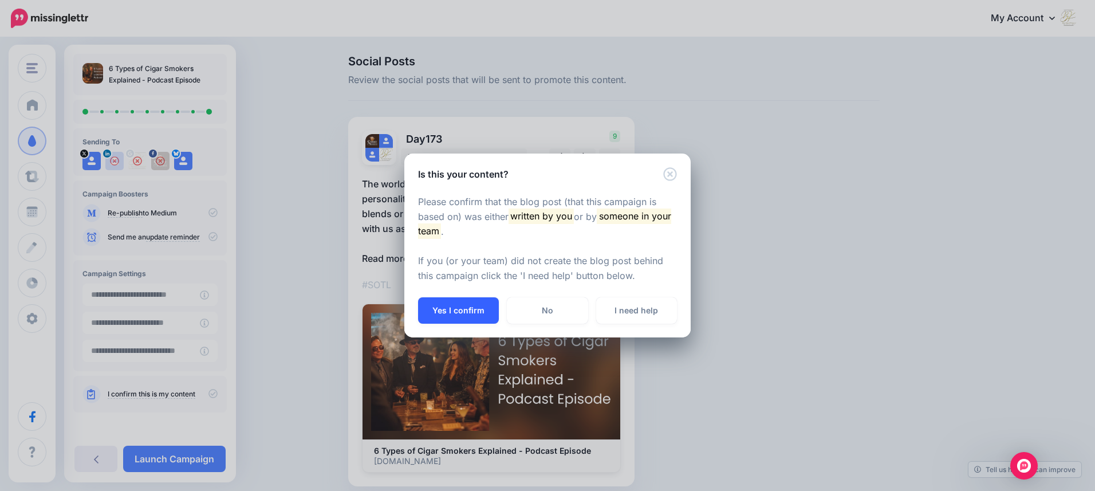
click at [459, 303] on button "Yes I confirm" at bounding box center [458, 310] width 81 height 26
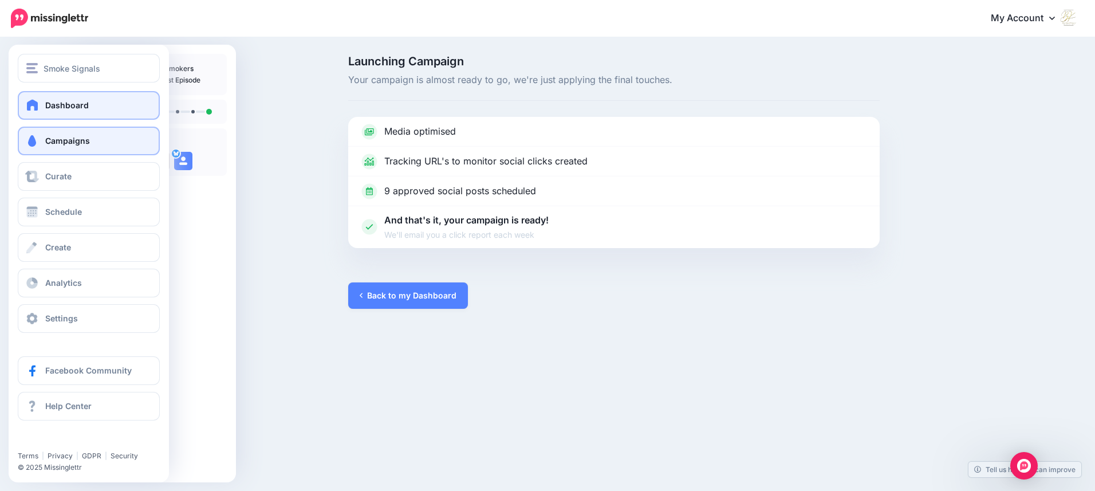
click at [34, 106] on span at bounding box center [32, 104] width 15 height 11
